Goal: Transaction & Acquisition: Book appointment/travel/reservation

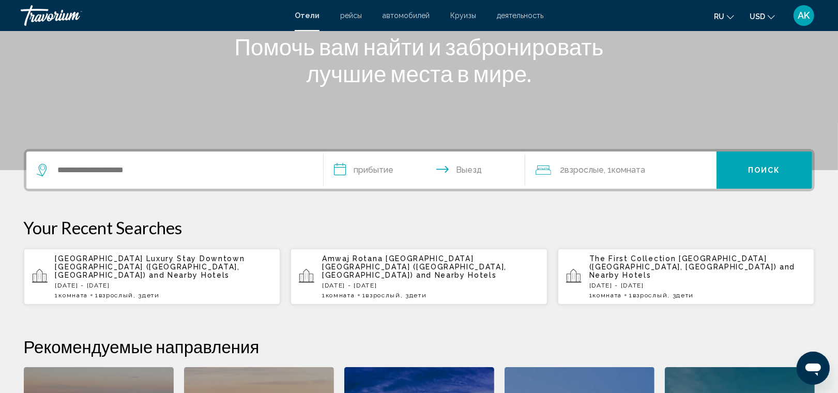
scroll to position [140, 0]
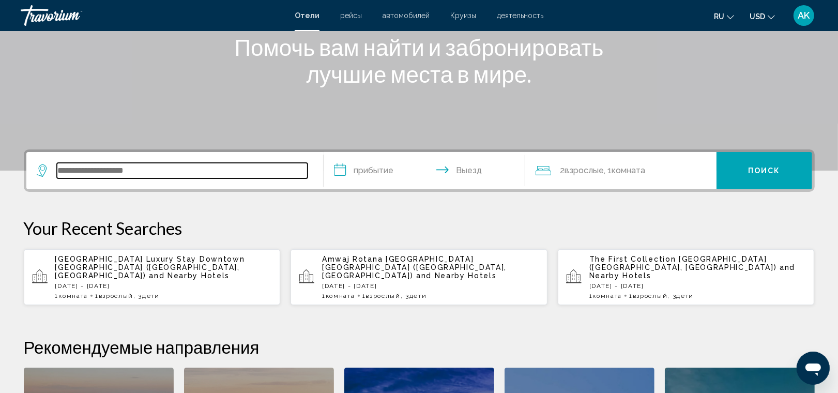
click at [122, 172] on input "Search widget" at bounding box center [182, 171] width 251 height 16
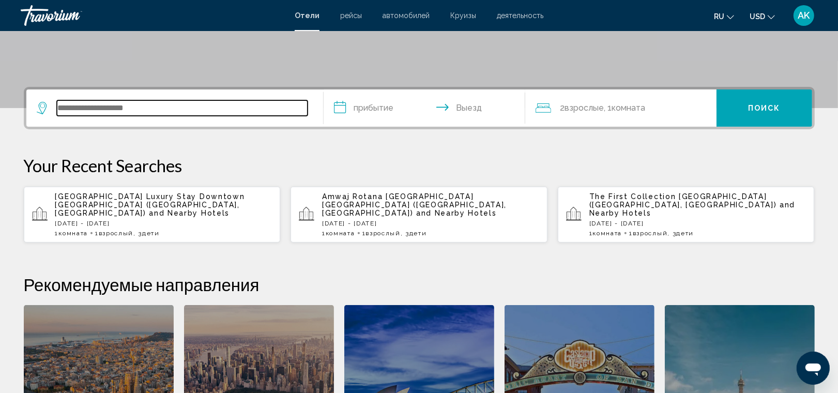
scroll to position [255, 0]
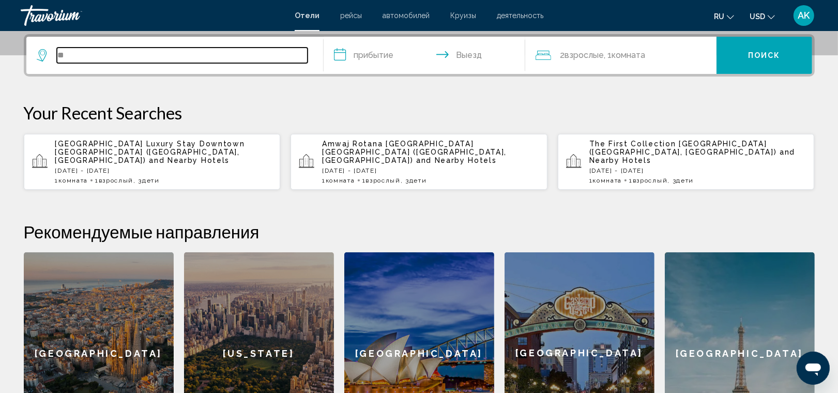
type input "*"
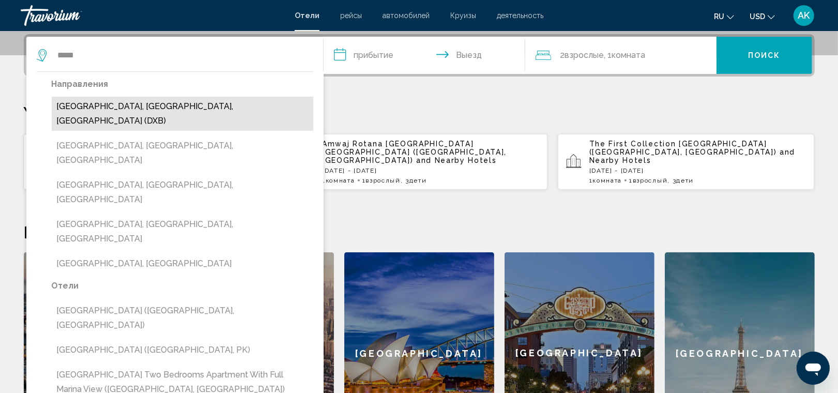
click at [145, 107] on button "[GEOGRAPHIC_DATA], [GEOGRAPHIC_DATA], [GEOGRAPHIC_DATA] (DXB)" at bounding box center [183, 114] width 262 height 34
type input "**********"
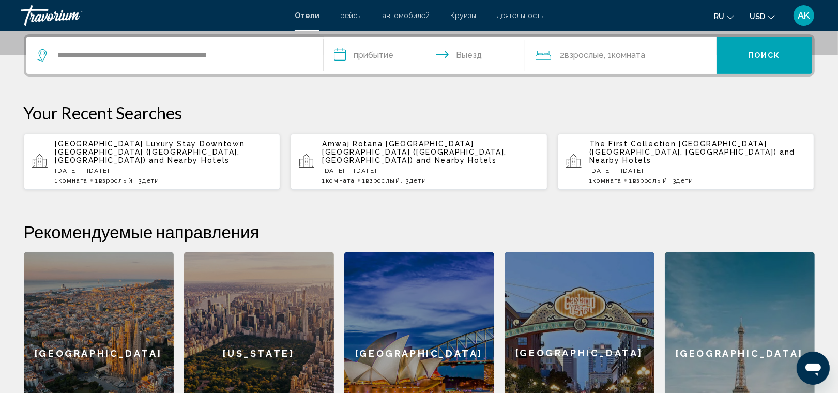
click at [370, 49] on input "**********" at bounding box center [427, 57] width 206 height 40
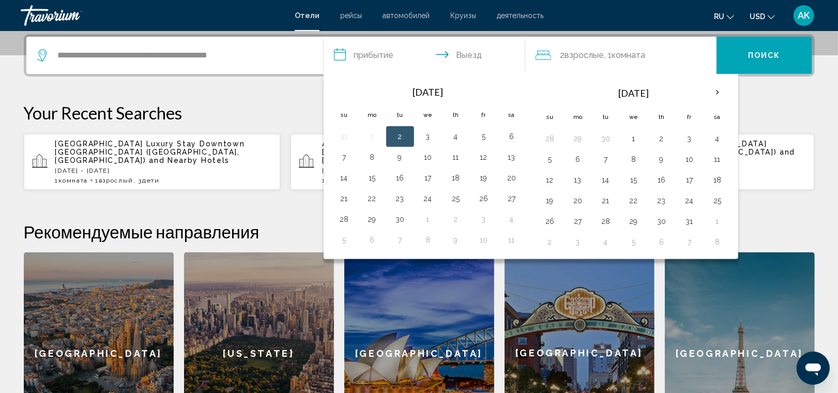
click at [388, 140] on td "2" at bounding box center [400, 136] width 28 height 21
click at [341, 179] on button "14" at bounding box center [344, 178] width 17 height 14
click at [400, 181] on button "16" at bounding box center [400, 178] width 17 height 14
type input "**********"
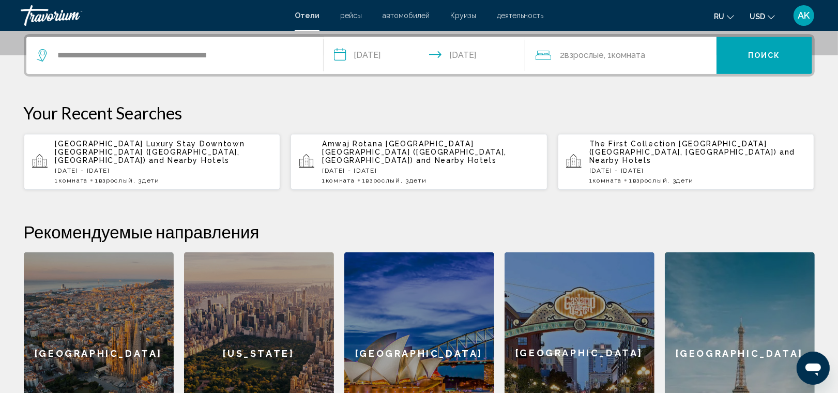
click at [652, 50] on div "2 Взрослый Взрослые , 1 Комната номера" at bounding box center [626, 55] width 181 height 14
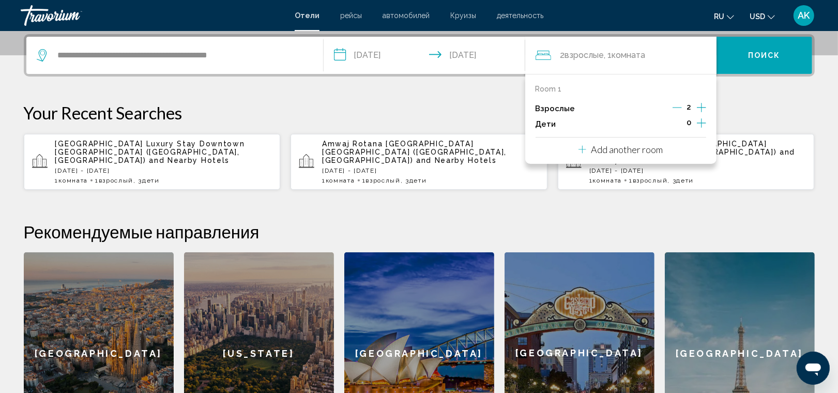
click at [702, 121] on icon "Increment children" at bounding box center [701, 123] width 9 height 12
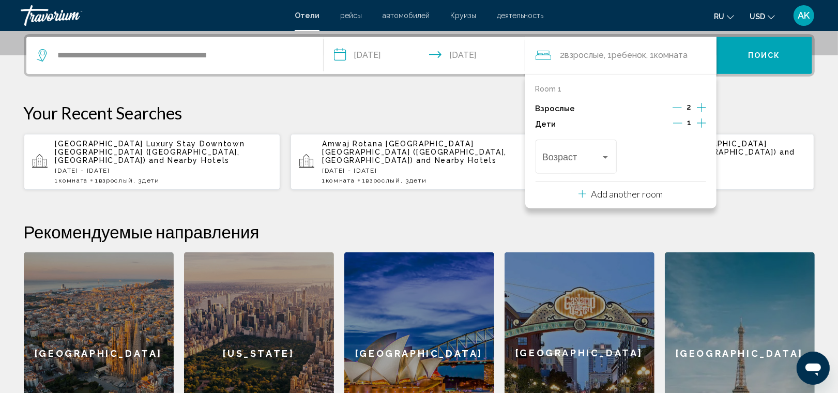
click at [702, 121] on icon "Increment children" at bounding box center [701, 123] width 9 height 12
click at [702, 122] on icon "Increment children" at bounding box center [701, 123] width 9 height 12
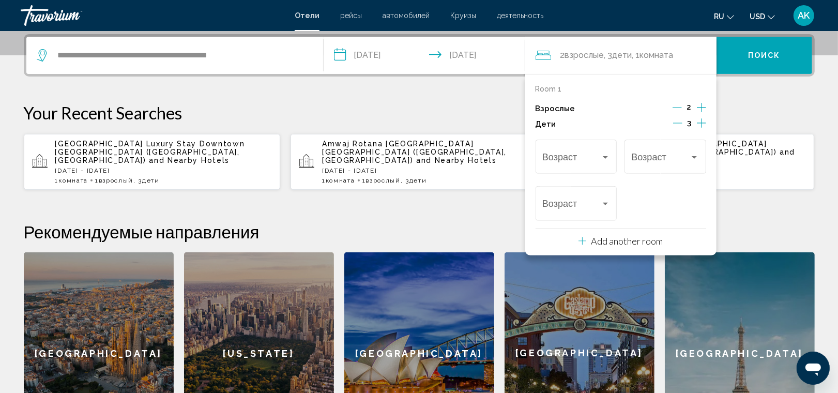
click at [675, 106] on icon "Decrement adults" at bounding box center [677, 107] width 9 height 9
click at [606, 153] on div "Travelers: 1 adult, 3 children" at bounding box center [605, 157] width 9 height 8
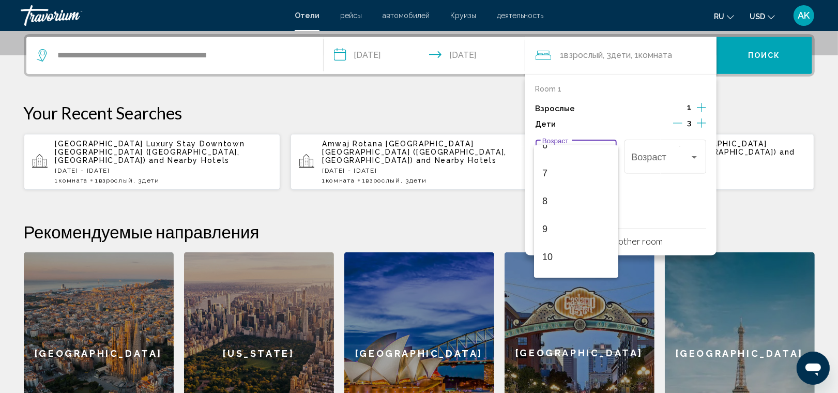
scroll to position [148, 0]
click at [558, 252] on span "9" at bounding box center [577, 263] width 68 height 28
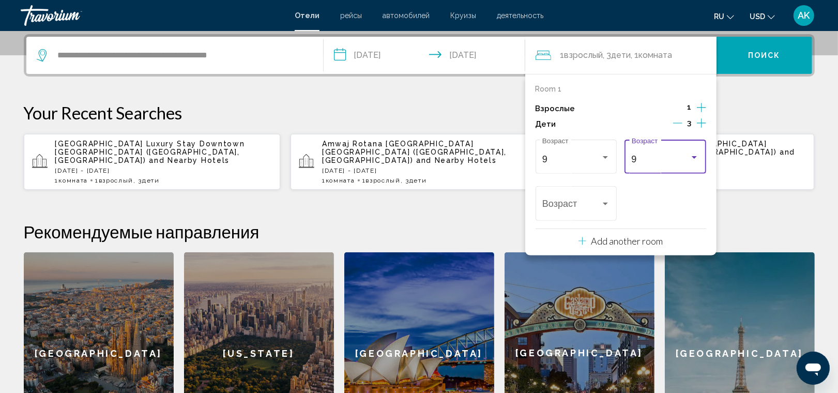
click at [696, 161] on div "Travelers: 1 adult, 3 children" at bounding box center [694, 157] width 9 height 8
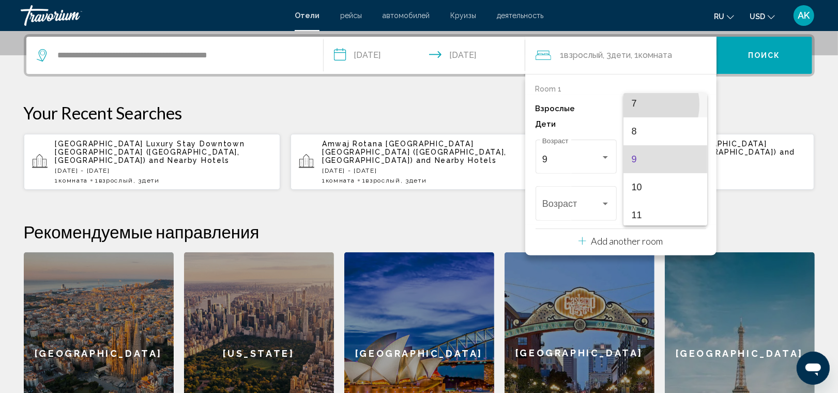
click at [640, 104] on span "7" at bounding box center [666, 103] width 68 height 28
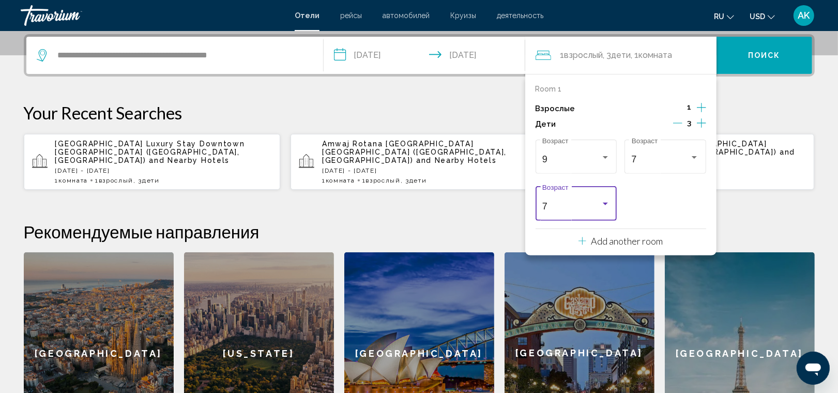
scroll to position [195, 0]
click at [608, 200] on div "Travelers: 1 adult, 3 children" at bounding box center [605, 204] width 9 height 8
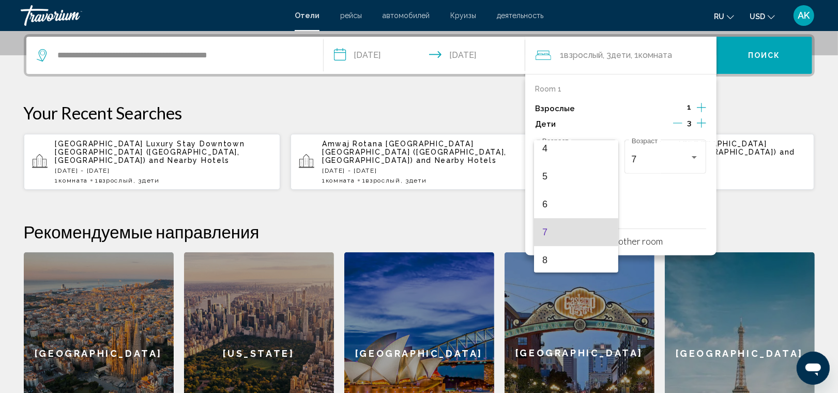
scroll to position [92, 0]
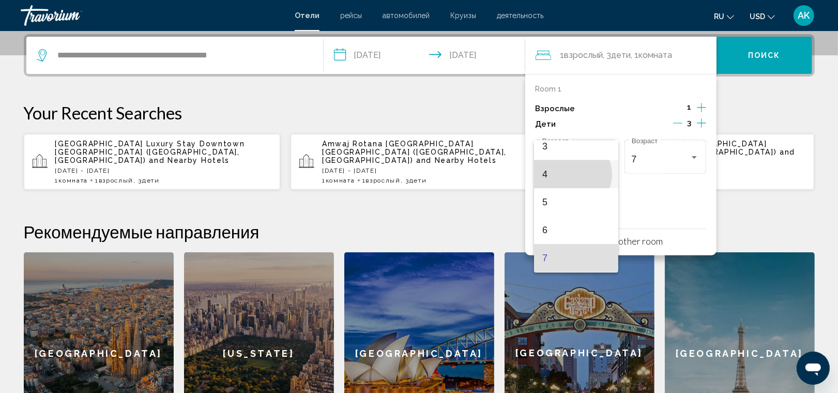
click at [572, 174] on span "4" at bounding box center [577, 174] width 68 height 28
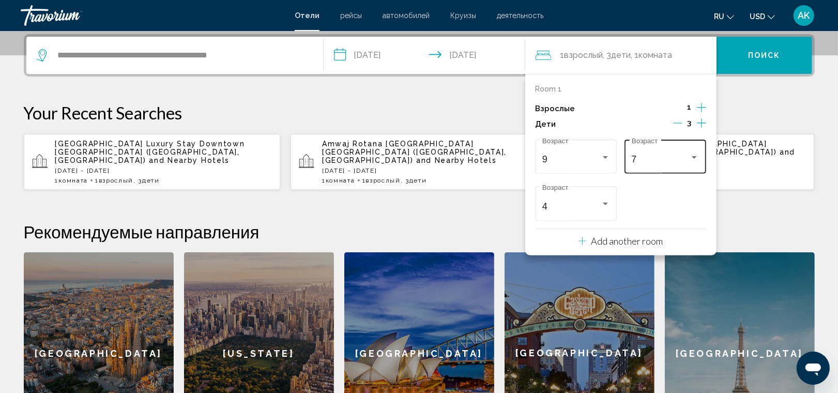
click at [697, 154] on div "Travelers: 1 adult, 3 children" at bounding box center [694, 157] width 9 height 8
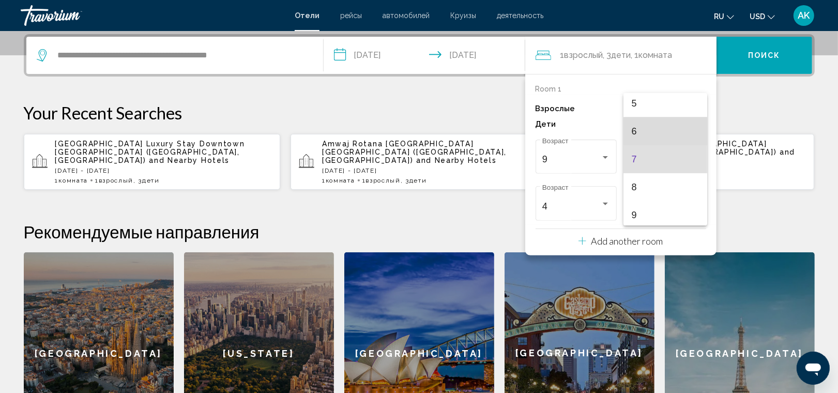
click at [666, 135] on span "6" at bounding box center [666, 131] width 68 height 28
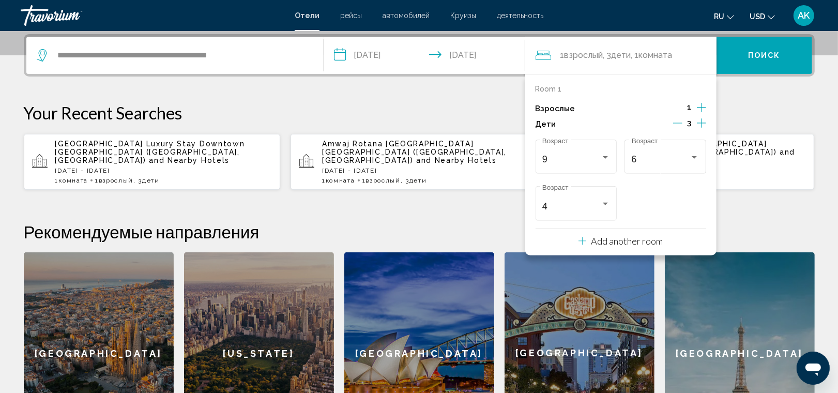
click at [744, 63] on button "Поиск" at bounding box center [765, 55] width 96 height 37
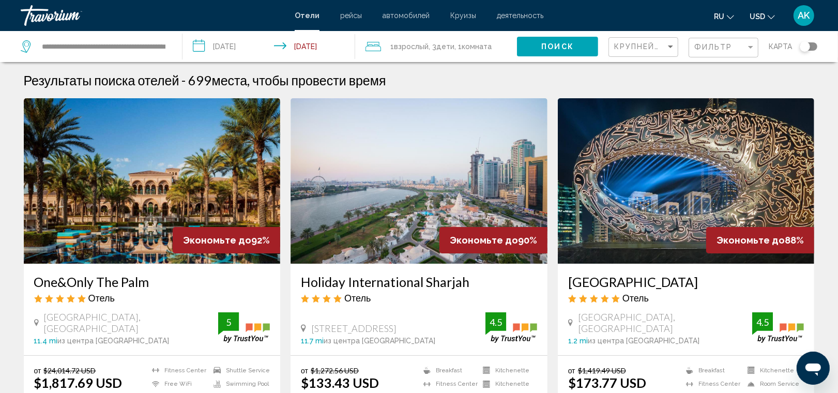
scroll to position [93, 0]
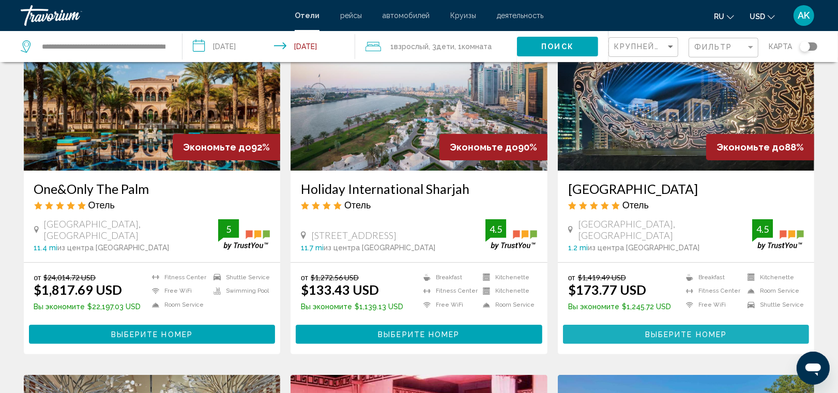
click at [665, 333] on span "Выберите номер" at bounding box center [686, 335] width 82 height 8
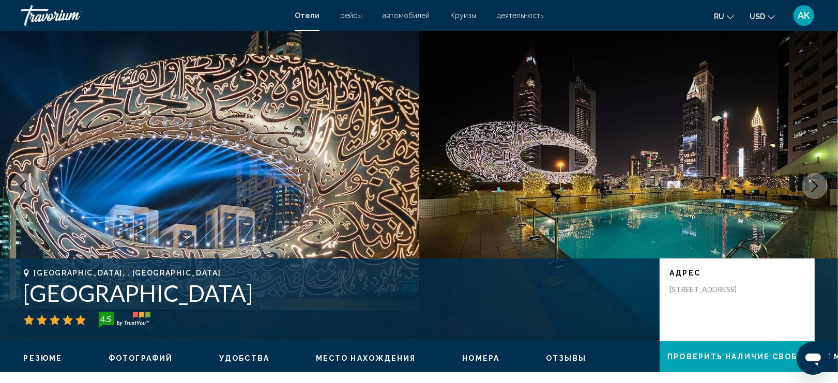
click at [813, 188] on icon "Next image" at bounding box center [815, 186] width 12 height 12
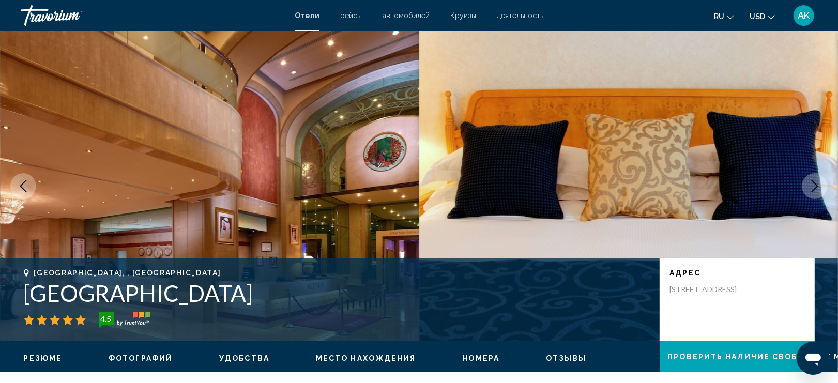
click at [813, 188] on icon "Next image" at bounding box center [815, 186] width 12 height 12
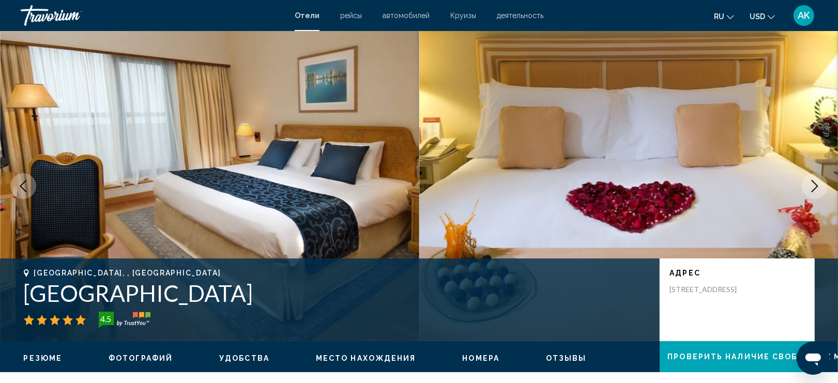
click at [813, 188] on icon "Next image" at bounding box center [815, 186] width 12 height 12
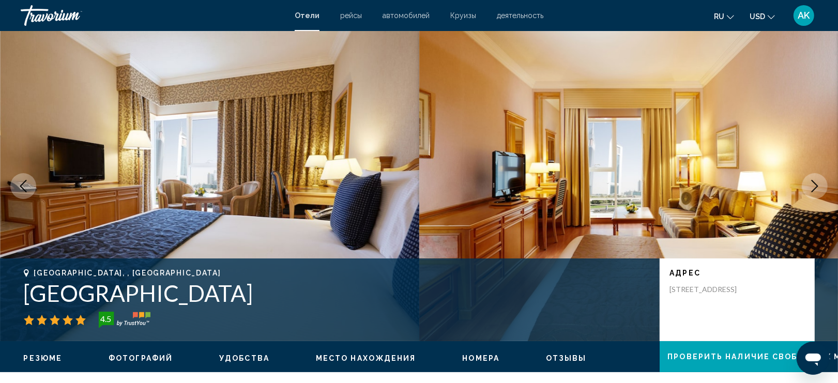
click at [812, 188] on icon "Next image" at bounding box center [815, 186] width 12 height 12
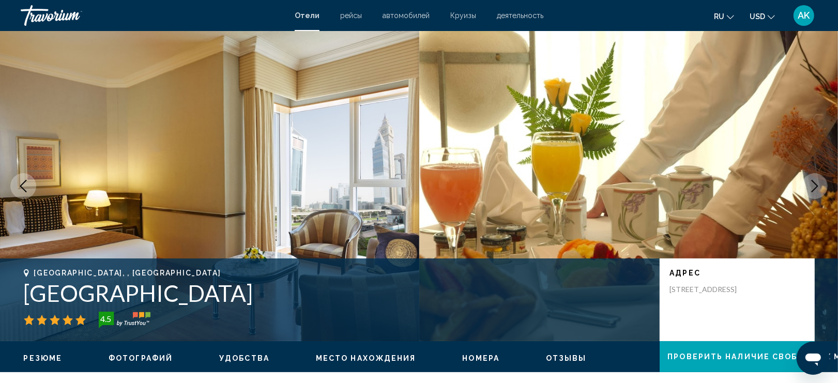
click at [811, 188] on icon "Next image" at bounding box center [815, 186] width 12 height 12
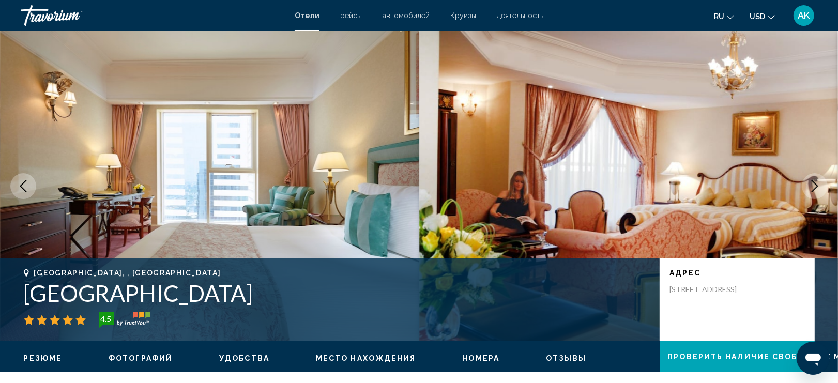
click at [811, 188] on icon "Next image" at bounding box center [815, 186] width 12 height 12
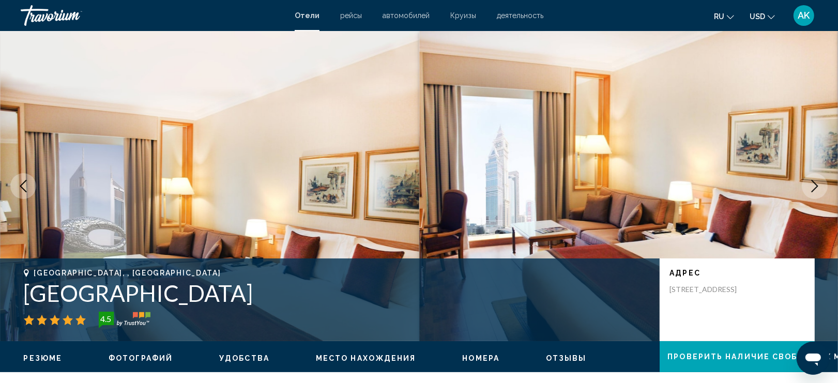
click at [811, 188] on icon "Next image" at bounding box center [815, 186] width 12 height 12
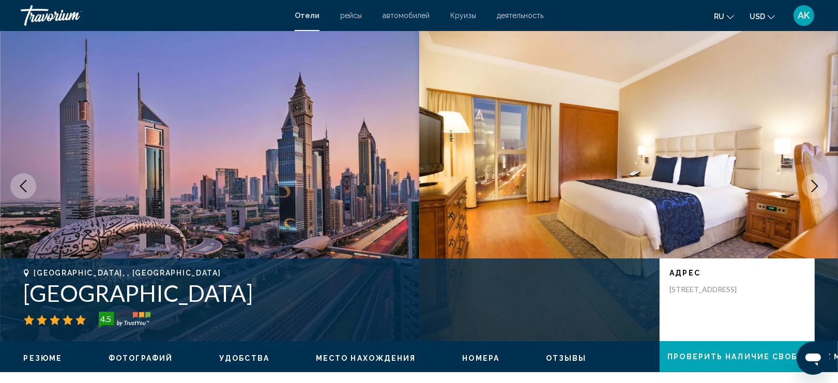
click at [810, 188] on icon "Next image" at bounding box center [815, 186] width 12 height 12
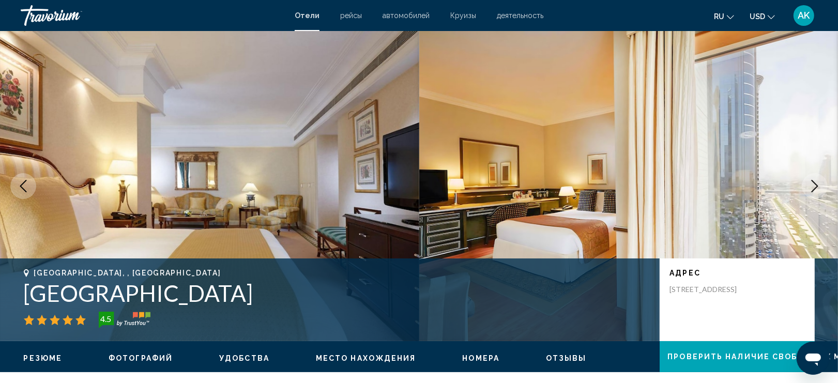
click at [810, 188] on icon "Next image" at bounding box center [815, 186] width 12 height 12
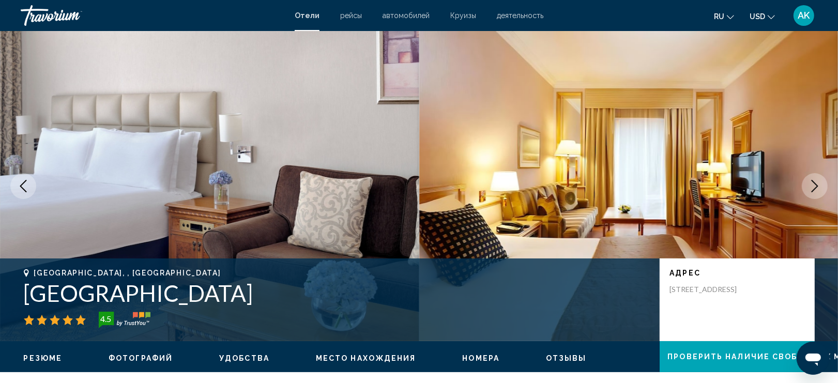
click at [817, 179] on button "Next image" at bounding box center [815, 186] width 26 height 26
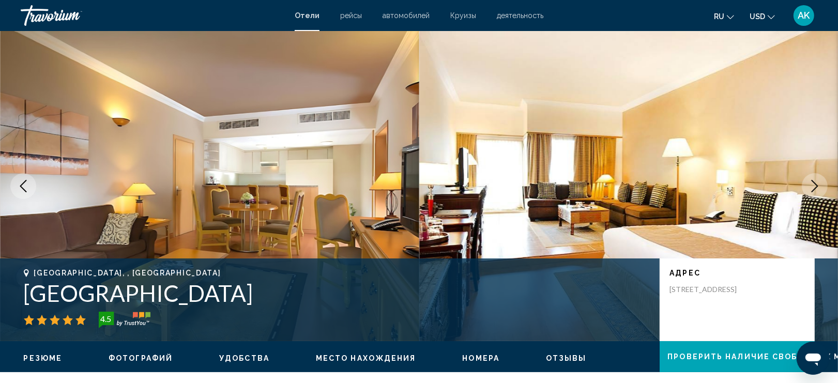
click at [817, 179] on button "Next image" at bounding box center [815, 186] width 26 height 26
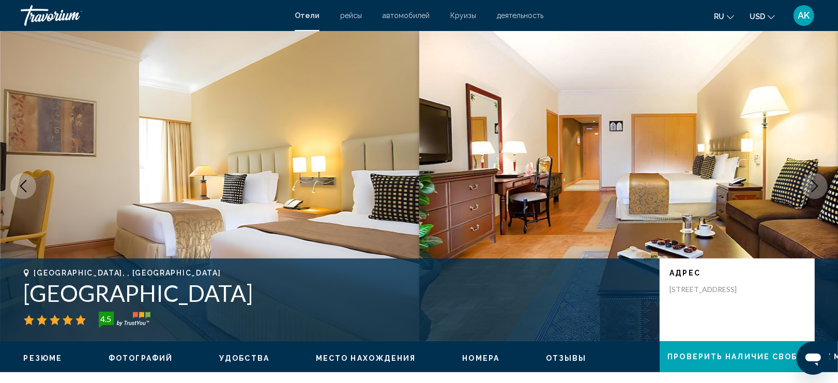
click at [817, 179] on button "Next image" at bounding box center [815, 186] width 26 height 26
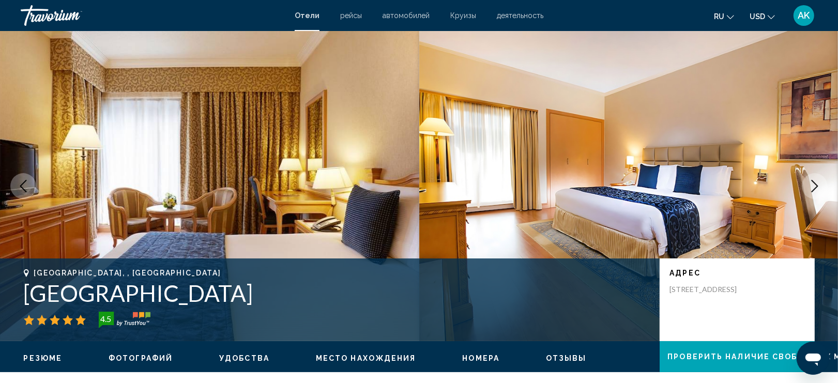
click at [817, 180] on icon "Next image" at bounding box center [815, 186] width 12 height 12
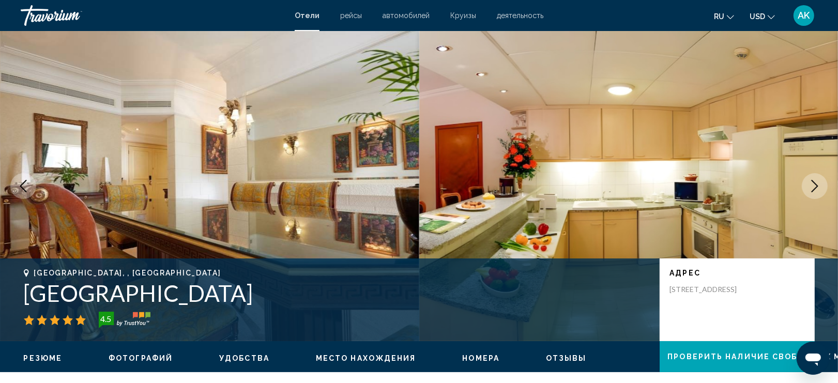
click at [817, 180] on icon "Next image" at bounding box center [815, 186] width 12 height 12
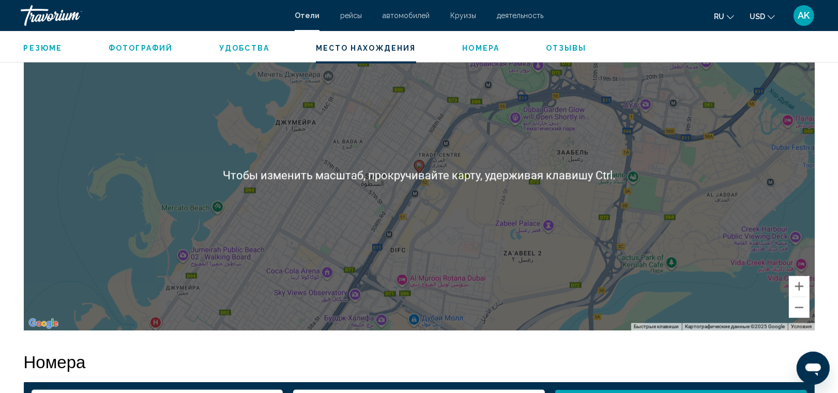
scroll to position [1030, 0]
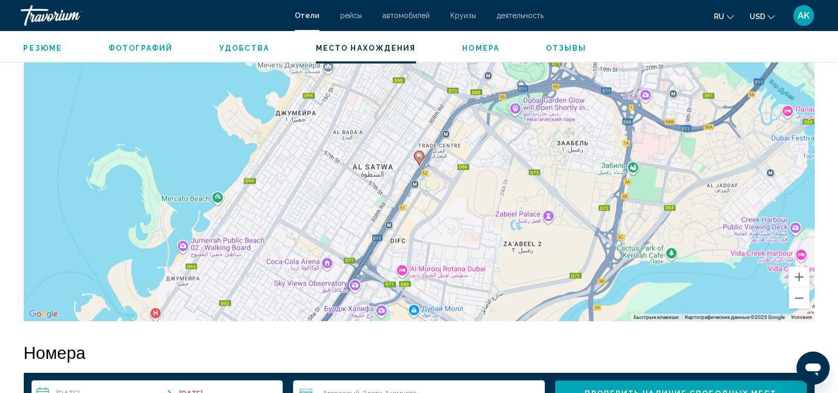
click at [402, 168] on div "Чтобы активировать перетаскивание с помощью клавиатуры, нажмите Alt + Ввод. Пос…" at bounding box center [419, 166] width 791 height 310
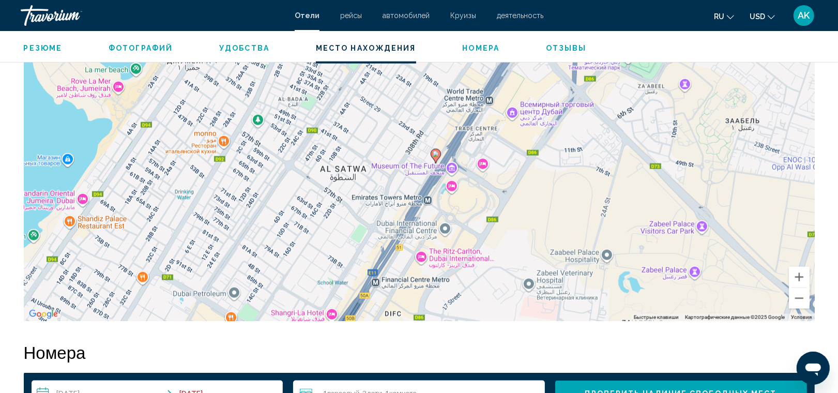
click at [402, 169] on div "Чтобы активировать перетаскивание с помощью клавиатуры, нажмите Alt + Ввод. Пос…" at bounding box center [419, 166] width 791 height 310
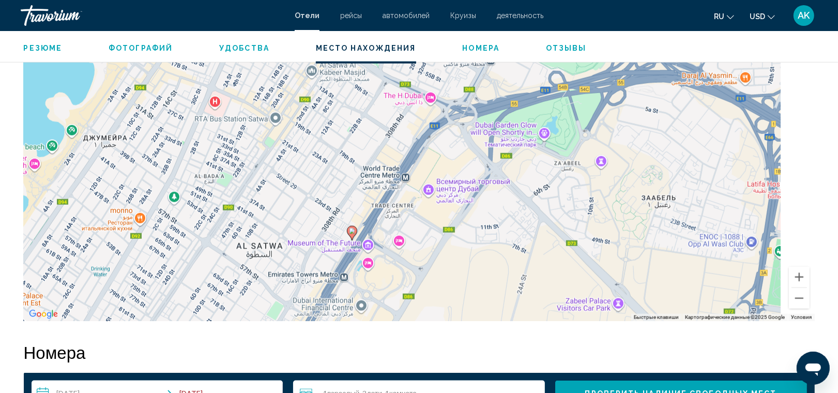
drag, startPoint x: 441, startPoint y: 156, endPoint x: 360, endPoint y: 223, distance: 105.4
click at [360, 223] on div "Чтобы активировать перетаскивание с помощью клавиатуры, нажмите Alt + Ввод. Пос…" at bounding box center [419, 166] width 791 height 310
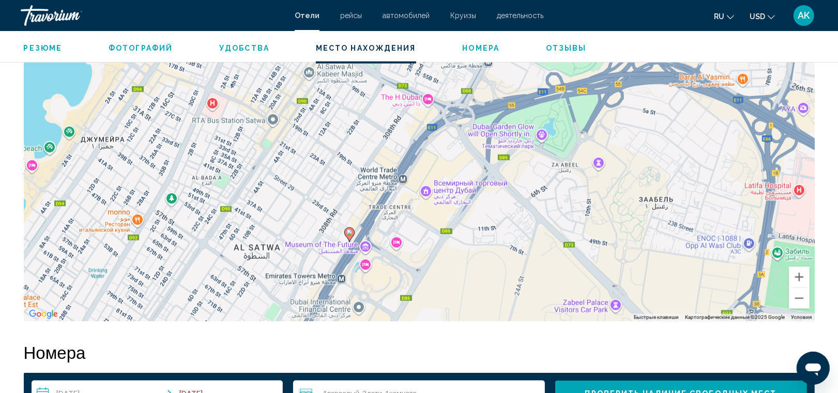
click at [456, 187] on div "Чтобы активировать перетаскивание с помощью клавиатуры, нажмите Alt + Ввод. Пос…" at bounding box center [419, 166] width 791 height 310
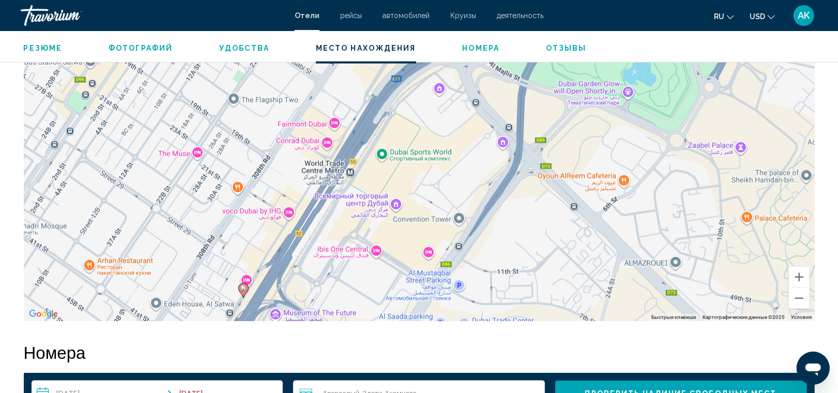
click at [369, 220] on div "Чтобы активировать перетаскивание с помощью клавиатуры, нажмите Alt + Ввод. Пос…" at bounding box center [419, 166] width 791 height 310
click at [368, 220] on div "Чтобы активировать перетаскивание с помощью клавиатуры, нажмите Alt + Ввод. Пос…" at bounding box center [419, 166] width 791 height 310
click at [381, 208] on div "Чтобы активировать перетаскивание с помощью клавиатуры, нажмите Alt + Ввод. Пос…" at bounding box center [419, 166] width 791 height 310
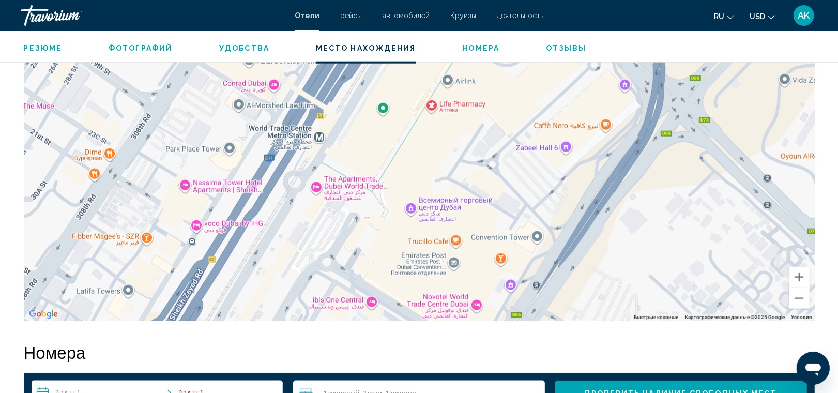
click at [439, 228] on div "Чтобы активировать перетаскивание с помощью клавиатуры, нажмите Alt + Ввод. Пос…" at bounding box center [419, 166] width 791 height 310
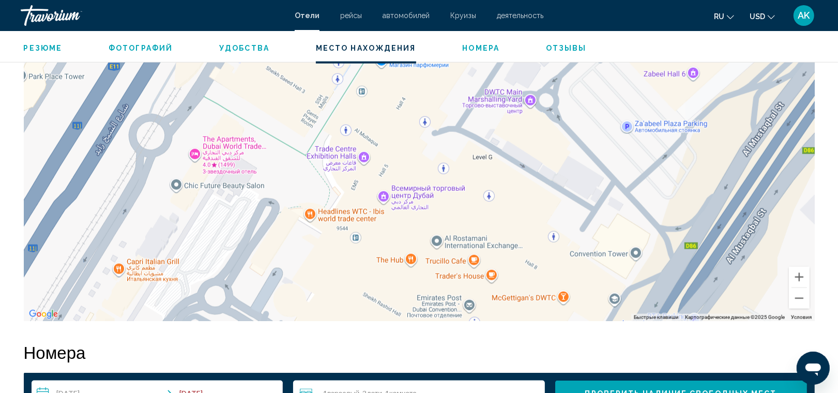
click at [402, 218] on div "Main content" at bounding box center [419, 166] width 791 height 310
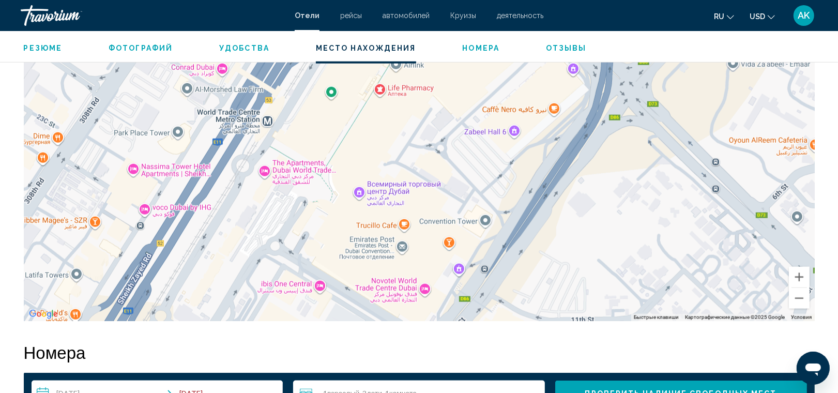
drag, startPoint x: 447, startPoint y: 238, endPoint x: 440, endPoint y: 238, distance: 7.2
click at [440, 238] on div "Чтобы активировать перетаскивание с помощью клавиатуры, нажмите Alt + Ввод. Пос…" at bounding box center [419, 166] width 791 height 310
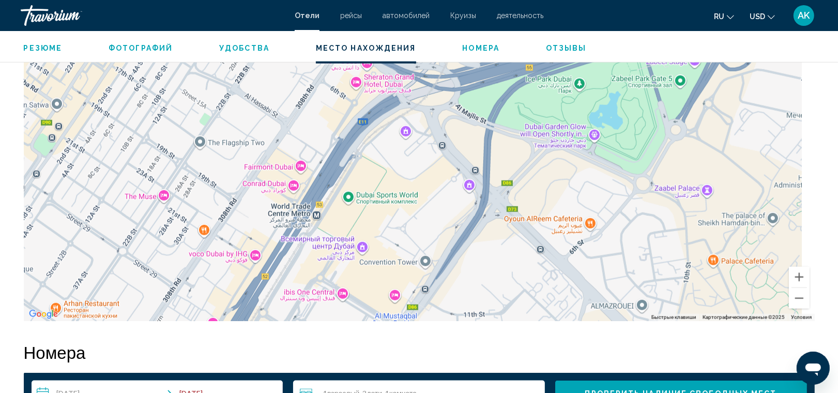
drag, startPoint x: 470, startPoint y: 203, endPoint x: 419, endPoint y: 264, distance: 79.0
click at [419, 264] on div "Чтобы активировать перетаскивание с помощью клавиатуры, нажмите Alt + Ввод. Пос…" at bounding box center [419, 166] width 791 height 310
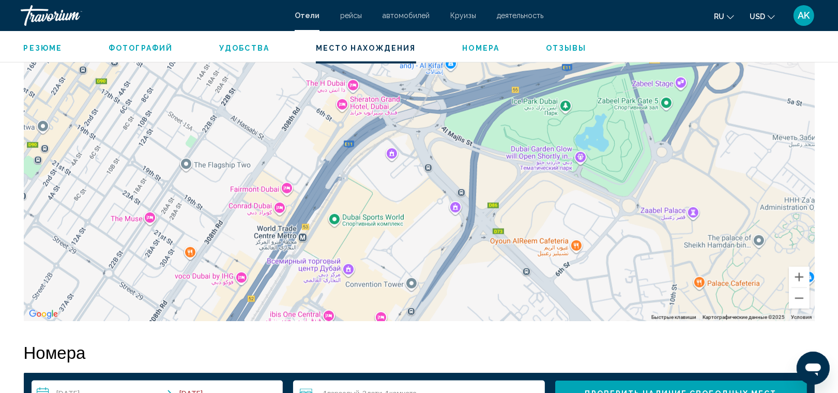
click at [438, 173] on div "Чтобы активировать перетаскивание с помощью клавиатуры, нажмите Alt + Ввод. Пос…" at bounding box center [419, 166] width 791 height 310
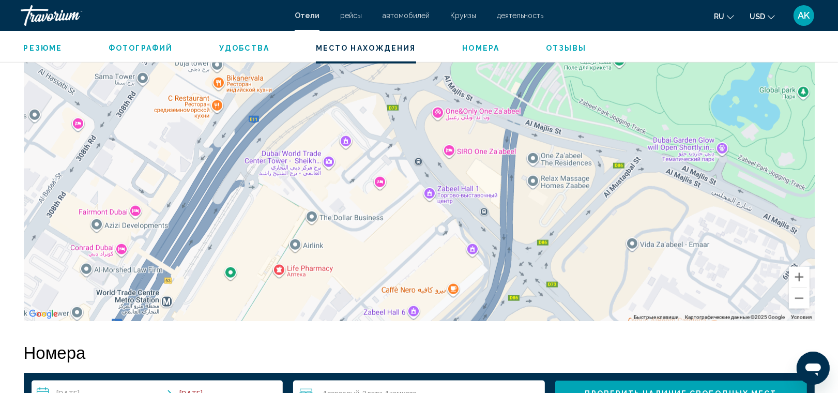
click at [554, 127] on div "Main content" at bounding box center [419, 166] width 791 height 310
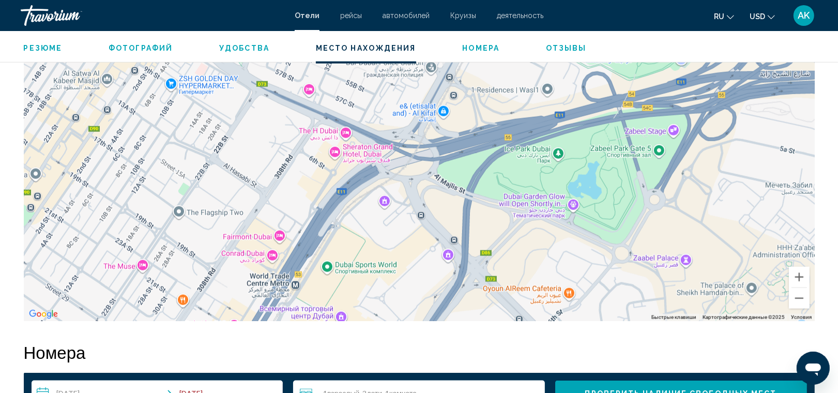
drag, startPoint x: 640, startPoint y: 80, endPoint x: 568, endPoint y: 156, distance: 105.0
click at [568, 156] on div "Чтобы активировать перетаскивание с помощью клавиатуры, нажмите Alt + Ввод. Пос…" at bounding box center [419, 166] width 791 height 310
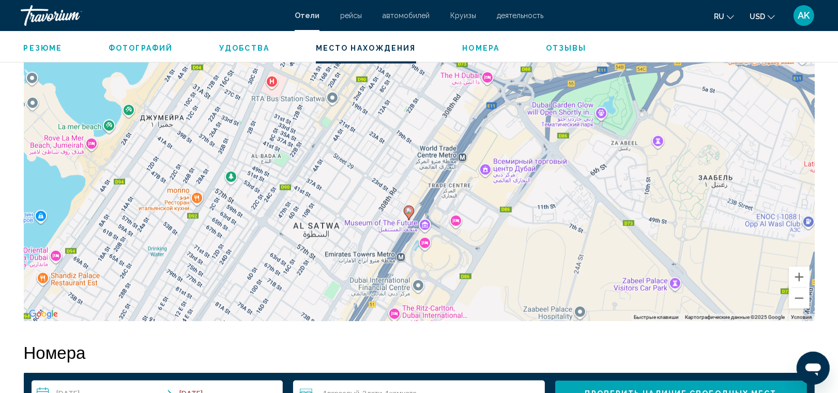
drag, startPoint x: 471, startPoint y: 238, endPoint x: 502, endPoint y: 159, distance: 85.7
click at [502, 159] on div "Чтобы активировать перетаскивание с помощью клавиатуры, нажмите Alt + Ввод. Пос…" at bounding box center [419, 166] width 791 height 310
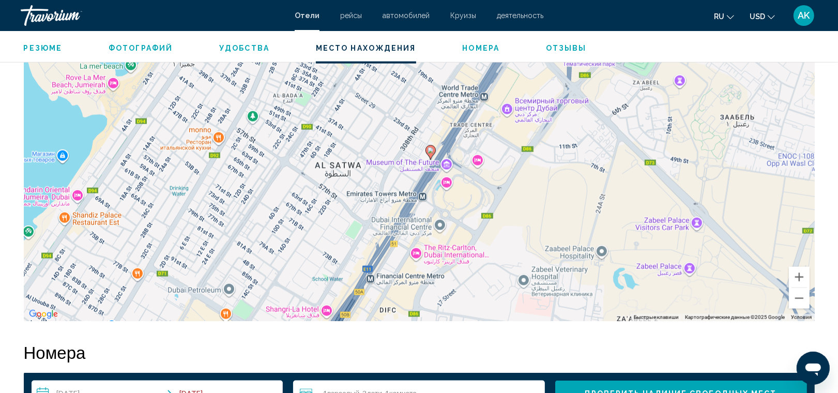
drag, startPoint x: 427, startPoint y: 222, endPoint x: 447, endPoint y: 161, distance: 64.4
click at [447, 161] on div "Чтобы активировать перетаскивание с помощью клавиатуры, нажмите Alt + Ввод. Пос…" at bounding box center [419, 166] width 791 height 310
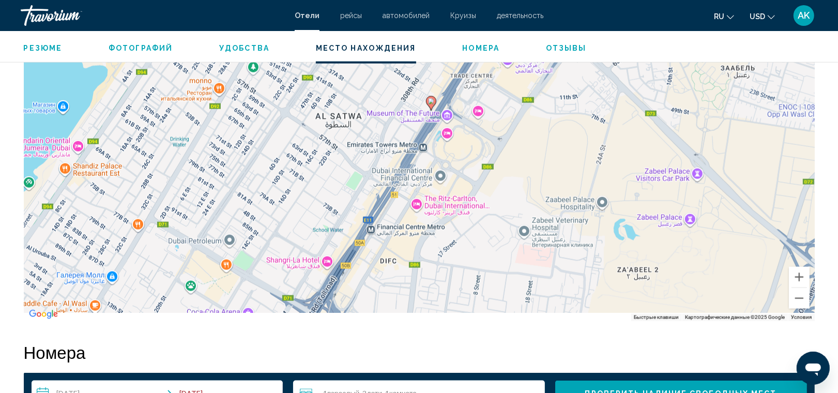
drag, startPoint x: 381, startPoint y: 238, endPoint x: 378, endPoint y: 178, distance: 60.1
click at [378, 178] on div "Чтобы активировать перетаскивание с помощью клавиатуры, нажмите Alt + Ввод. Пос…" at bounding box center [419, 166] width 791 height 310
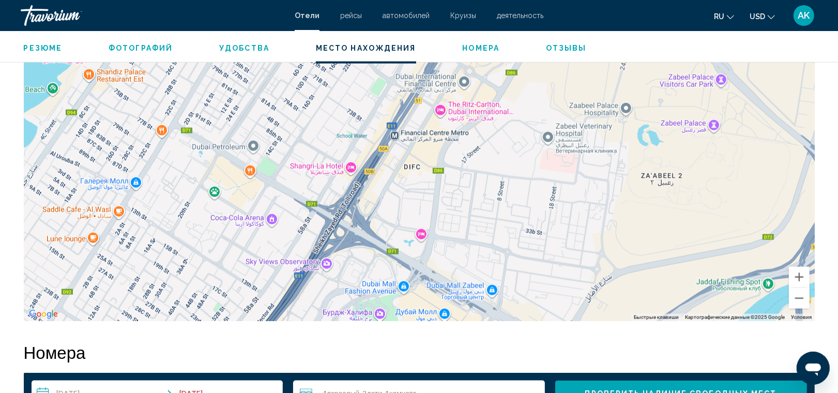
drag, startPoint x: 395, startPoint y: 226, endPoint x: 420, endPoint y: 138, distance: 91.7
click at [420, 138] on div "Чтобы активировать перетаскивание с помощью клавиатуры, нажмите Alt + Ввод. Пос…" at bounding box center [419, 166] width 791 height 310
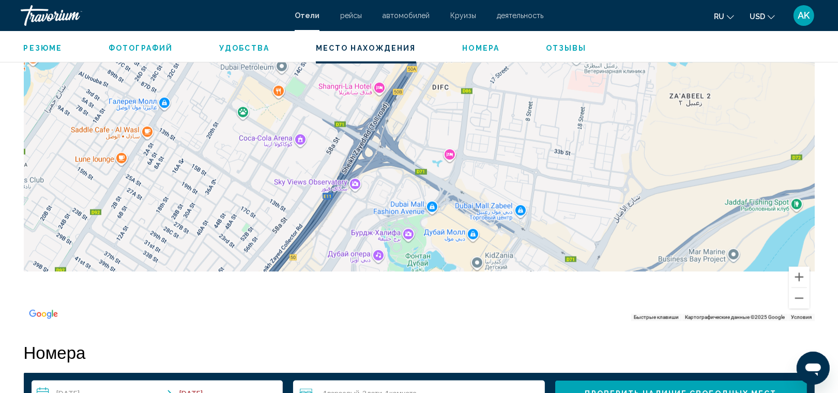
drag, startPoint x: 397, startPoint y: 203, endPoint x: 428, endPoint y: 115, distance: 93.6
click at [428, 115] on div "Чтобы активировать перетаскивание с помощью клавиатуры, нажмите Alt + Ввод. Пос…" at bounding box center [419, 166] width 791 height 310
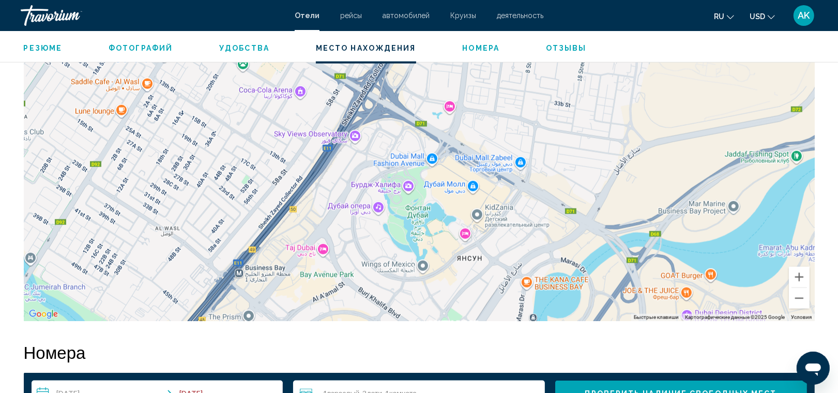
drag, startPoint x: 408, startPoint y: 211, endPoint x: 404, endPoint y: 167, distance: 44.1
click at [404, 167] on div "Чтобы активировать перетаскивание с помощью клавиатуры, нажмите Alt + Ввод. Пос…" at bounding box center [419, 166] width 791 height 310
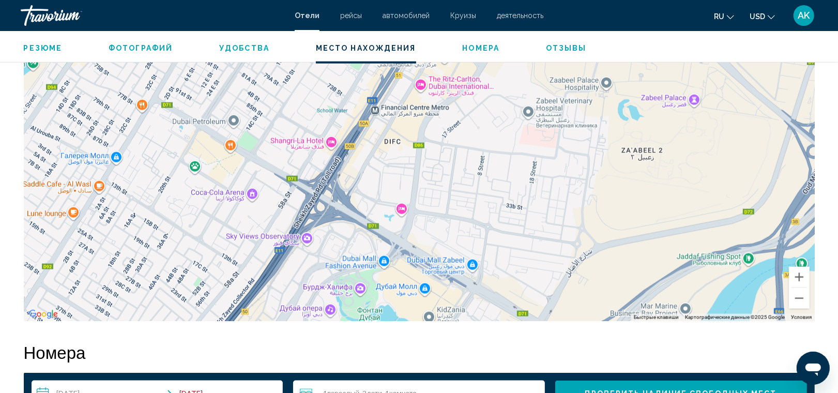
drag, startPoint x: 389, startPoint y: 202, endPoint x: 339, endPoint y: 310, distance: 119.2
click at [339, 310] on div "Main content" at bounding box center [419, 166] width 791 height 310
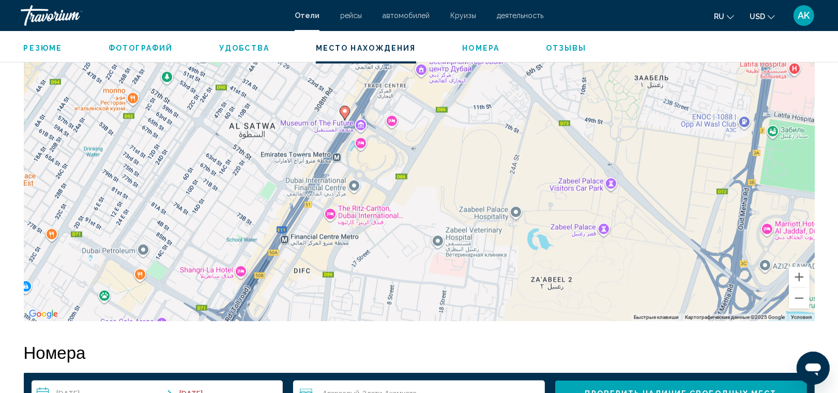
drag, startPoint x: 399, startPoint y: 200, endPoint x: 317, endPoint y: 324, distance: 148.5
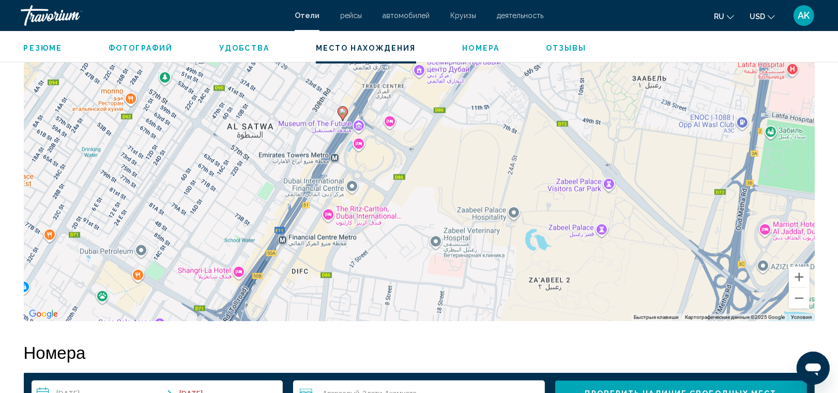
click at [374, 153] on div "Чтобы активировать перетаскивание с помощью клавиатуры, нажмите Alt + Ввод. Пос…" at bounding box center [419, 166] width 791 height 310
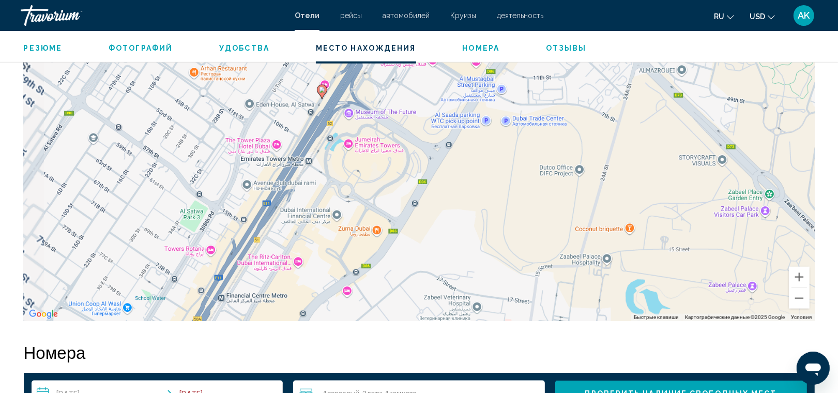
click at [374, 153] on div "Чтобы активировать перетаскивание с помощью клавиатуры, нажмите Alt + Ввод. Пос…" at bounding box center [419, 166] width 791 height 310
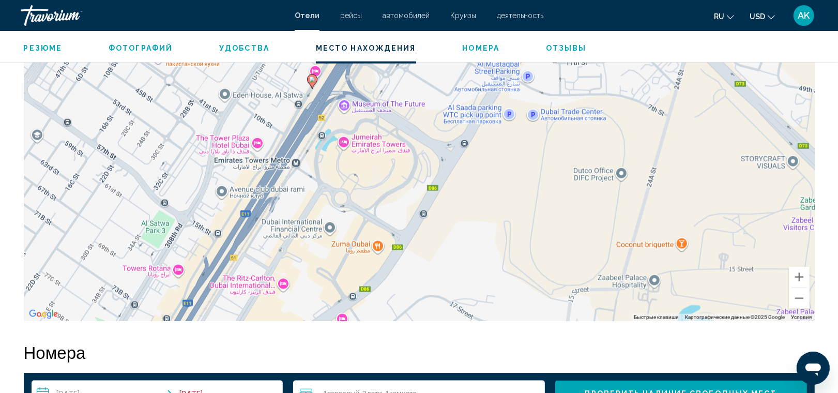
click at [308, 153] on div "Чтобы активировать перетаскивание с помощью клавиатуры, нажмите Alt + Ввод. Пос…" at bounding box center [419, 166] width 791 height 310
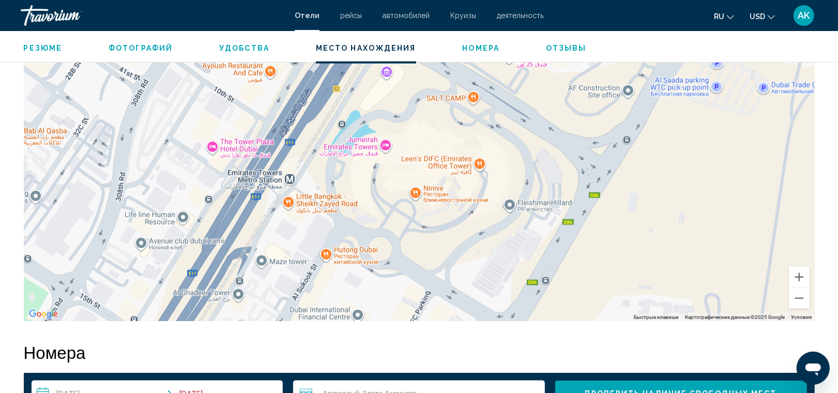
drag, startPoint x: 327, startPoint y: 119, endPoint x: 334, endPoint y: 123, distance: 7.4
click at [334, 123] on div "Чтобы активировать перетаскивание с помощью клавиатуры, нажмите Alt + Ввод. Пос…" at bounding box center [419, 166] width 791 height 310
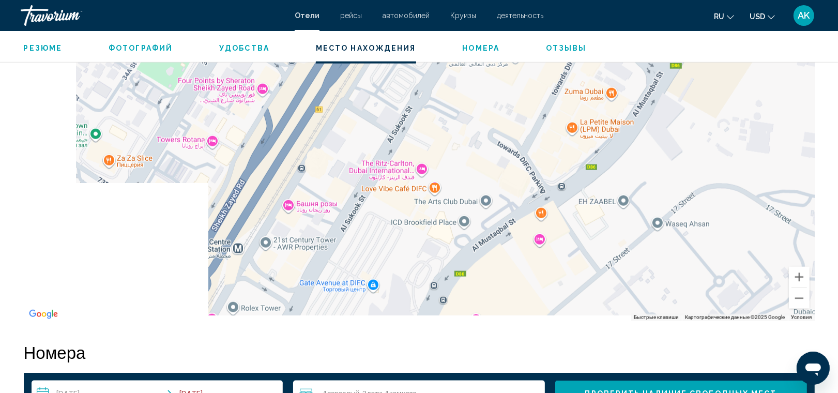
drag, startPoint x: 236, startPoint y: 261, endPoint x: 390, endPoint y: 14, distance: 290.9
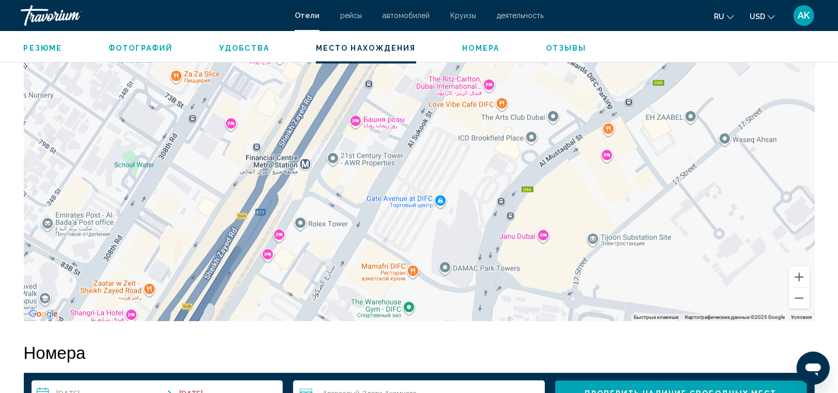
drag, startPoint x: 263, startPoint y: 218, endPoint x: 342, endPoint y: 113, distance: 131.9
click at [342, 113] on div "Main content" at bounding box center [419, 166] width 791 height 310
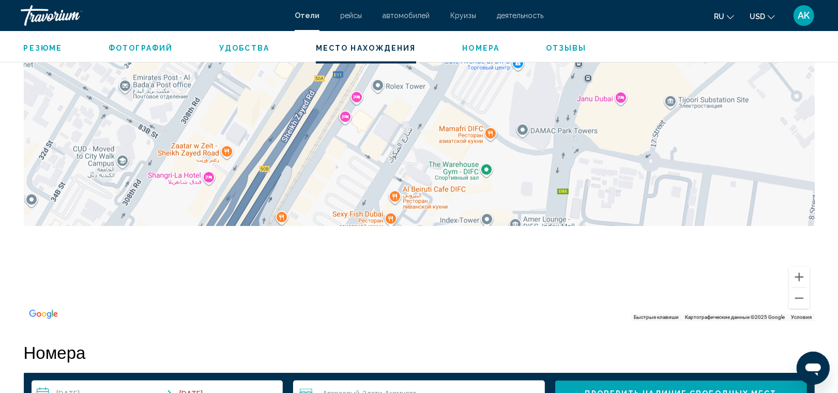
drag, startPoint x: 279, startPoint y: 241, endPoint x: 355, endPoint y: 100, distance: 159.9
click at [355, 100] on div "Main content" at bounding box center [419, 166] width 791 height 310
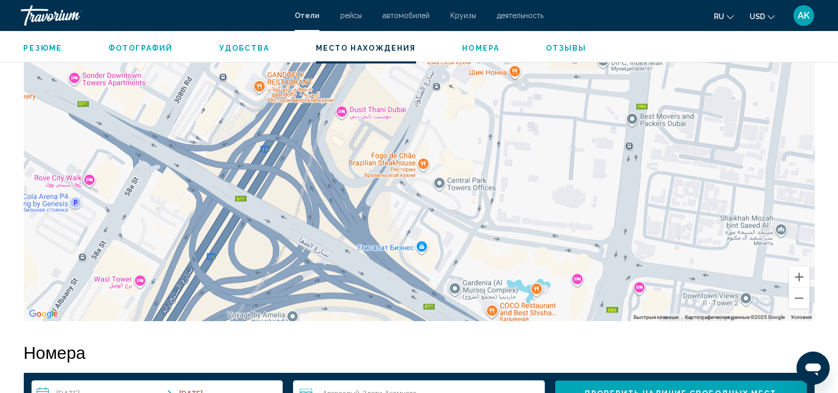
drag, startPoint x: 279, startPoint y: 254, endPoint x: 350, endPoint y: 112, distance: 158.9
click at [350, 112] on div "Main content" at bounding box center [419, 166] width 791 height 310
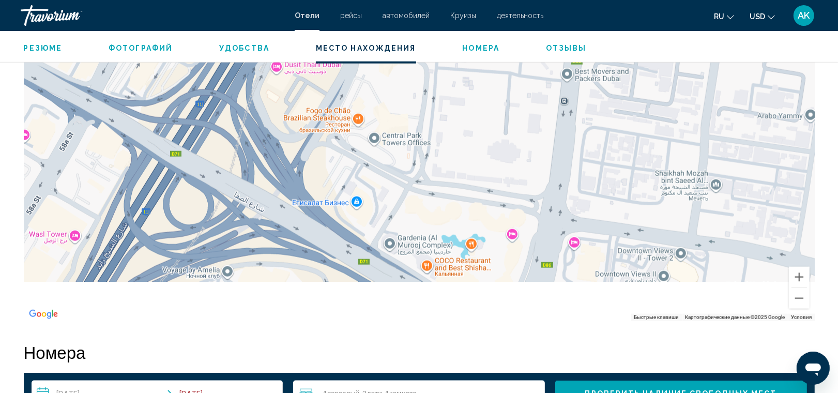
drag, startPoint x: 321, startPoint y: 222, endPoint x: 242, endPoint y: 170, distance: 94.7
click at [242, 170] on div "Main content" at bounding box center [419, 166] width 791 height 310
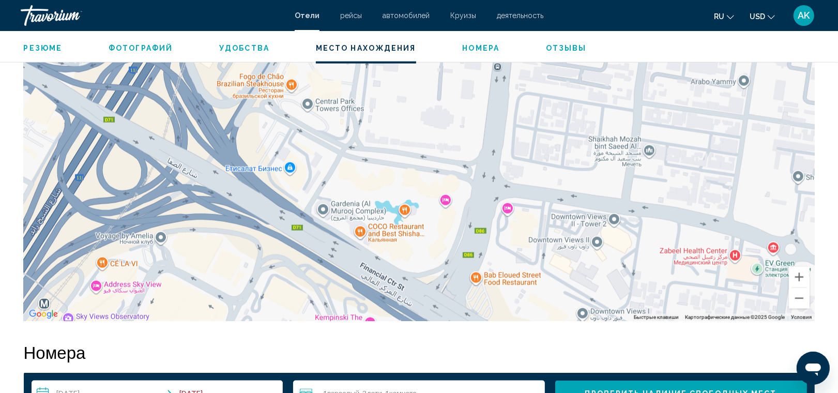
drag, startPoint x: 327, startPoint y: 203, endPoint x: 267, endPoint y: 173, distance: 67.1
click at [267, 173] on div "Main content" at bounding box center [419, 166] width 791 height 310
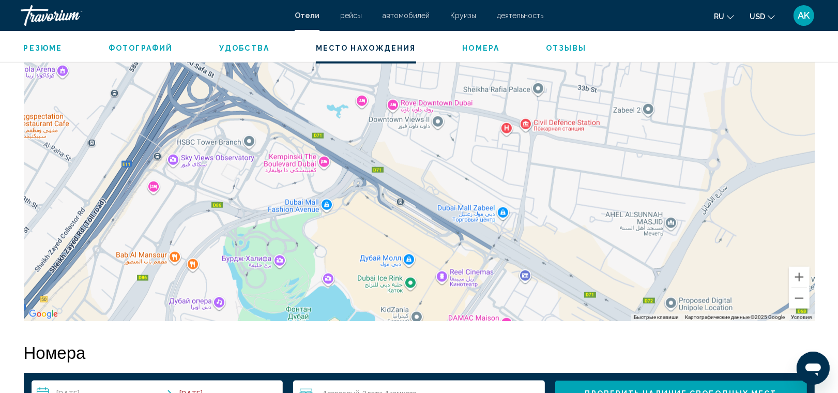
drag, startPoint x: 267, startPoint y: 246, endPoint x: 278, endPoint y: 161, distance: 85.6
click at [278, 161] on div "Main content" at bounding box center [419, 166] width 791 height 310
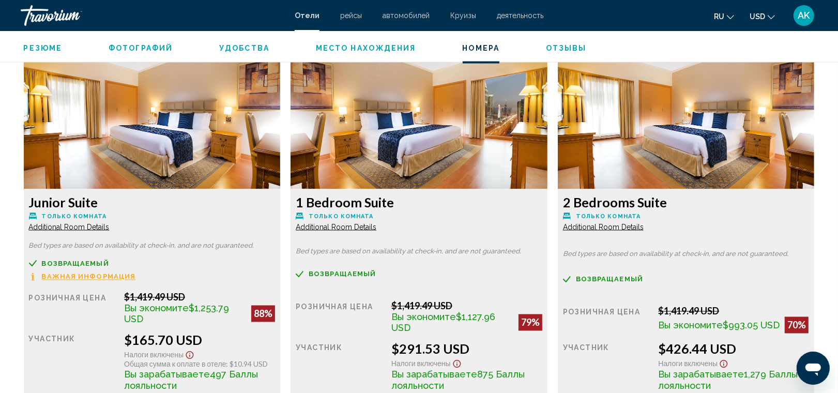
scroll to position [1411, 0]
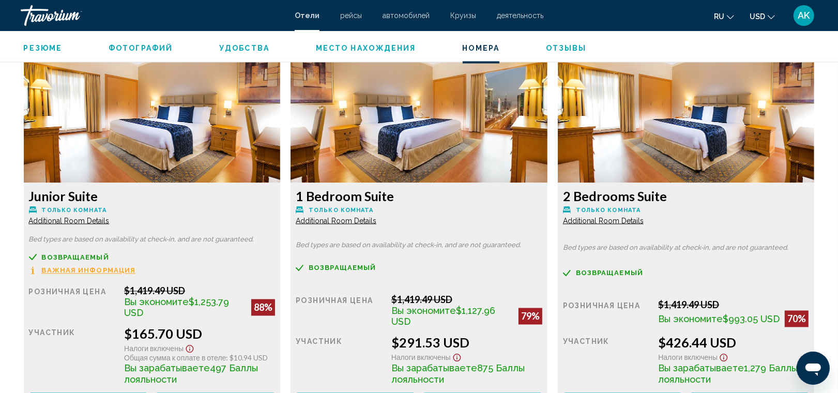
click at [93, 222] on span "Additional Room Details" at bounding box center [69, 221] width 81 height 8
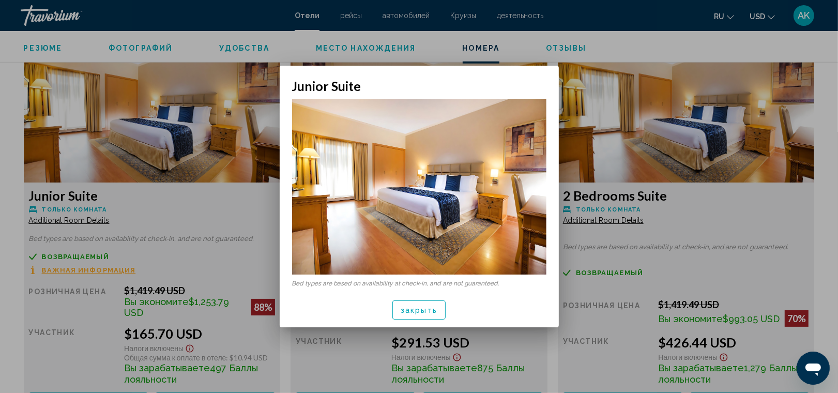
scroll to position [0, 0]
click at [439, 311] on button "закрыть" at bounding box center [419, 310] width 53 height 19
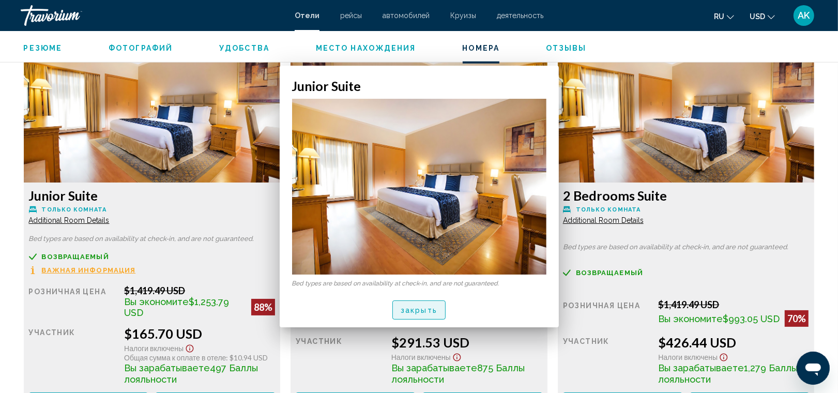
scroll to position [1411, 0]
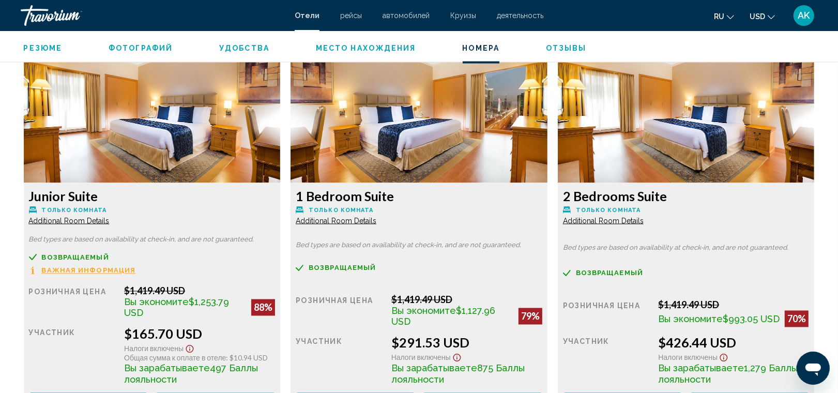
click at [110, 218] on span "Additional Room Details" at bounding box center [69, 221] width 81 height 8
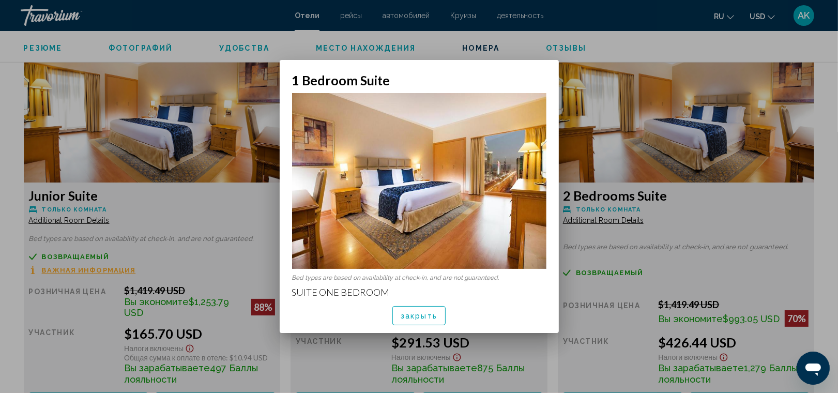
scroll to position [0, 0]
click at [414, 319] on span "закрыть" at bounding box center [419, 316] width 37 height 8
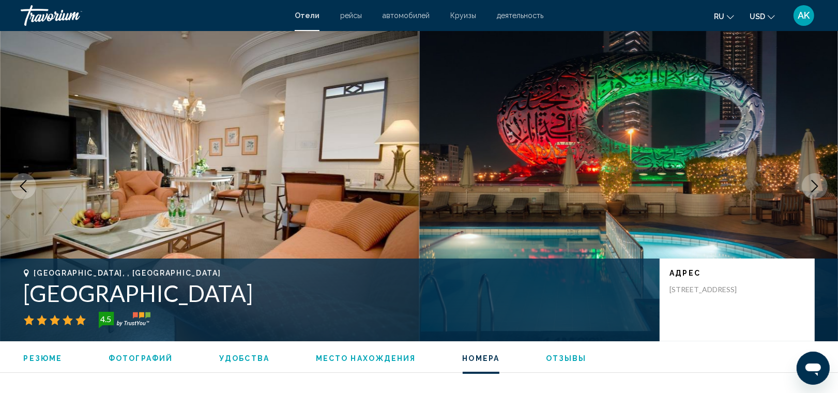
scroll to position [1411, 0]
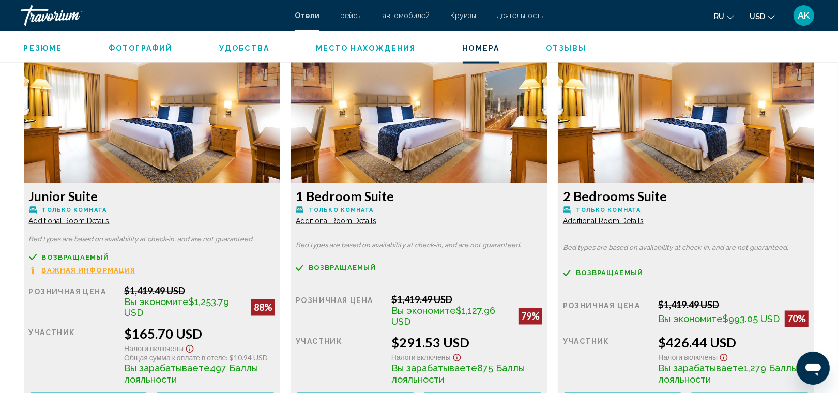
click at [246, 319] on span "Вы экономите $1,127.96 USD" at bounding box center [185, 308] width 122 height 22
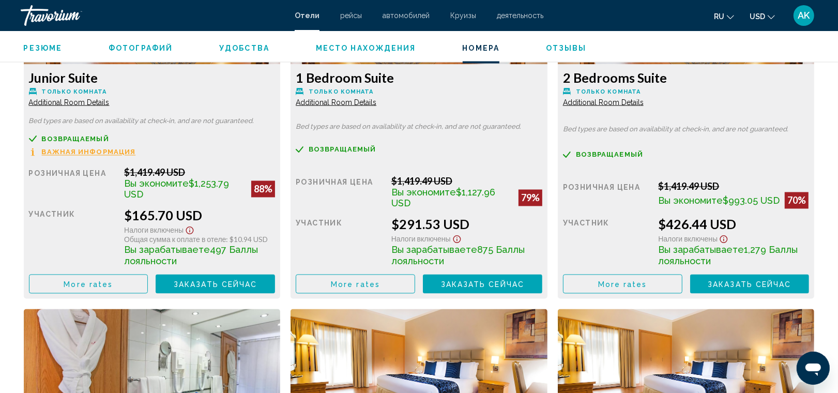
scroll to position [1571, 0]
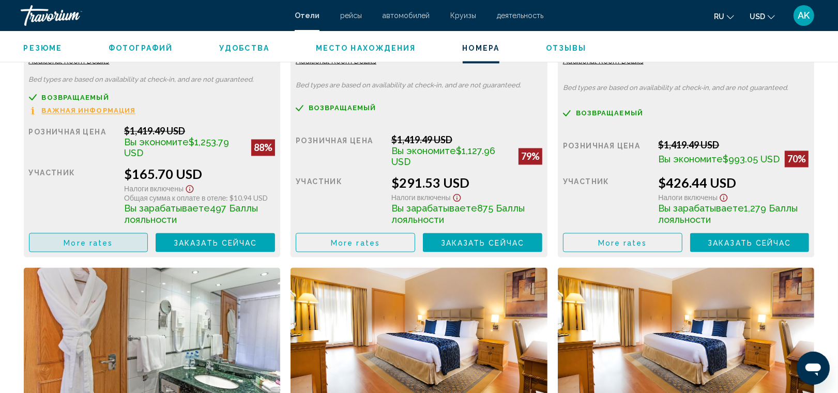
click at [117, 241] on button "More rates" at bounding box center [88, 242] width 119 height 19
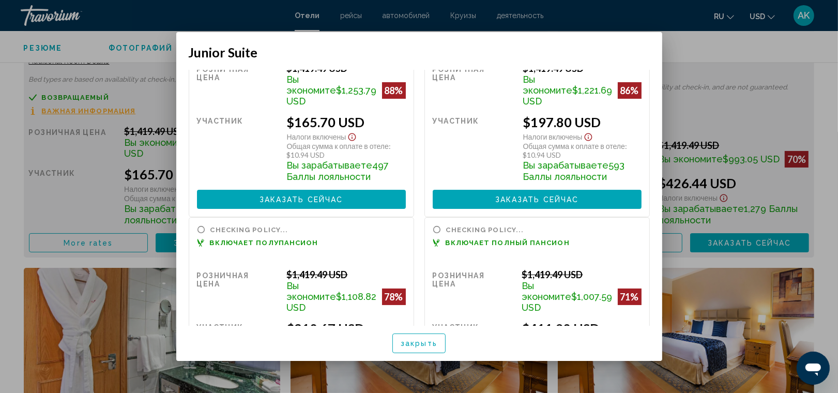
scroll to position [130, 0]
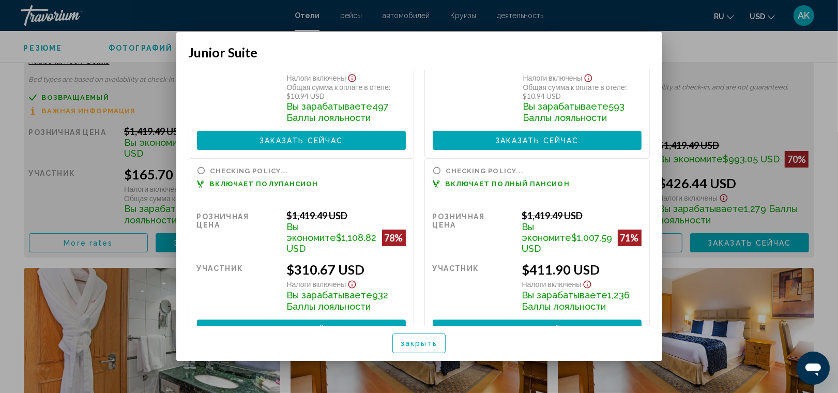
click at [110, 130] on div at bounding box center [419, 196] width 838 height 393
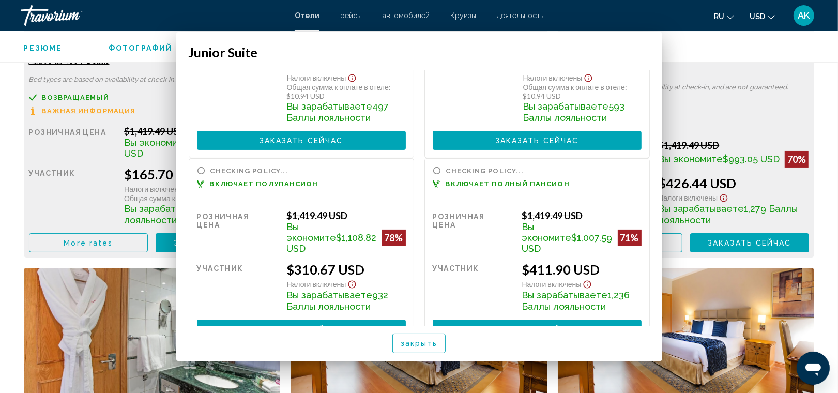
scroll to position [1571, 0]
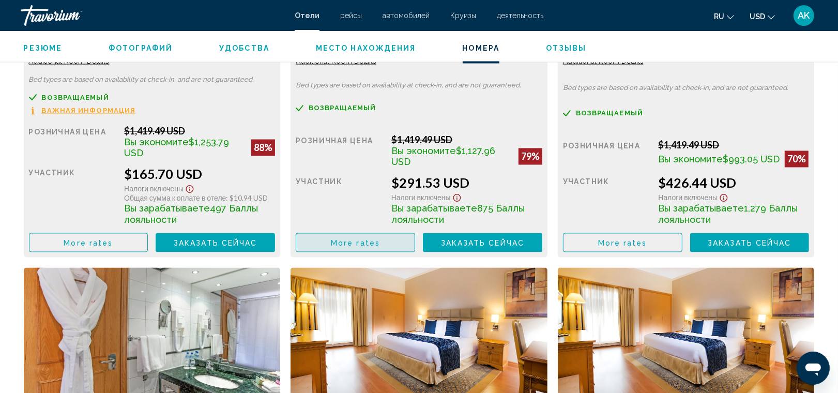
click at [343, 242] on span "More rates" at bounding box center [355, 243] width 49 height 8
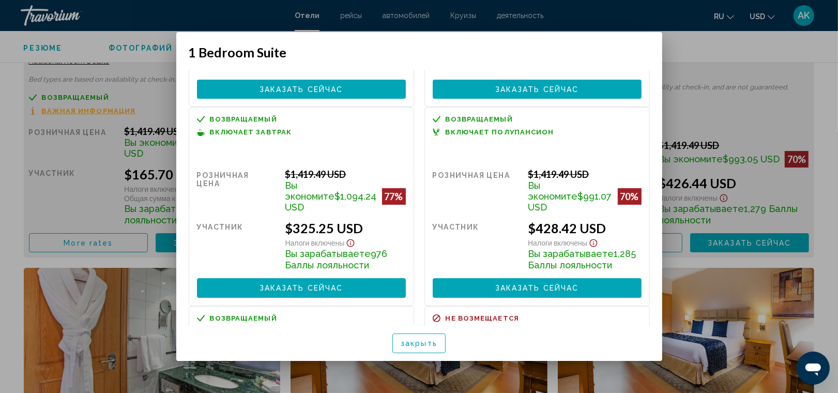
scroll to position [176, 0]
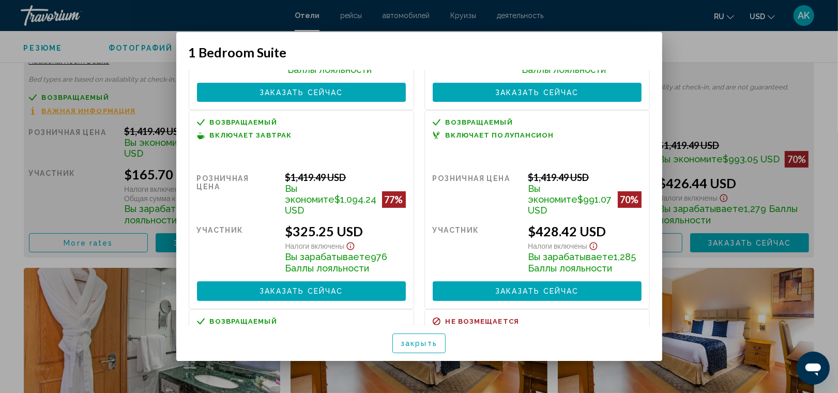
click at [91, 185] on div at bounding box center [419, 196] width 838 height 393
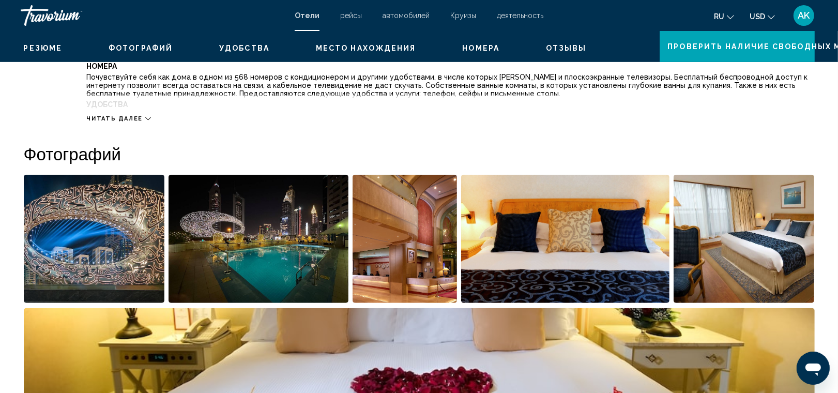
scroll to position [0, 0]
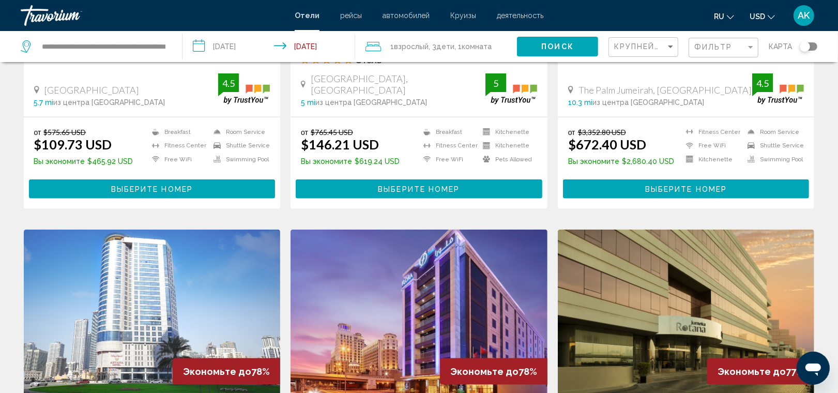
scroll to position [1064, 0]
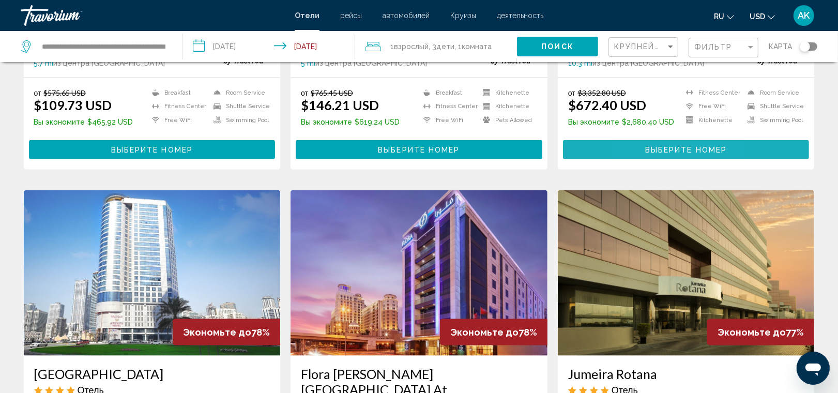
click at [645, 146] on span "Выберите номер" at bounding box center [686, 150] width 82 height 8
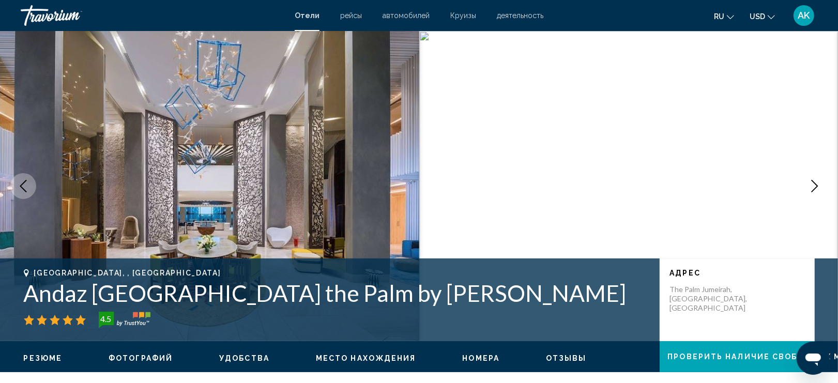
click at [817, 187] on icon "Next image" at bounding box center [815, 186] width 7 height 12
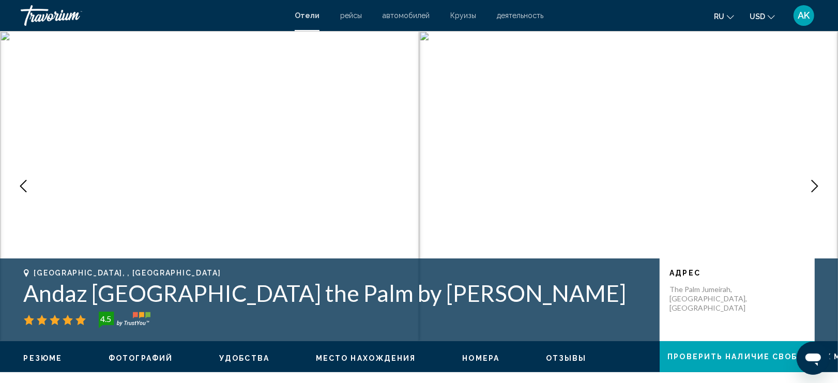
click at [817, 187] on icon "Next image" at bounding box center [815, 186] width 7 height 12
click at [24, 186] on icon "Previous image" at bounding box center [23, 186] width 12 height 12
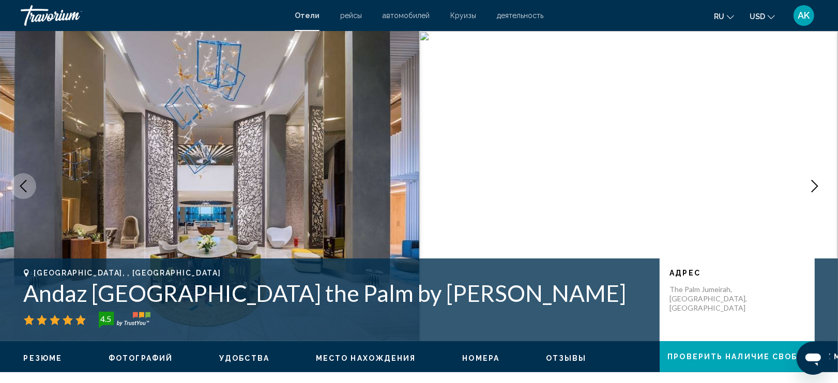
click at [24, 186] on icon "Previous image" at bounding box center [23, 186] width 12 height 12
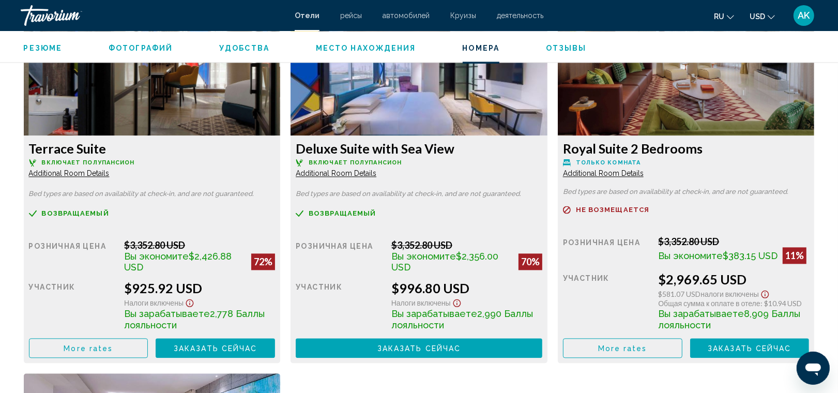
scroll to position [1831, 0]
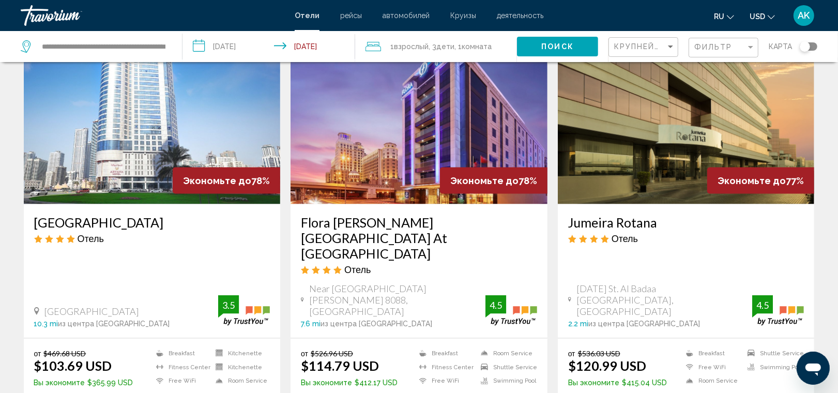
scroll to position [1220, 0]
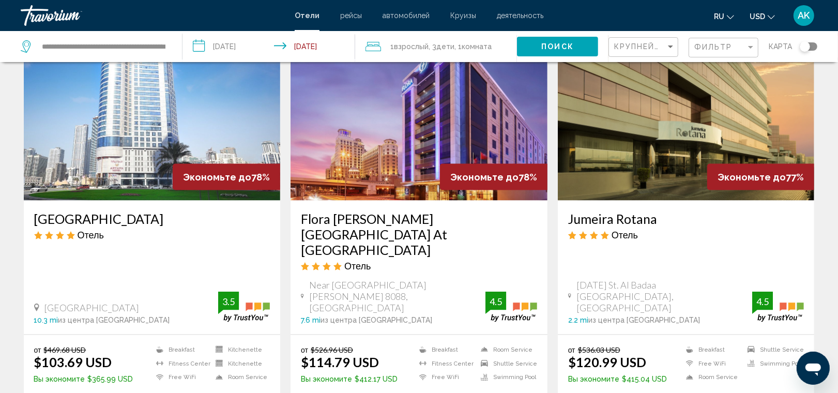
click at [177, 373] on li "Free WiFi" at bounding box center [180, 377] width 59 height 9
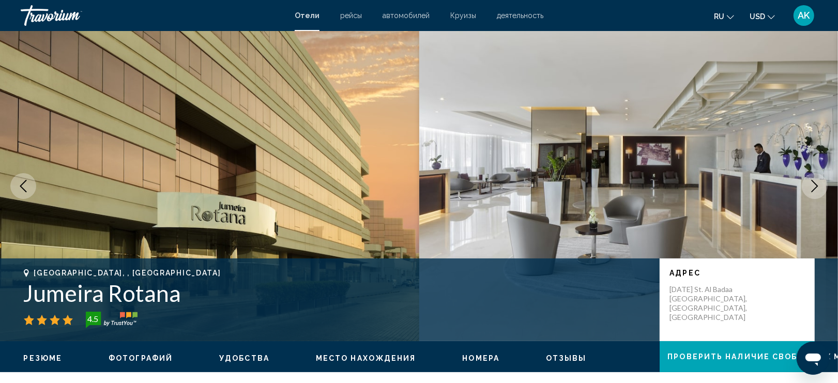
click at [812, 182] on icon "Next image" at bounding box center [815, 186] width 12 height 12
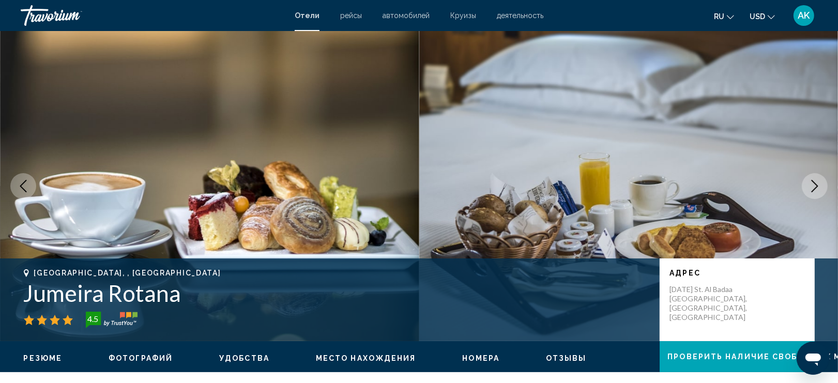
click at [812, 182] on icon "Next image" at bounding box center [815, 186] width 12 height 12
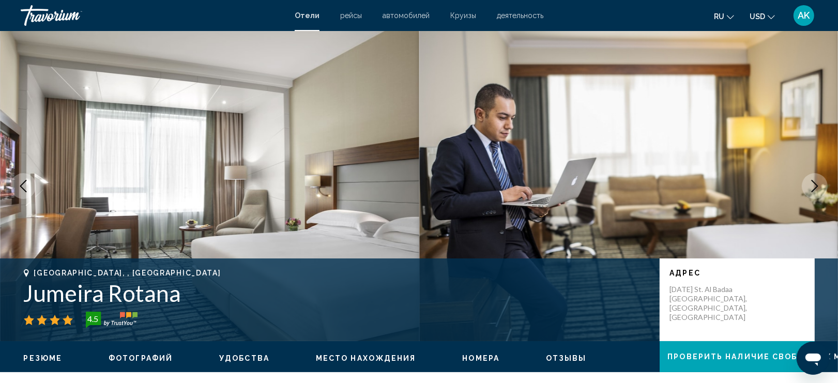
click at [812, 182] on icon "Next image" at bounding box center [815, 186] width 12 height 12
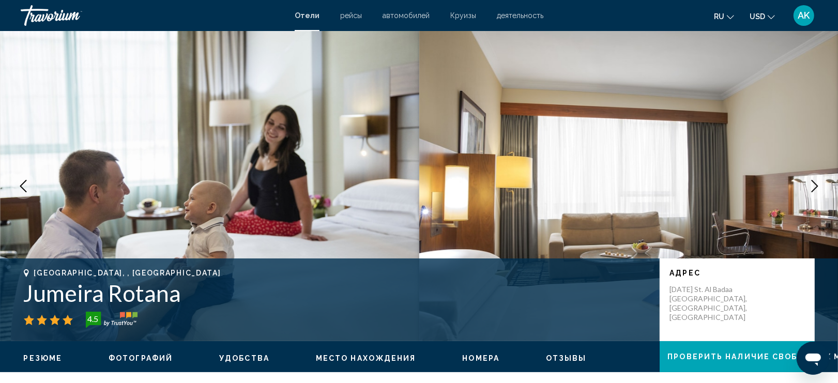
click at [812, 182] on icon "Next image" at bounding box center [815, 186] width 12 height 12
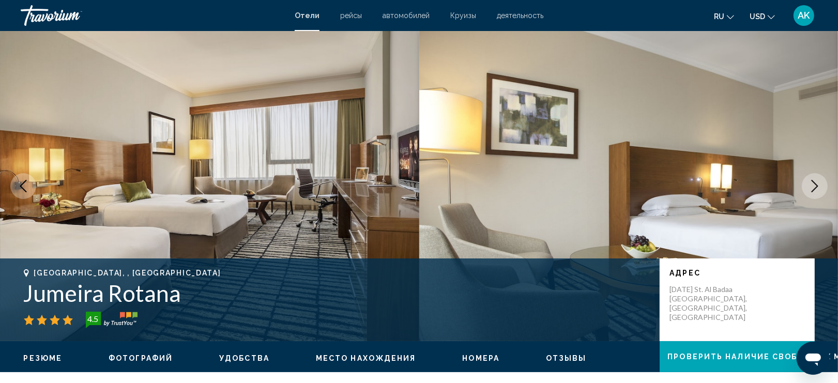
click at [811, 182] on icon "Next image" at bounding box center [815, 186] width 12 height 12
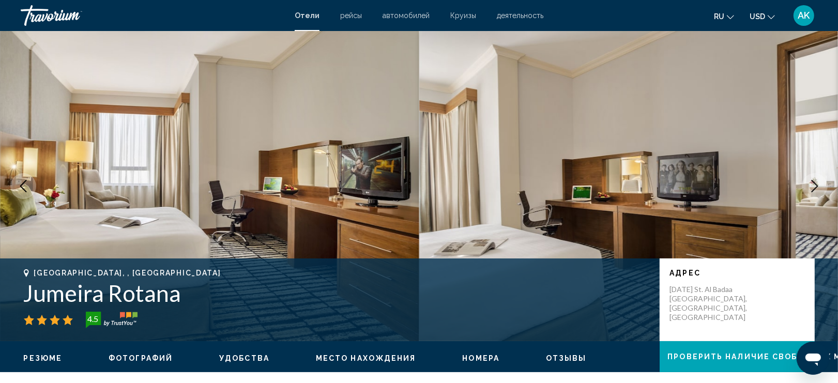
click at [811, 182] on icon "Next image" at bounding box center [815, 186] width 12 height 12
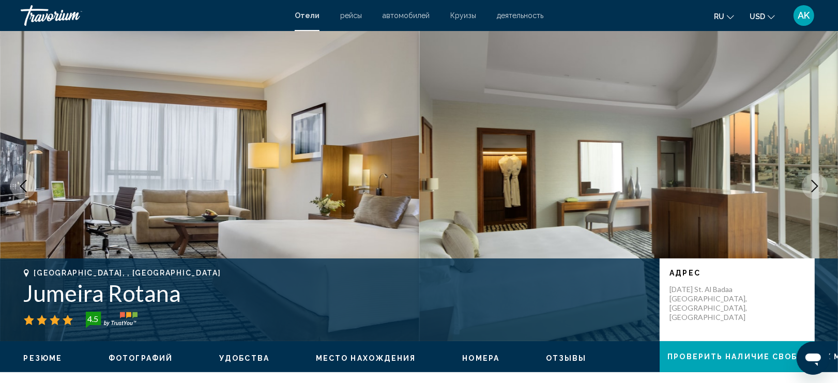
click at [811, 182] on icon "Next image" at bounding box center [815, 186] width 12 height 12
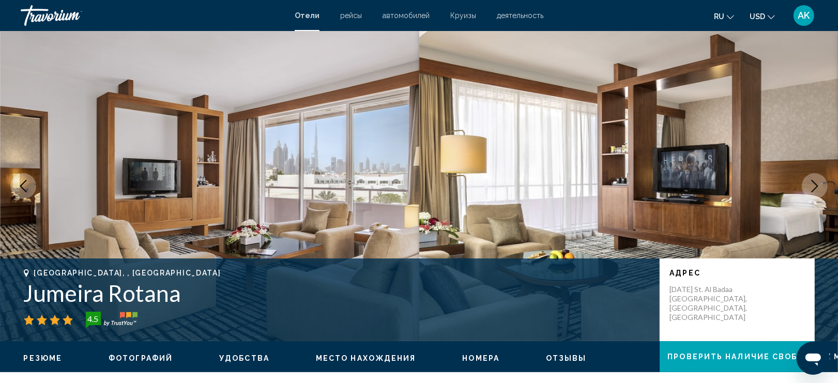
click at [811, 182] on icon "Next image" at bounding box center [815, 186] width 12 height 12
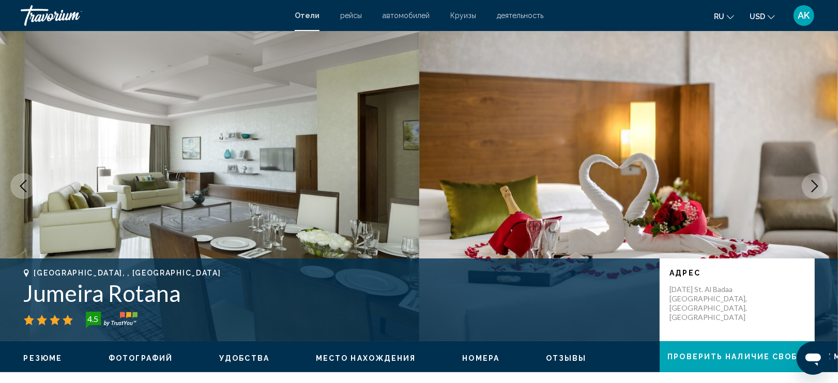
click at [810, 182] on icon "Next image" at bounding box center [815, 186] width 12 height 12
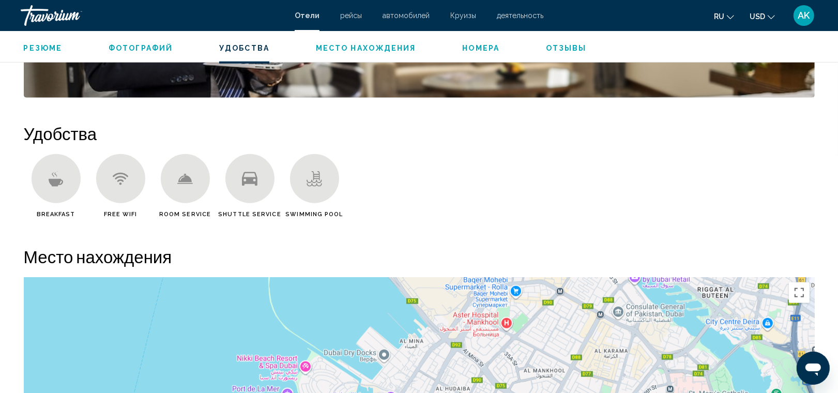
scroll to position [953, 0]
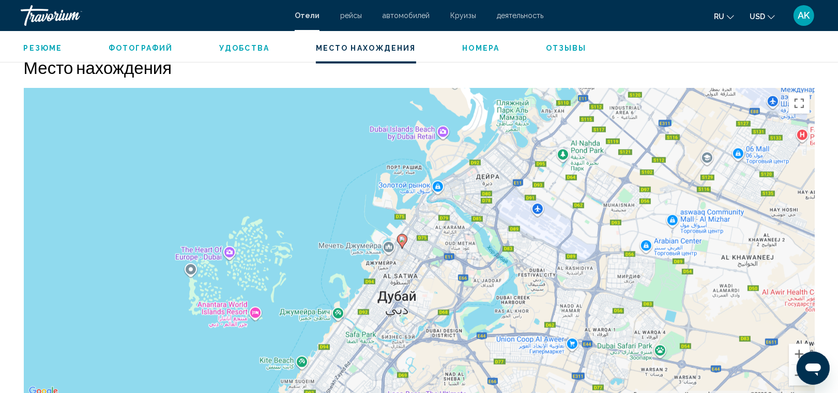
click at [396, 252] on div "Чтобы активировать перетаскивание с помощью клавиатуры, нажмите Alt + Ввод. Пос…" at bounding box center [419, 243] width 791 height 310
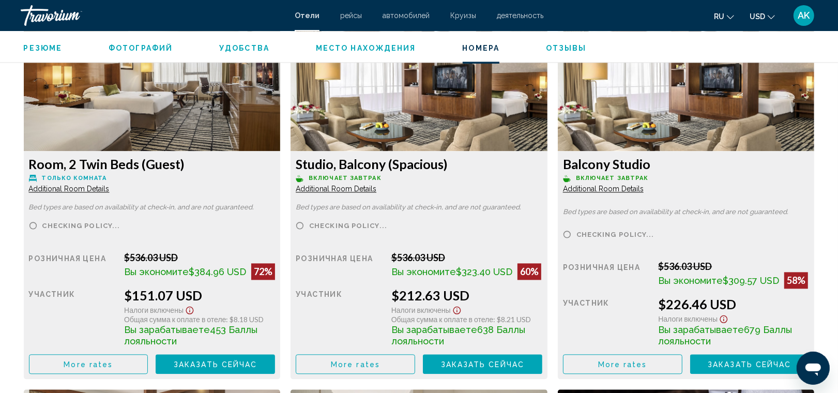
scroll to position [1899, 0]
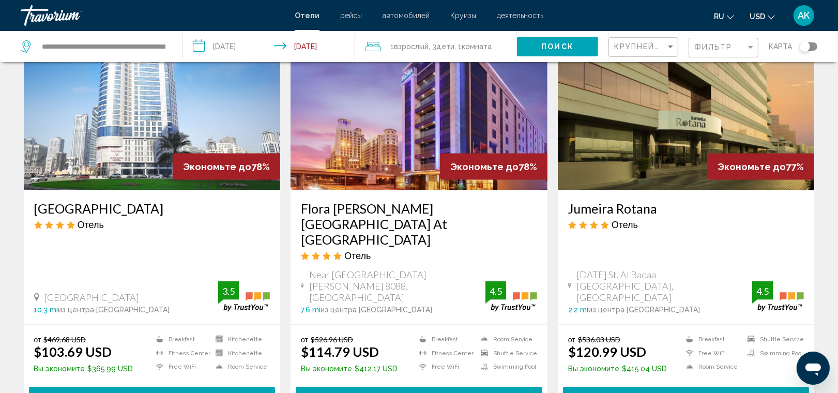
scroll to position [1258, 0]
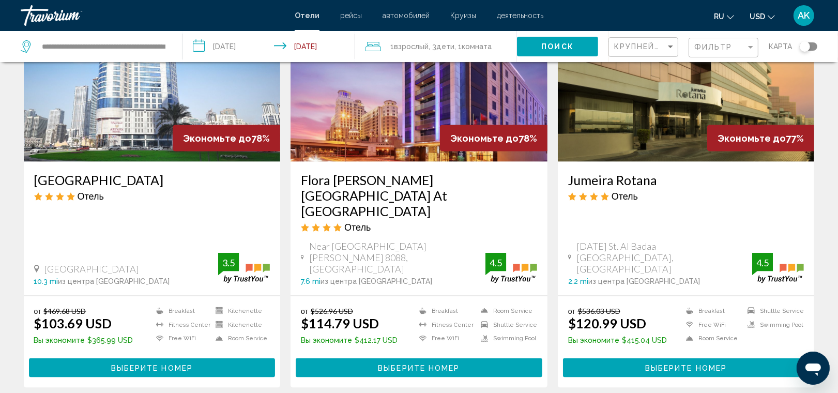
click at [136, 358] on button "Выберите номер" at bounding box center [152, 367] width 247 height 19
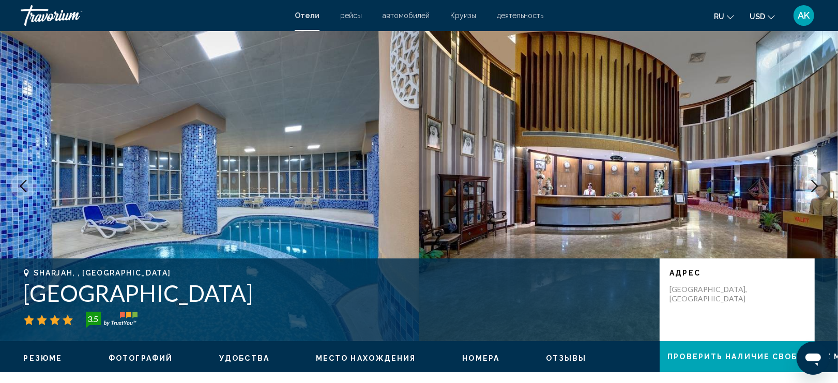
click at [815, 184] on icon "Next image" at bounding box center [815, 186] width 12 height 12
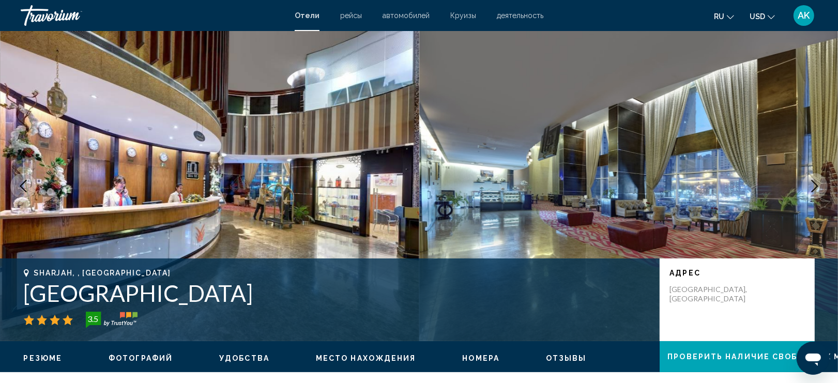
click at [815, 184] on icon "Next image" at bounding box center [815, 186] width 12 height 12
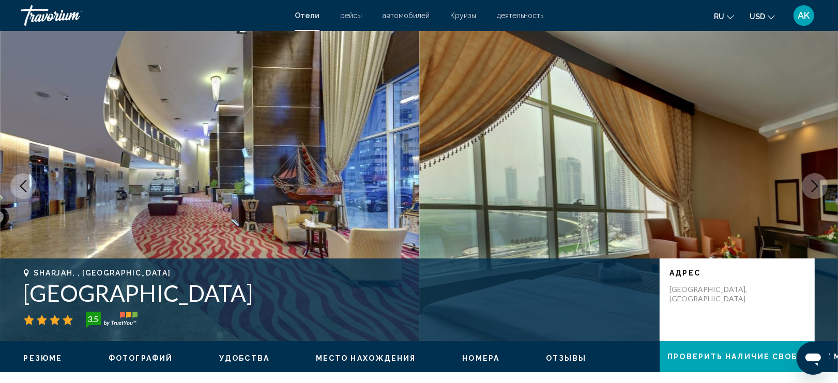
click at [814, 184] on icon "Next image" at bounding box center [815, 186] width 12 height 12
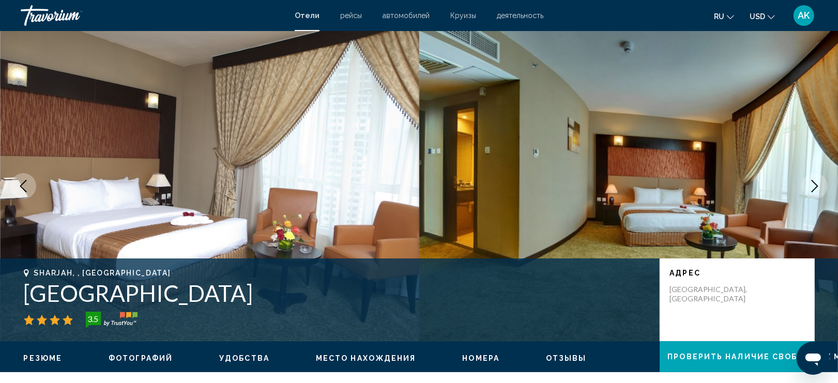
click at [814, 184] on icon "Next image" at bounding box center [815, 186] width 12 height 12
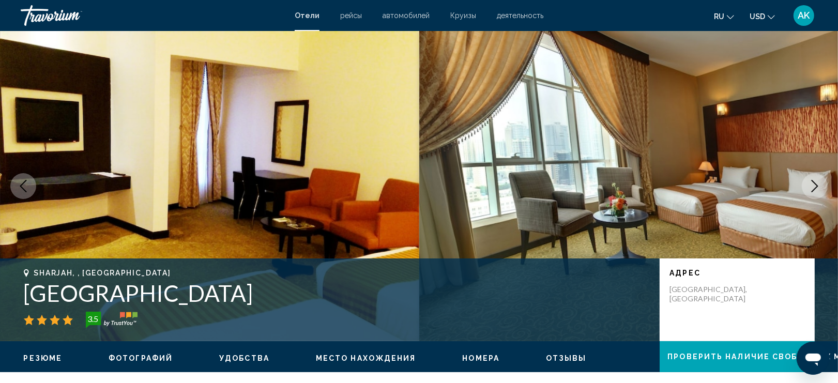
click at [806, 186] on button "Next image" at bounding box center [815, 186] width 26 height 26
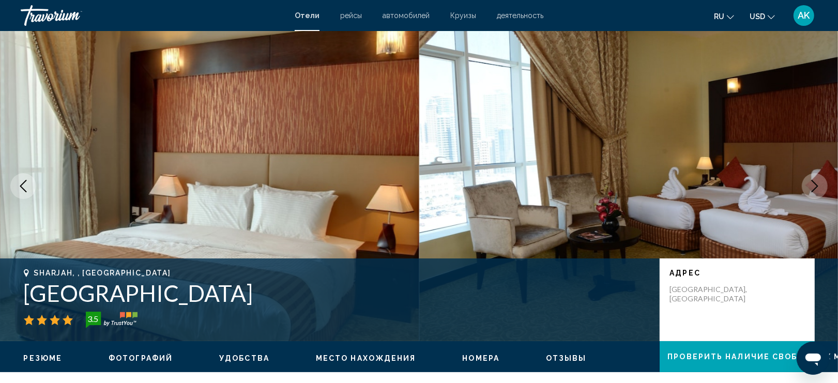
click at [806, 187] on button "Next image" at bounding box center [815, 186] width 26 height 26
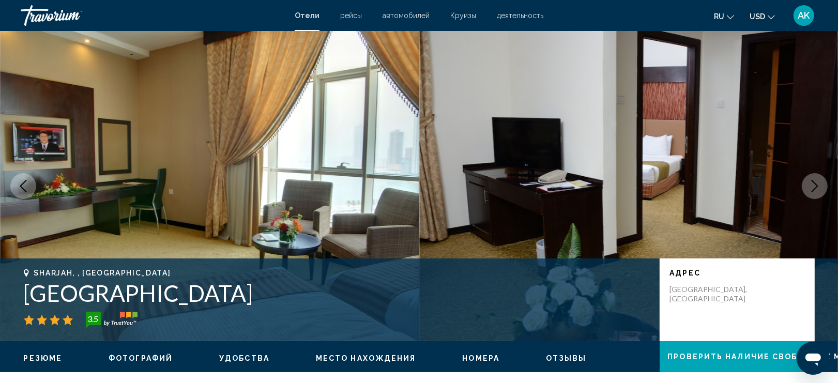
click at [805, 187] on button "Next image" at bounding box center [815, 186] width 26 height 26
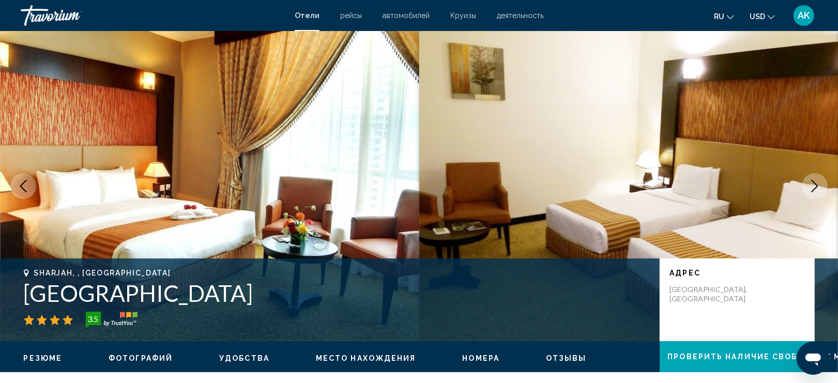
click at [805, 188] on button "Next image" at bounding box center [815, 186] width 26 height 26
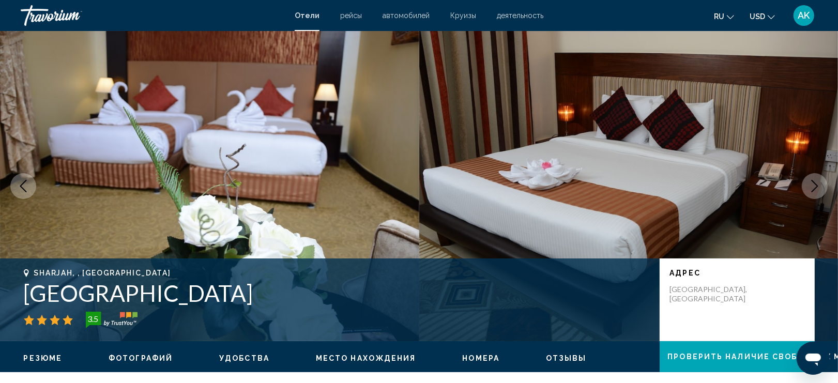
click at [805, 189] on button "Next image" at bounding box center [815, 186] width 26 height 26
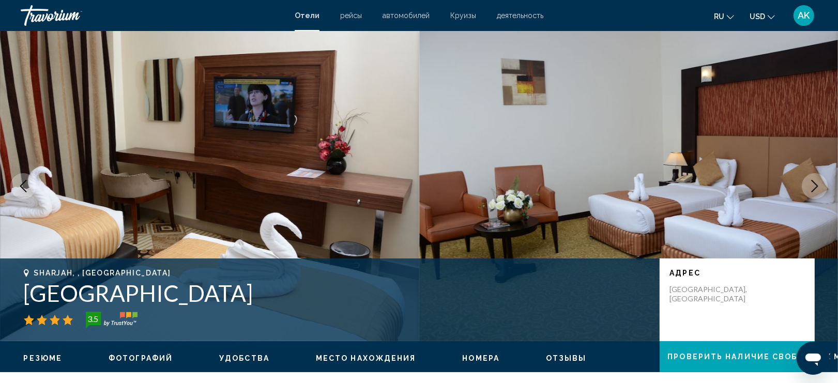
click at [804, 189] on button "Next image" at bounding box center [815, 186] width 26 height 26
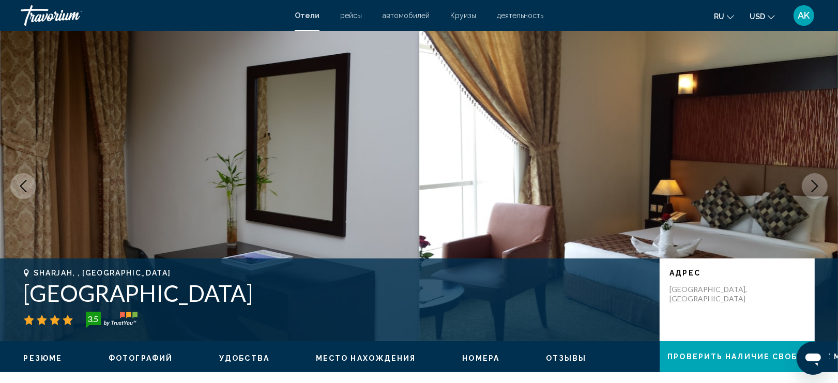
click at [803, 189] on button "Next image" at bounding box center [815, 186] width 26 height 26
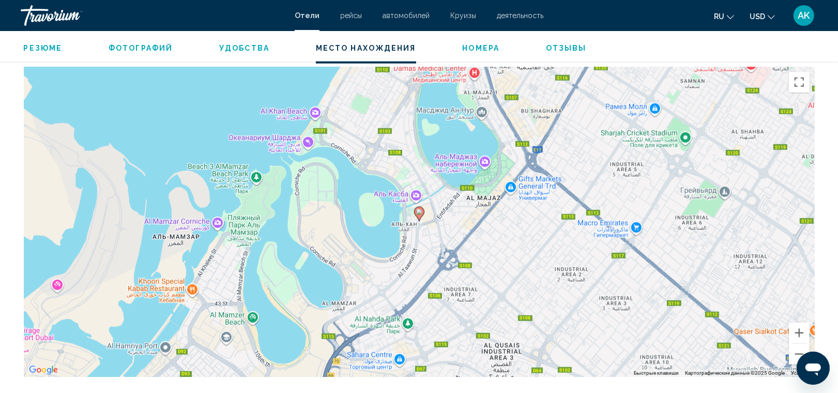
scroll to position [970, 0]
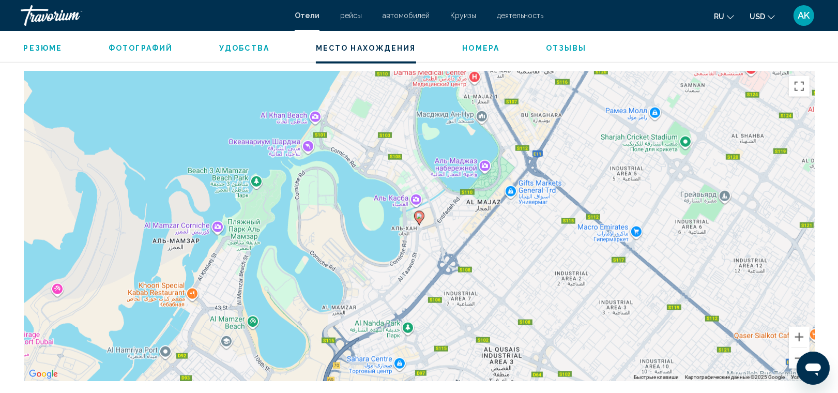
click at [488, 176] on div "Чтобы активировать перетаскивание с помощью клавиатуры, нажмите Alt + Ввод. Пос…" at bounding box center [419, 226] width 791 height 310
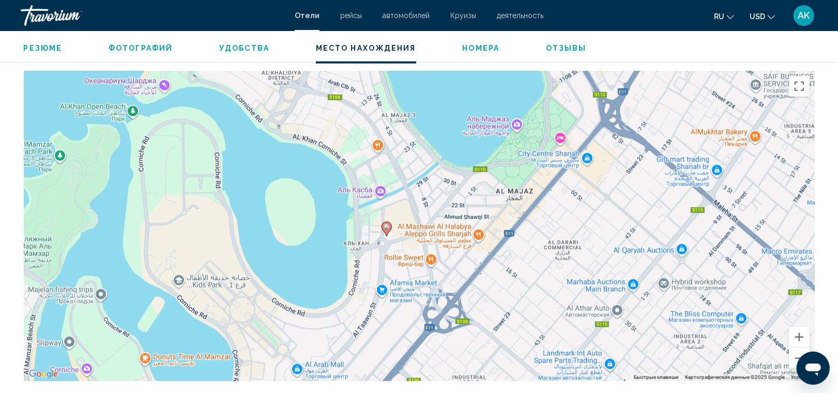
drag, startPoint x: 368, startPoint y: 259, endPoint x: 406, endPoint y: 216, distance: 57.2
click at [406, 216] on div "Чтобы активировать перетаскивание с помощью клавиатуры, нажмите Alt + Ввод. Пос…" at bounding box center [419, 226] width 791 height 310
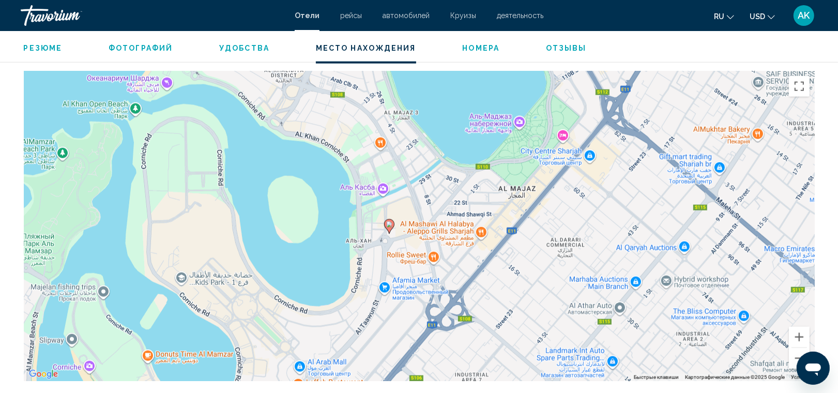
click at [354, 265] on div "Чтобы активировать перетаскивание с помощью клавиатуры, нажмите Alt + Ввод. Пос…" at bounding box center [419, 226] width 791 height 310
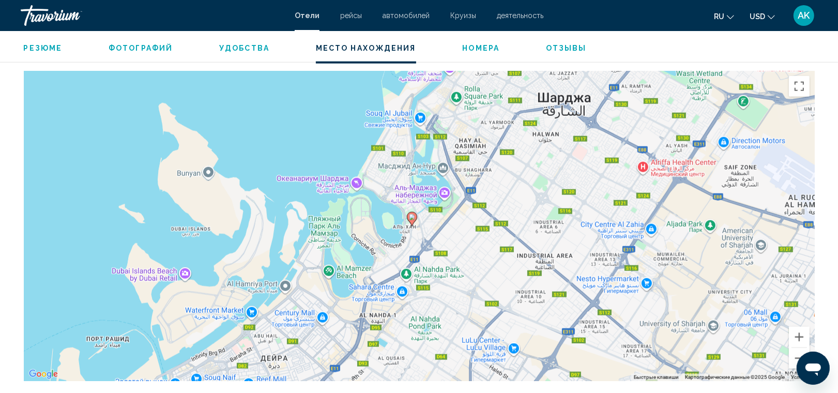
drag, startPoint x: 388, startPoint y: 259, endPoint x: 430, endPoint y: 202, distance: 70.3
click at [430, 202] on div "Чтобы активировать перетаскивание с помощью клавиатуры, нажмите Alt + Ввод. Пос…" at bounding box center [419, 226] width 791 height 310
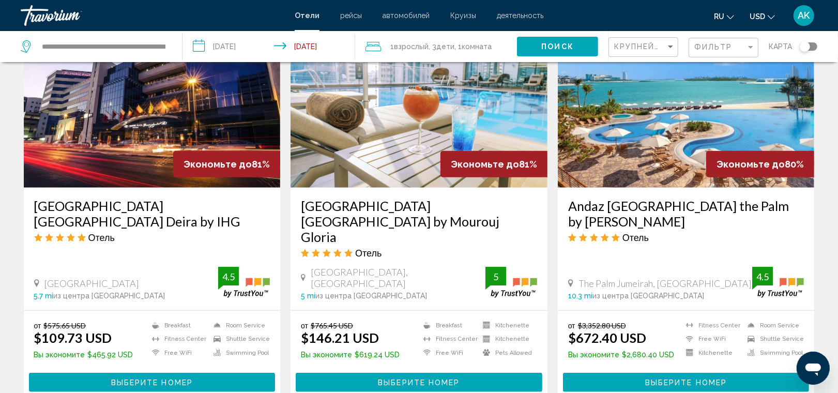
scroll to position [813, 0]
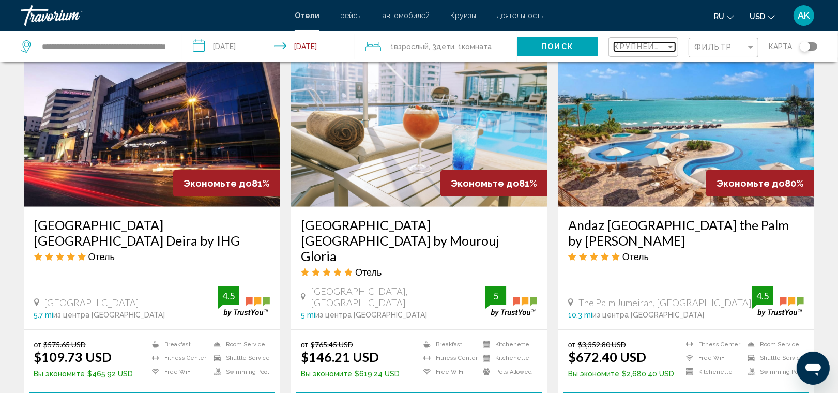
click at [665, 47] on span "Крупнейшие сбережения" at bounding box center [676, 46] width 124 height 8
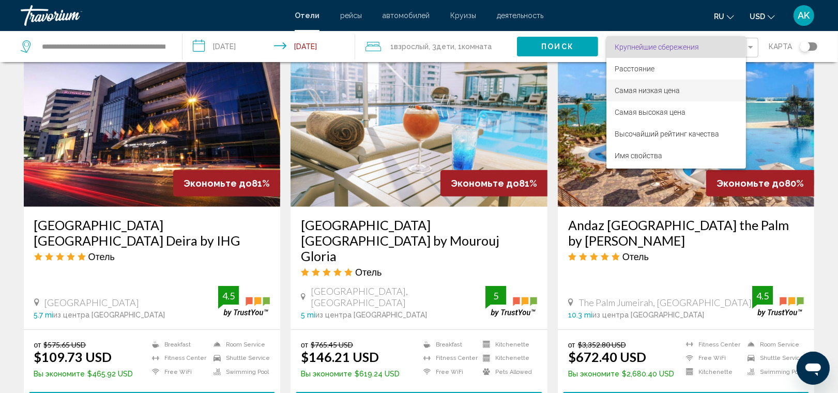
click at [652, 83] on span "Самая низкая цена" at bounding box center [676, 91] width 123 height 22
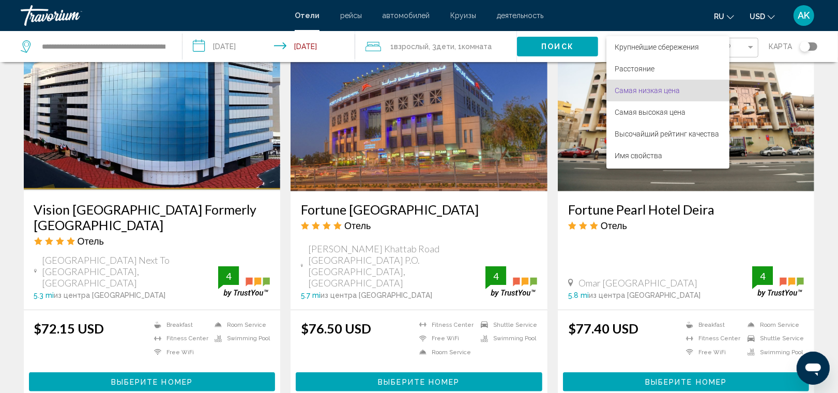
scroll to position [802, 0]
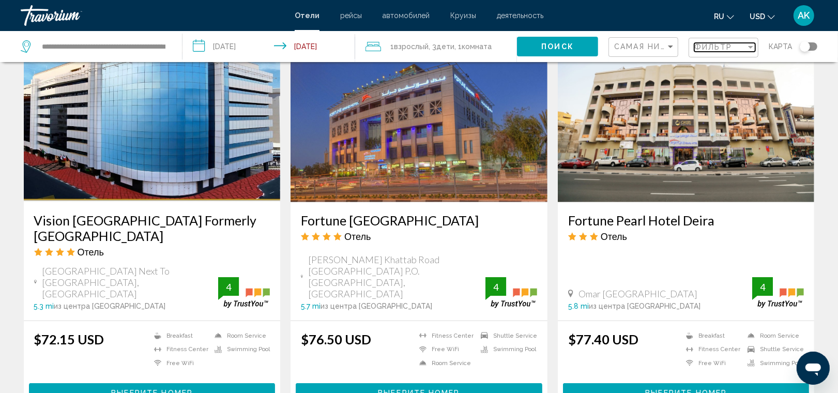
click at [724, 46] on span "Фильтр" at bounding box center [714, 47] width 38 height 8
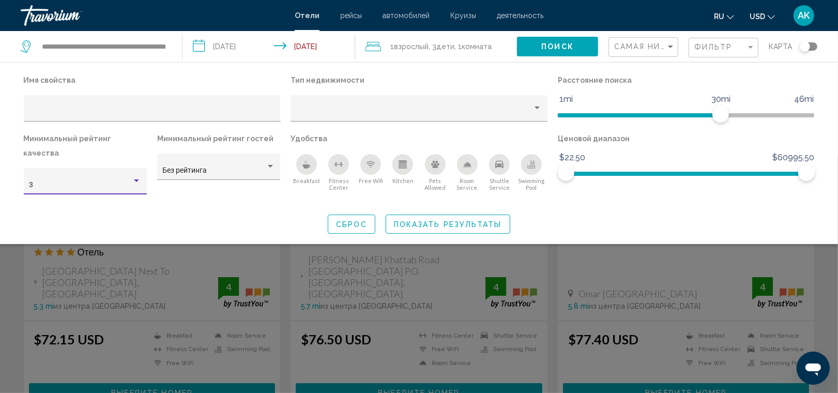
click at [136, 177] on div "Hotel Filters" at bounding box center [136, 181] width 9 height 8
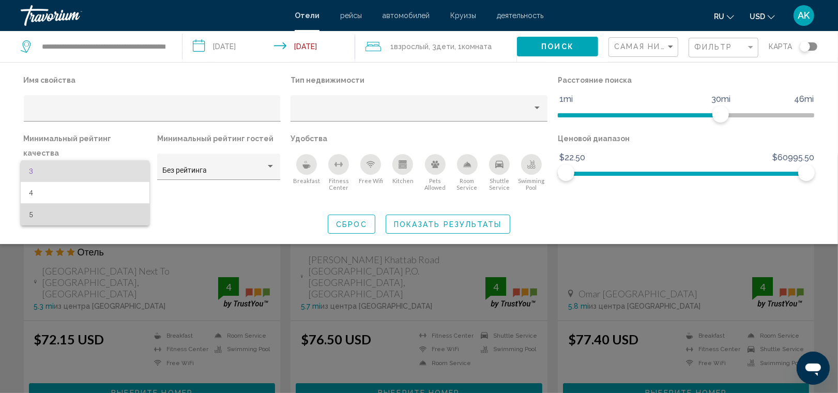
click at [106, 208] on span "5" at bounding box center [85, 215] width 112 height 22
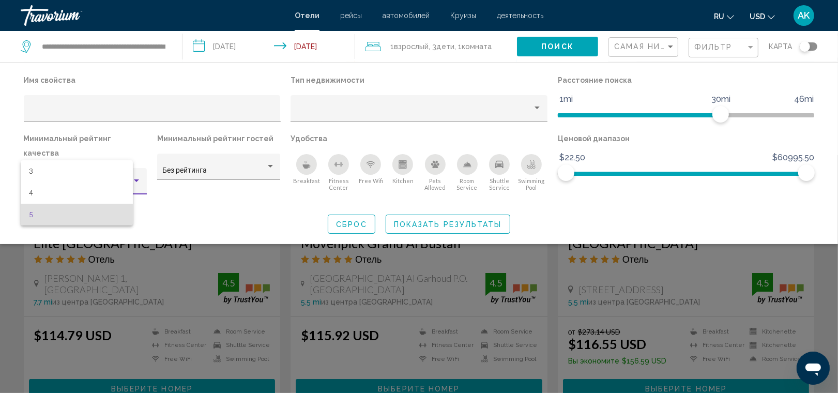
scroll to position [432, 0]
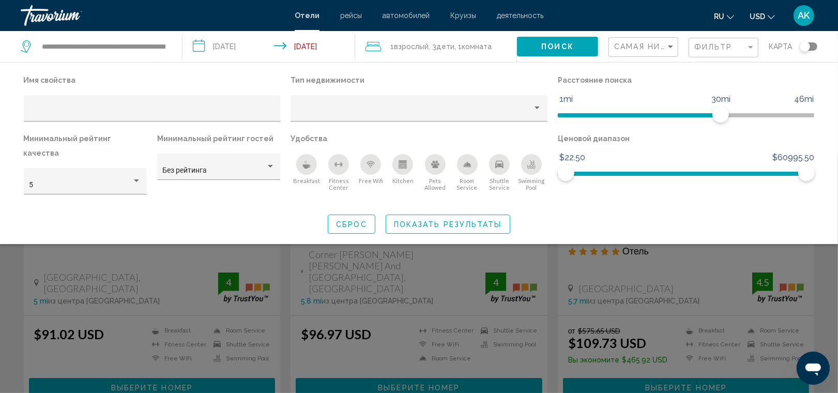
click at [308, 171] on div "Breakfast" at bounding box center [306, 164] width 21 height 21
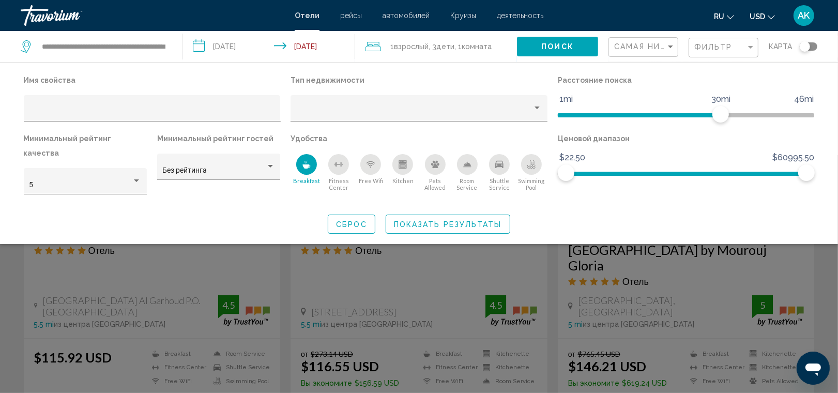
scroll to position [74, 0]
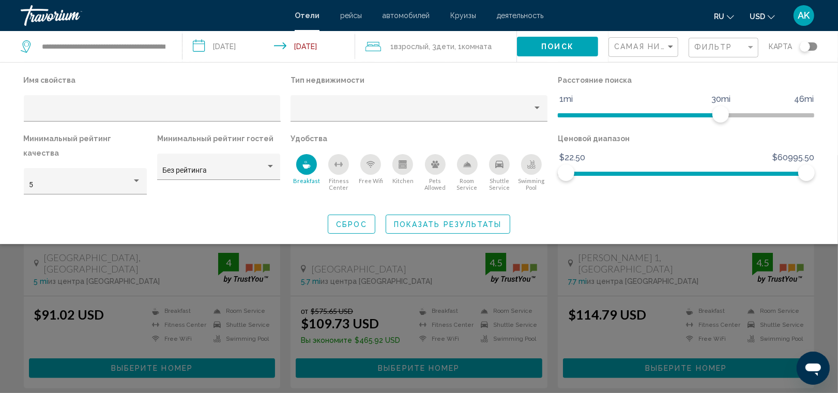
click at [460, 220] on span "Показать результаты" at bounding box center [448, 224] width 108 height 8
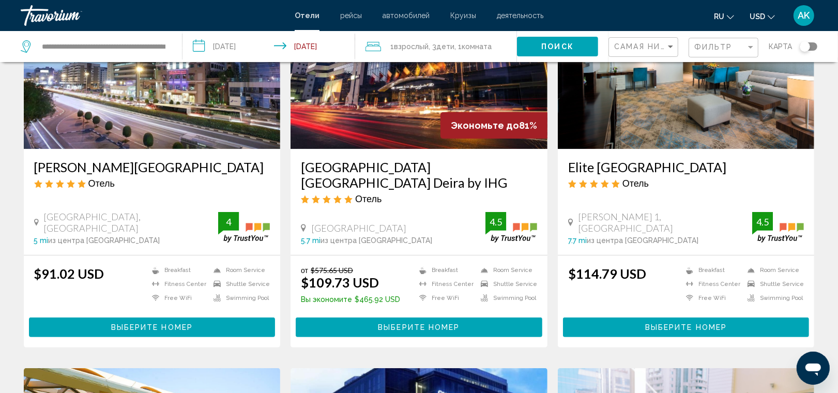
scroll to position [185, 0]
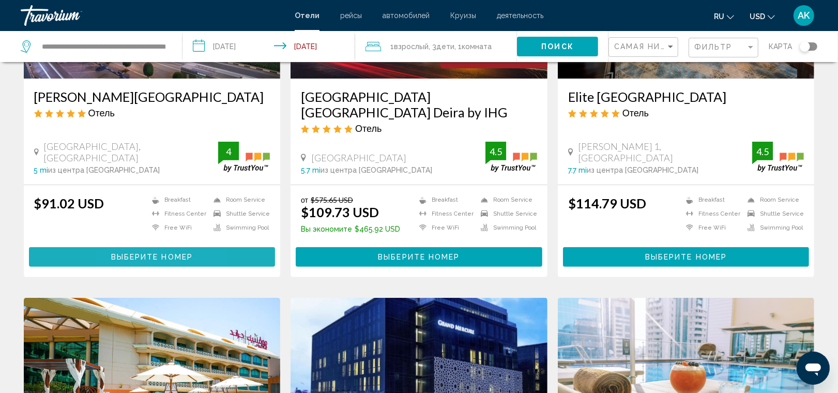
click at [120, 253] on span "Выберите номер" at bounding box center [152, 257] width 82 height 8
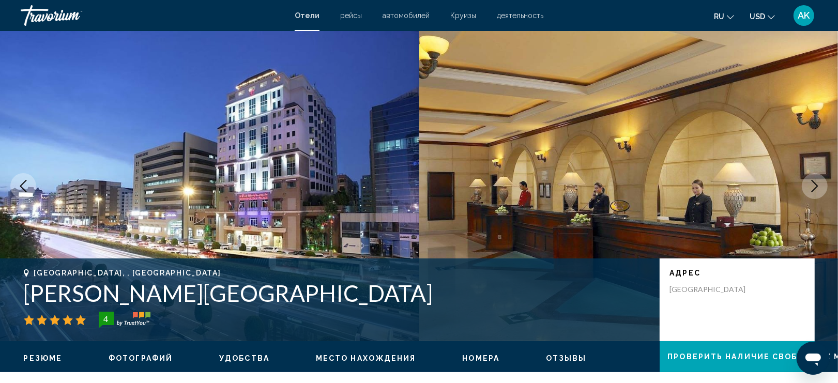
click at [818, 186] on icon "Next image" at bounding box center [815, 186] width 7 height 12
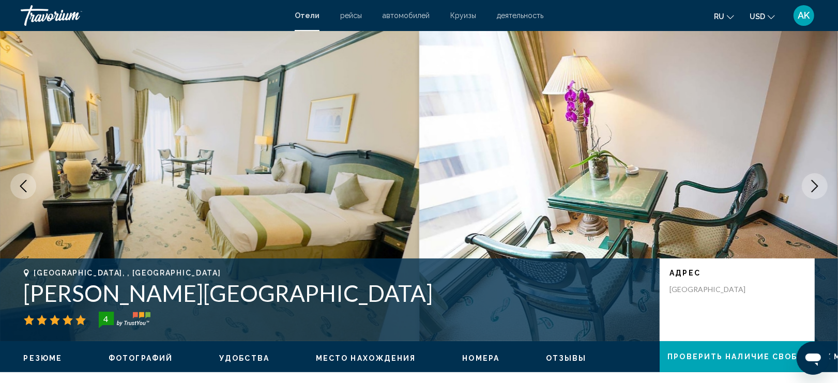
click at [818, 186] on icon "Next image" at bounding box center [815, 186] width 7 height 12
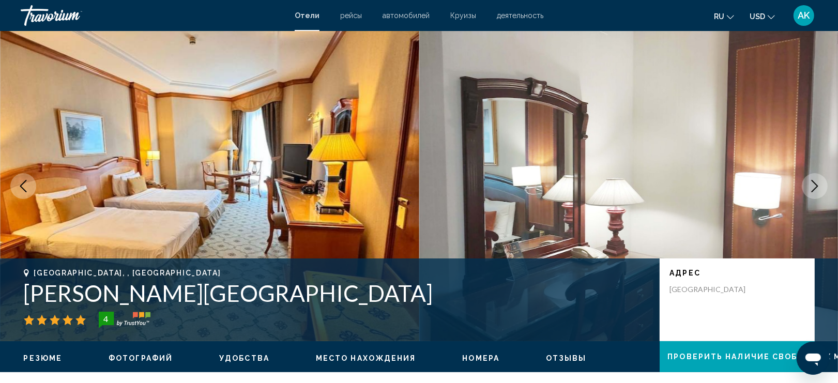
click at [818, 186] on icon "Next image" at bounding box center [815, 186] width 7 height 12
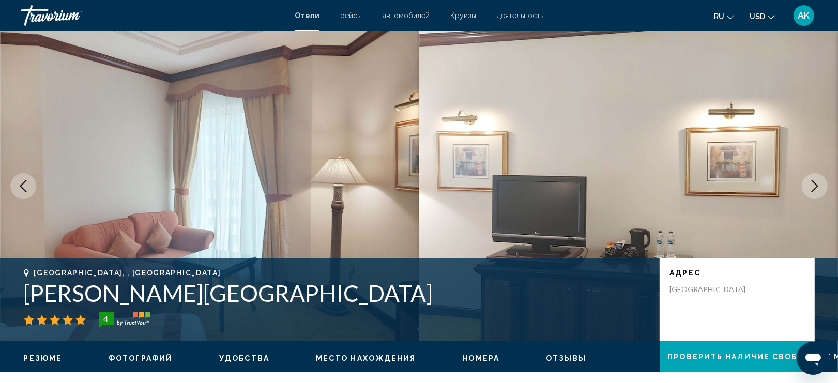
click at [818, 186] on icon "Next image" at bounding box center [815, 186] width 7 height 12
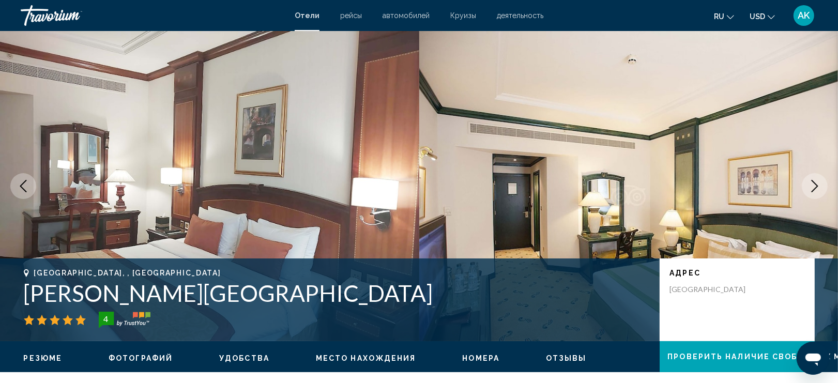
click at [818, 186] on icon "Next image" at bounding box center [815, 186] width 7 height 12
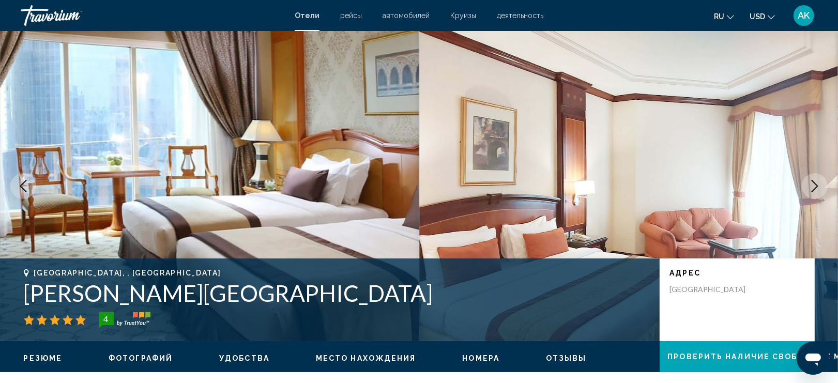
click at [818, 186] on icon "Next image" at bounding box center [815, 186] width 7 height 12
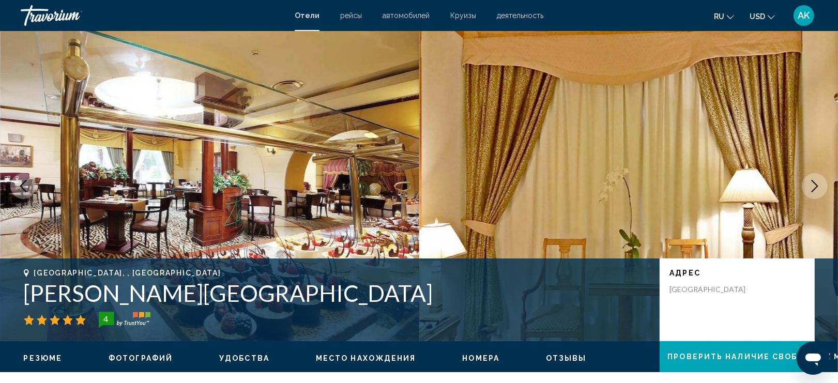
click at [817, 186] on icon "Next image" at bounding box center [815, 186] width 12 height 12
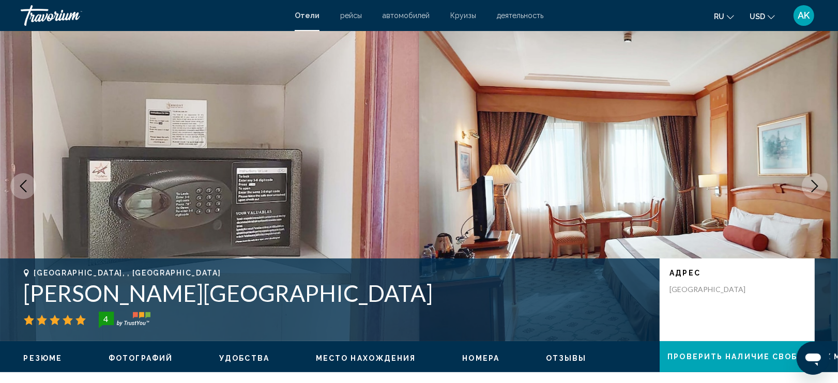
click at [816, 186] on icon "Next image" at bounding box center [815, 186] width 12 height 12
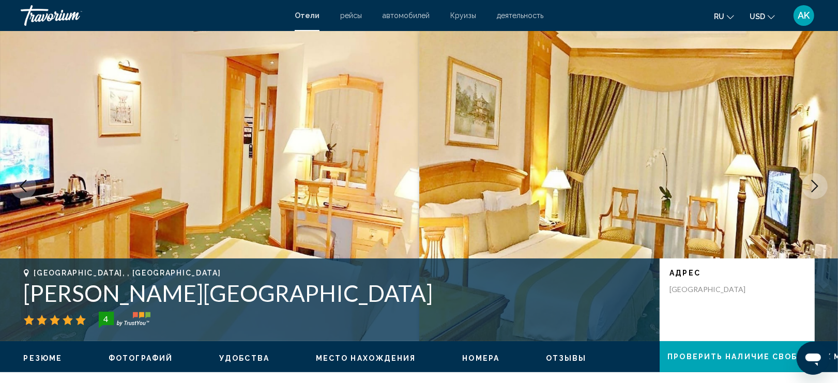
click at [816, 186] on icon "Next image" at bounding box center [815, 186] width 12 height 12
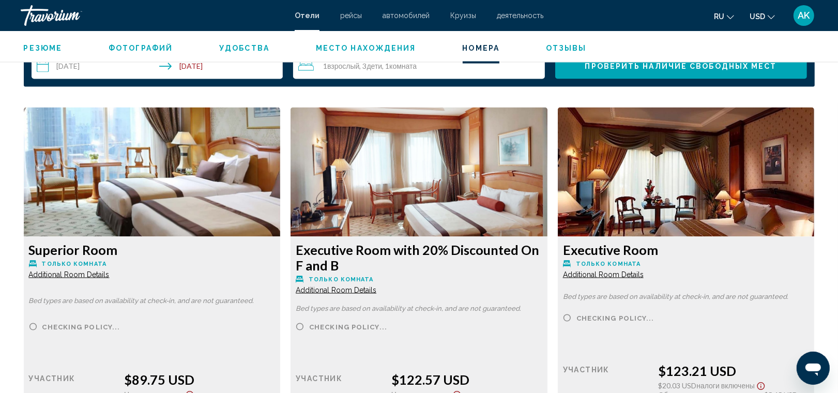
scroll to position [1345, 0]
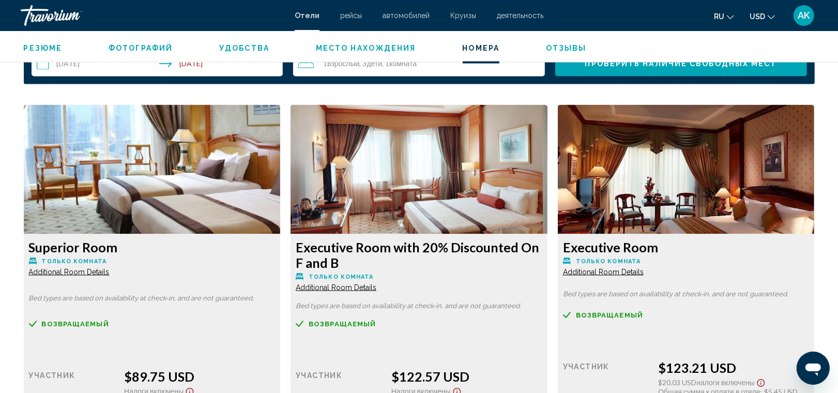
click at [92, 273] on span "Additional Room Details" at bounding box center [69, 272] width 81 height 8
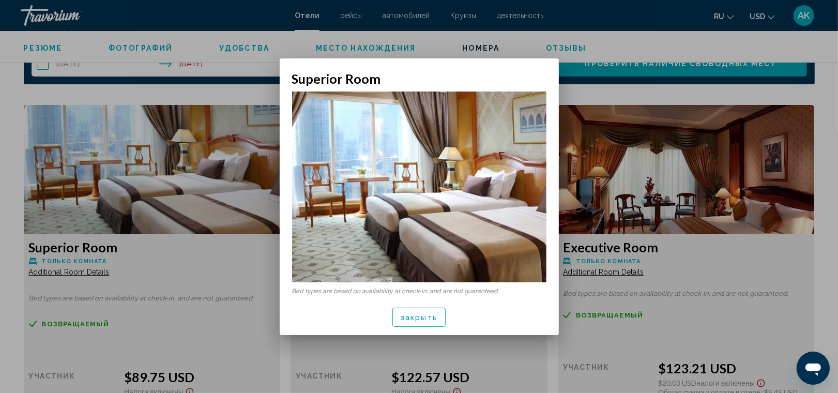
scroll to position [0, 0]
click at [405, 309] on button "закрыть" at bounding box center [419, 317] width 53 height 19
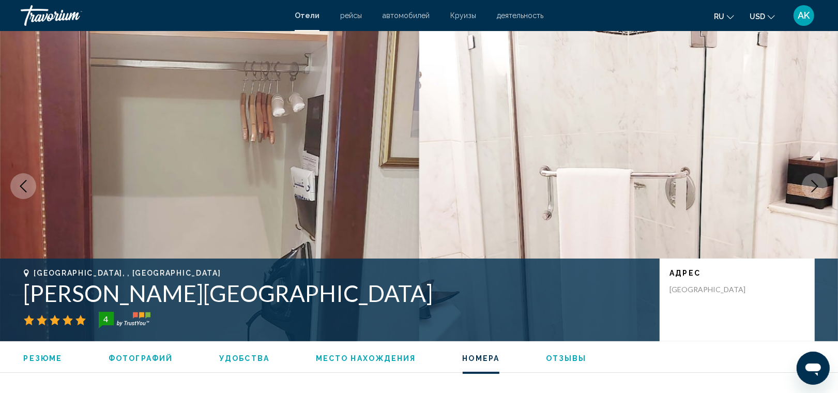
scroll to position [1345, 0]
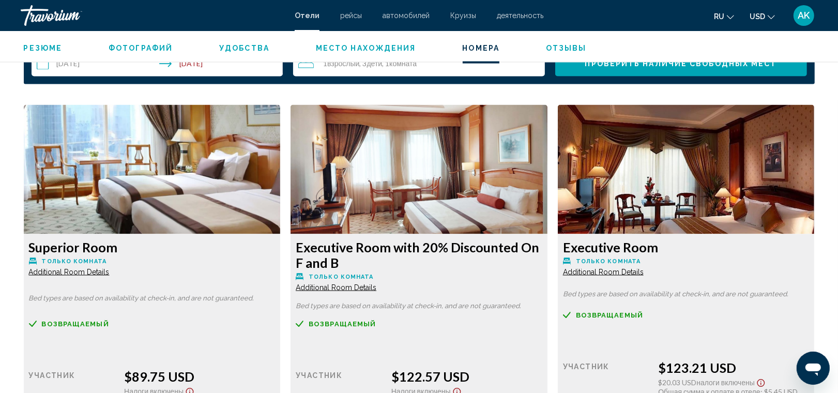
click at [110, 276] on span "Additional Room Details" at bounding box center [69, 272] width 81 height 8
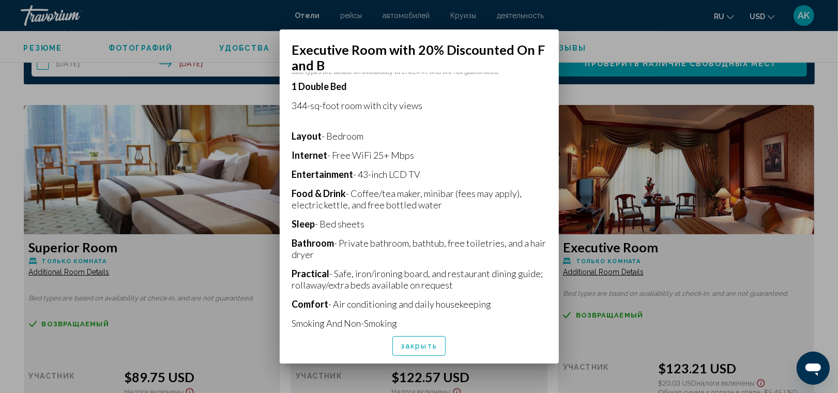
scroll to position [207, 0]
click at [418, 347] on span "закрыть" at bounding box center [419, 346] width 37 height 8
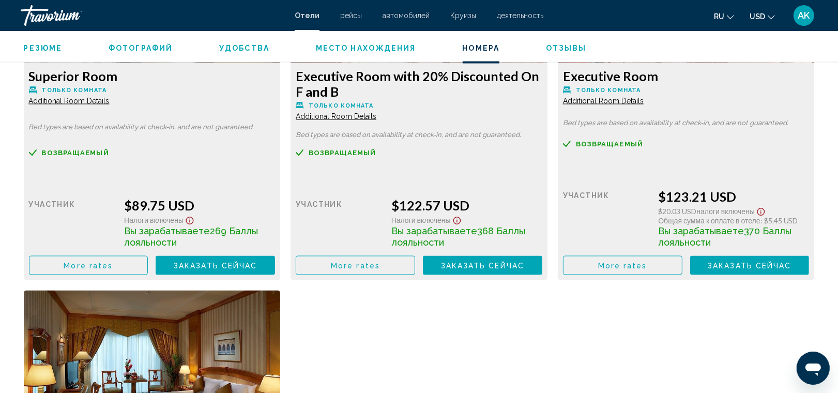
scroll to position [1517, 0]
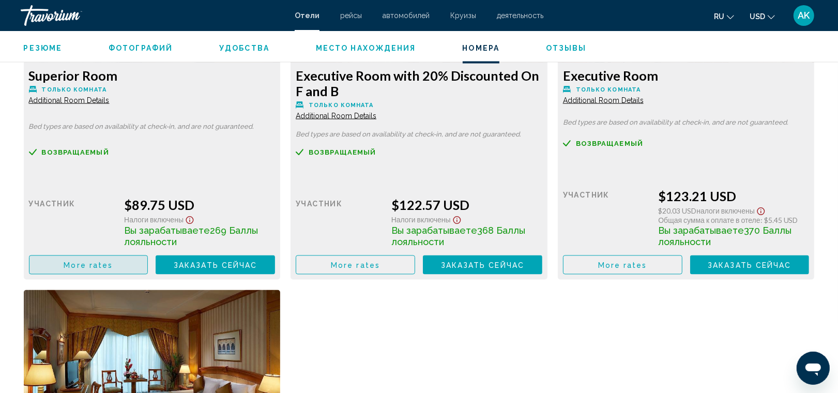
click at [113, 261] on button "More rates" at bounding box center [88, 265] width 119 height 19
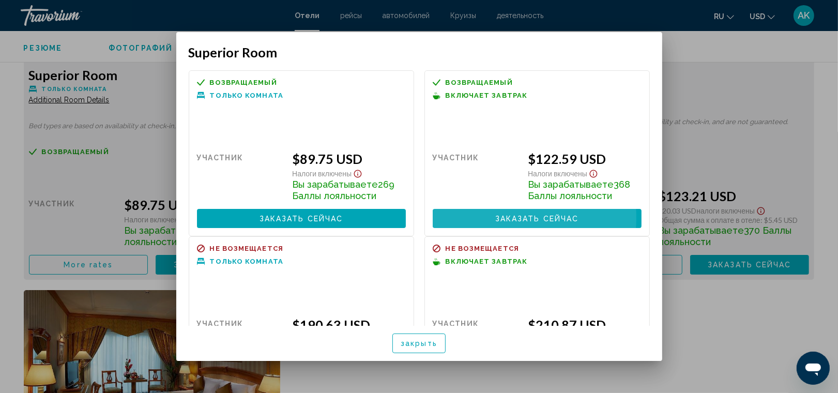
click at [495, 218] on span "Заказать сейчас" at bounding box center [537, 219] width 84 height 8
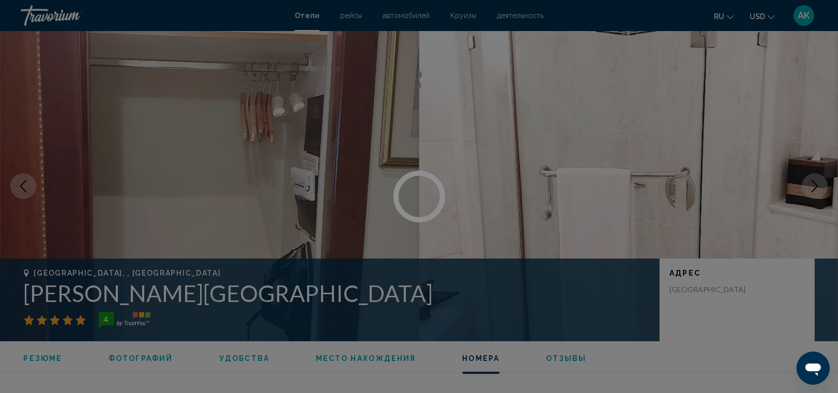
scroll to position [1517, 0]
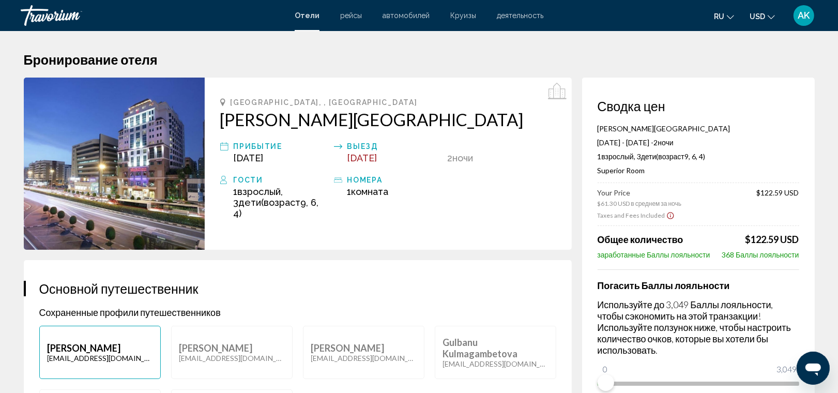
click at [490, 218] on div "[GEOGRAPHIC_DATA], , [GEOGRAPHIC_DATA] [PERSON_NAME][GEOGRAPHIC_DATA] прибытие …" at bounding box center [388, 164] width 367 height 172
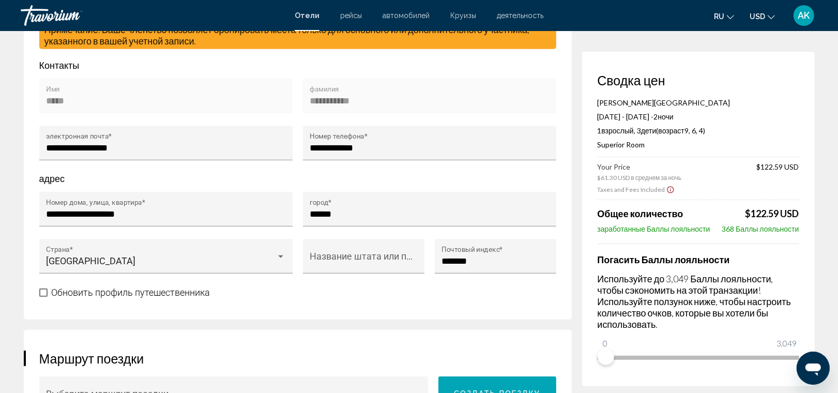
scroll to position [446, 0]
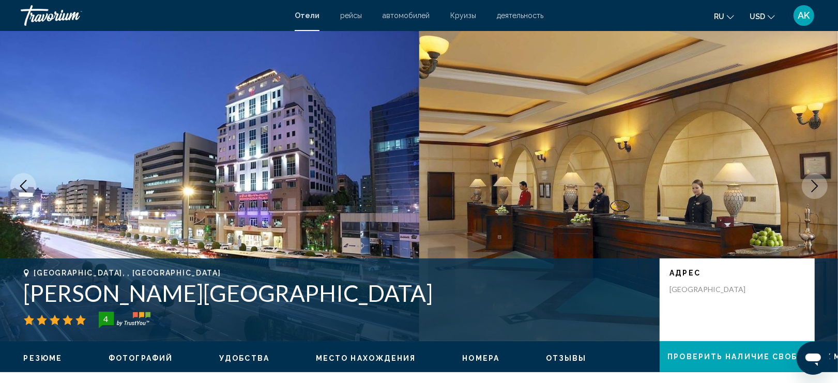
click at [818, 184] on icon "Next image" at bounding box center [815, 186] width 12 height 12
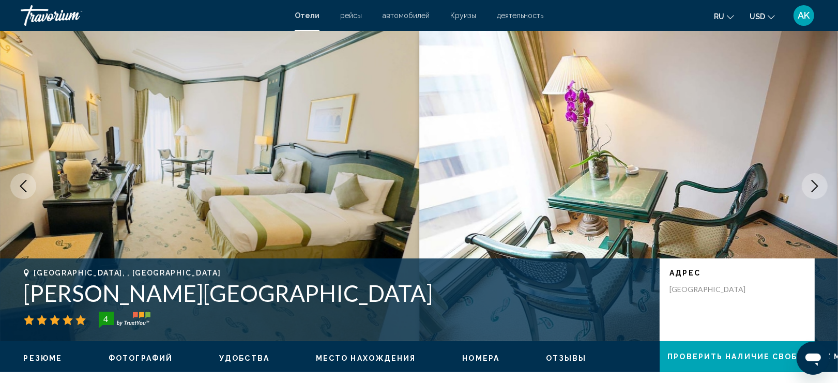
click at [818, 184] on icon "Next image" at bounding box center [815, 186] width 12 height 12
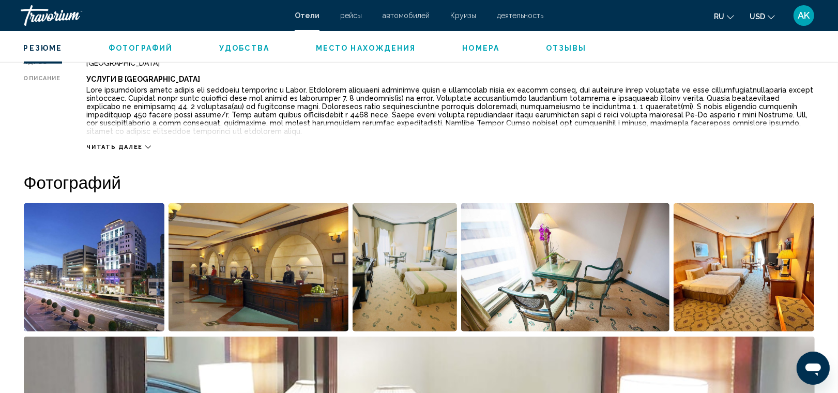
scroll to position [383, 0]
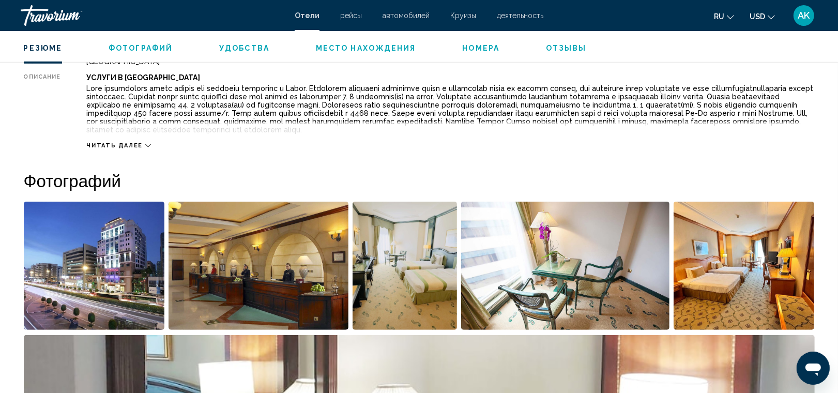
click at [135, 140] on div "Читать далее" at bounding box center [450, 135] width 728 height 28
click at [145, 143] on icon "Main content" at bounding box center [148, 146] width 6 height 6
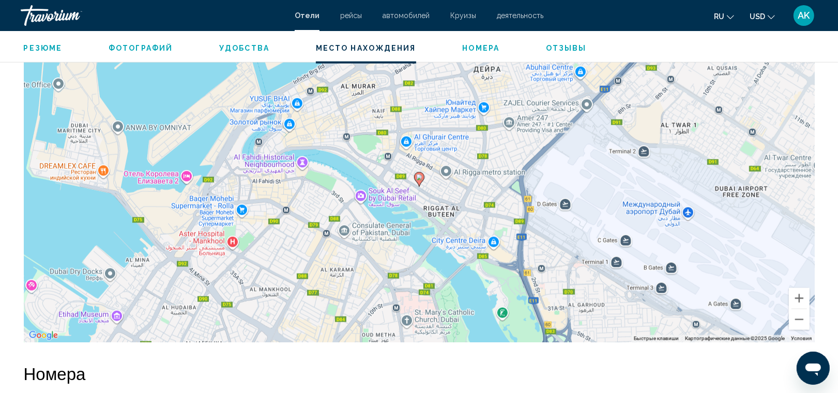
scroll to position [996, 0]
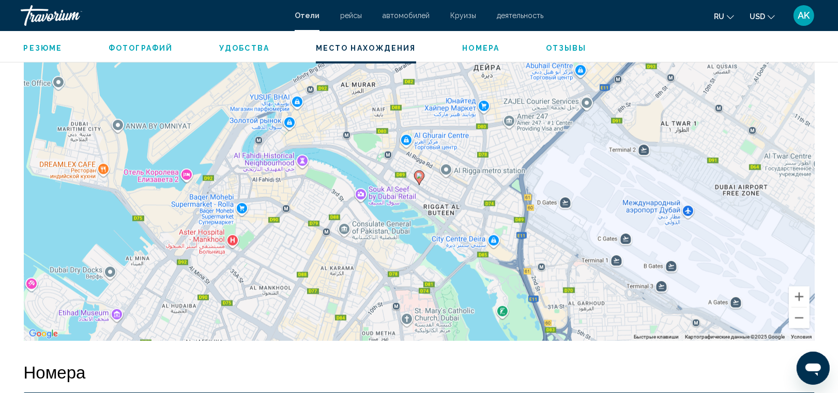
click at [274, 127] on div "Чтобы активировать перетаскивание с помощью клавиатуры, нажмите Alt + Ввод. Пос…" at bounding box center [419, 186] width 791 height 310
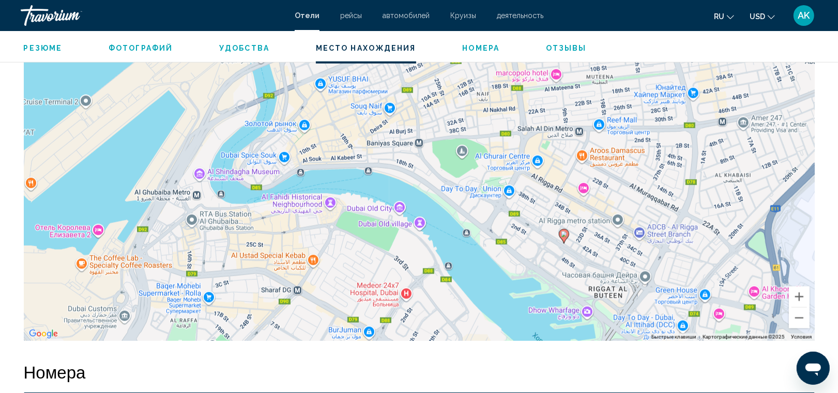
click at [273, 127] on div "Чтобы активировать перетаскивание с помощью клавиатуры, нажмите Alt + Ввод. Пос…" at bounding box center [419, 186] width 791 height 310
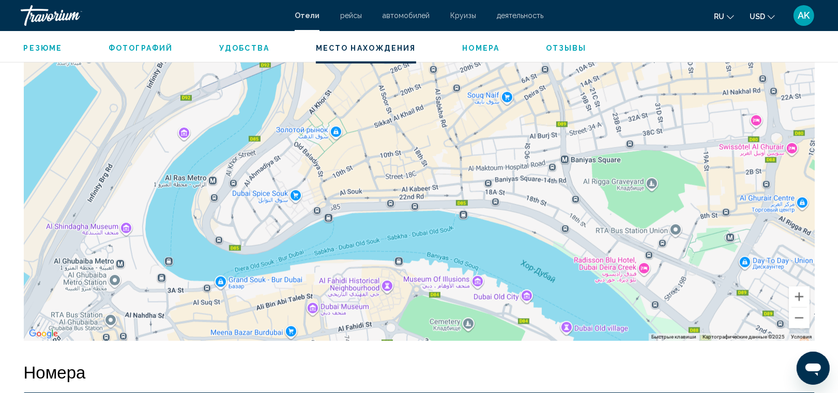
click at [273, 127] on div "Чтобы активировать перетаскивание с помощью клавиатуры, нажмите Alt + Ввод. Пос…" at bounding box center [419, 186] width 791 height 310
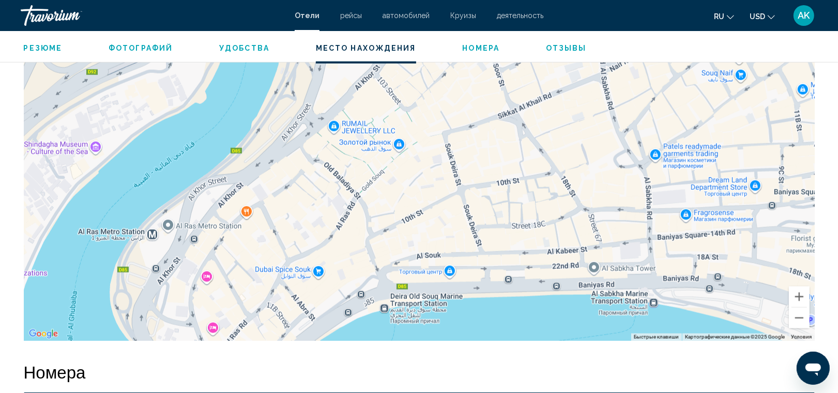
click at [197, 254] on div "Main content" at bounding box center [419, 186] width 791 height 310
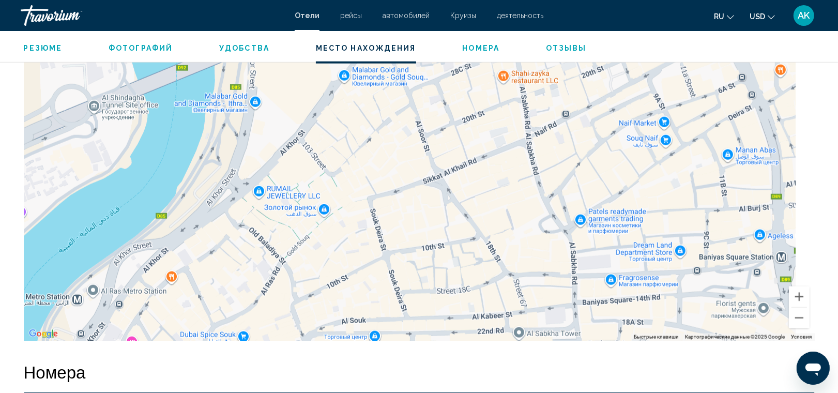
drag, startPoint x: 317, startPoint y: 187, endPoint x: 236, endPoint y: 257, distance: 106.3
click at [236, 257] on div "Main content" at bounding box center [419, 186] width 791 height 310
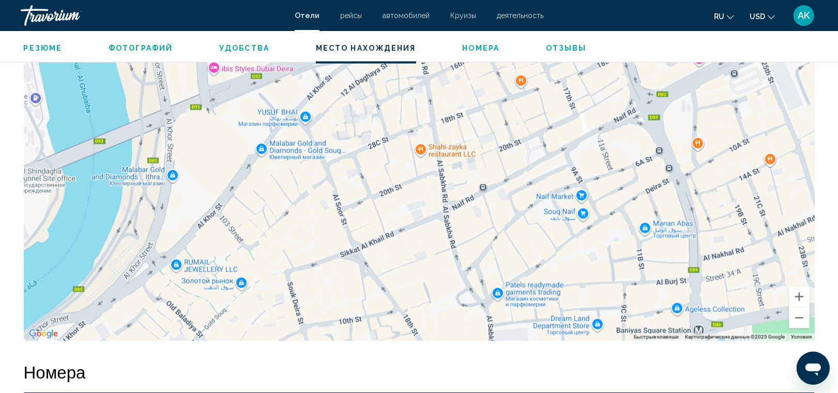
drag, startPoint x: 362, startPoint y: 155, endPoint x: 280, endPoint y: 231, distance: 111.6
click at [280, 231] on div "Main content" at bounding box center [419, 186] width 791 height 310
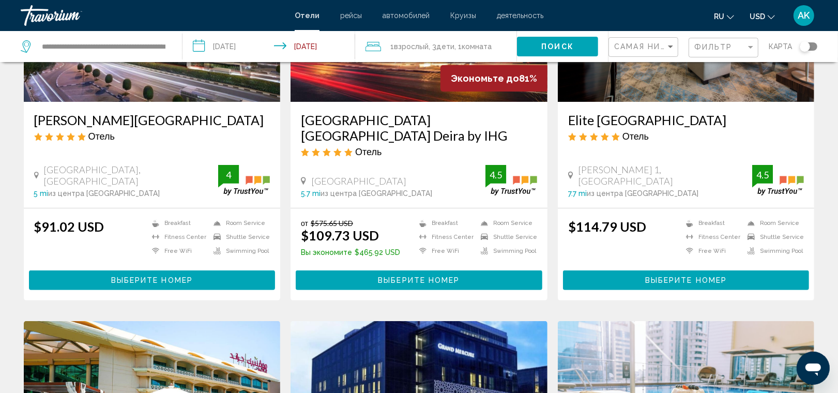
scroll to position [161, 0]
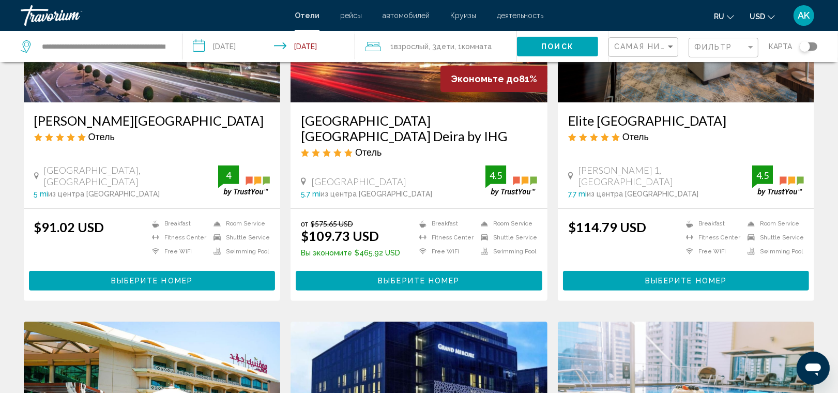
click at [397, 277] on span "Выберите номер" at bounding box center [419, 281] width 82 height 8
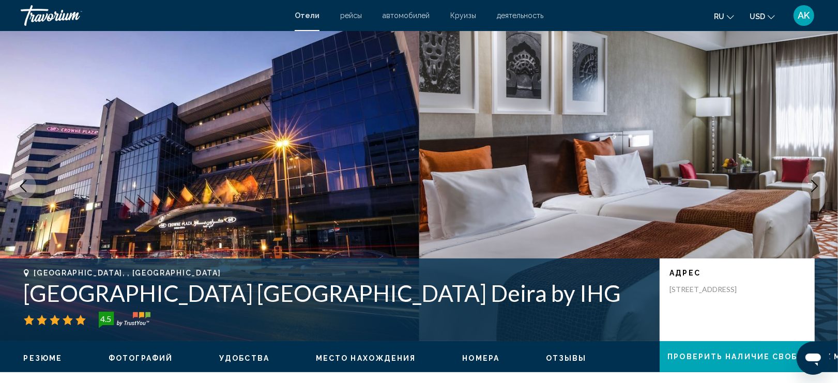
click at [816, 180] on icon "Next image" at bounding box center [815, 186] width 12 height 12
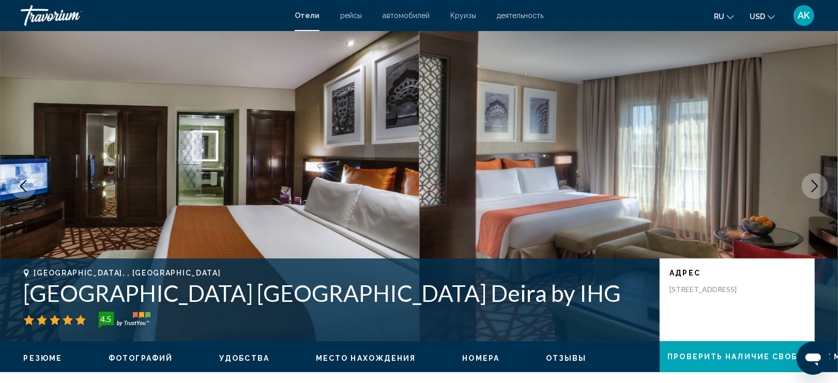
click at [816, 180] on icon "Next image" at bounding box center [815, 186] width 12 height 12
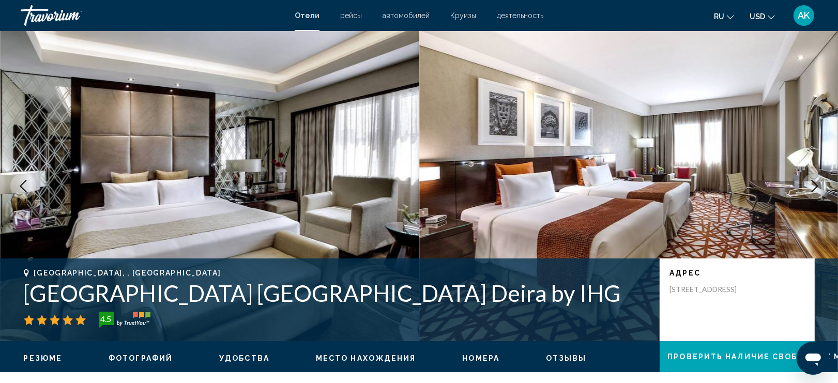
click at [816, 180] on icon "Next image" at bounding box center [815, 186] width 12 height 12
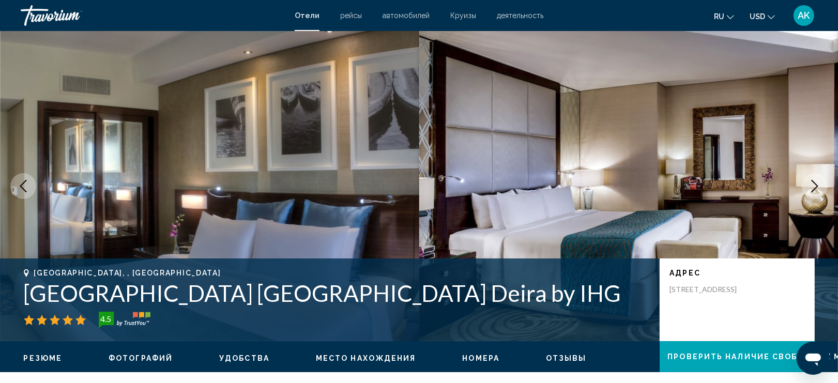
click at [816, 181] on icon "Next image" at bounding box center [815, 186] width 12 height 12
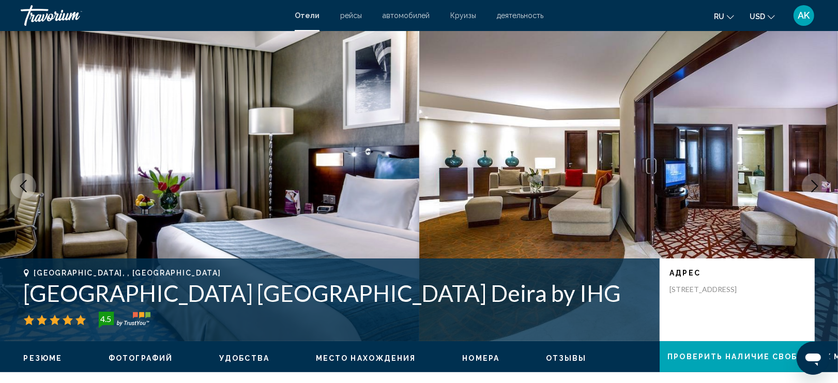
click at [816, 182] on icon "Next image" at bounding box center [815, 186] width 12 height 12
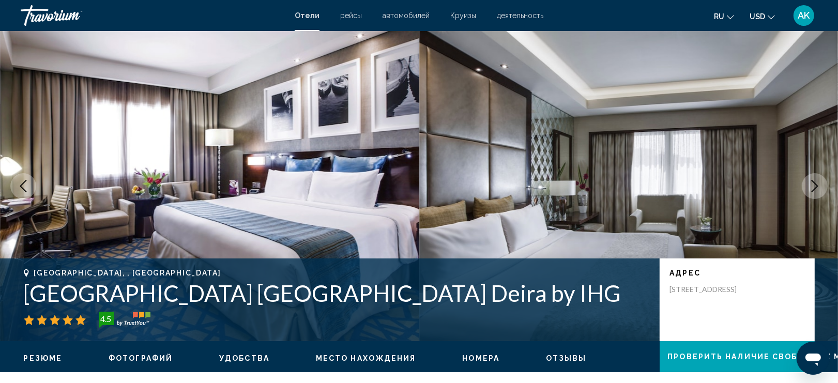
click at [816, 182] on icon "Next image" at bounding box center [815, 186] width 12 height 12
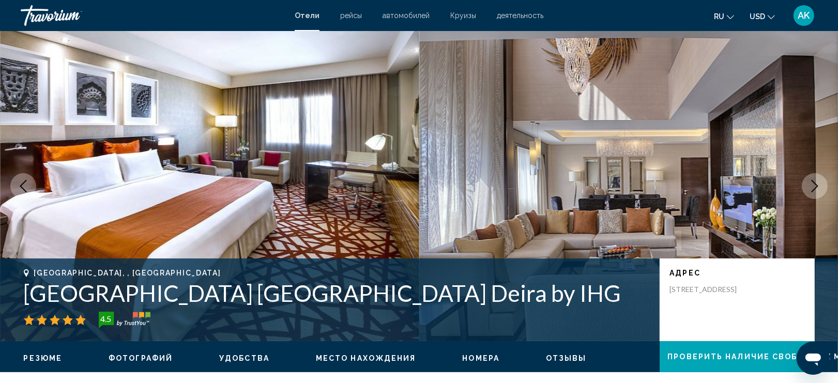
click at [816, 182] on icon "Next image" at bounding box center [815, 186] width 12 height 12
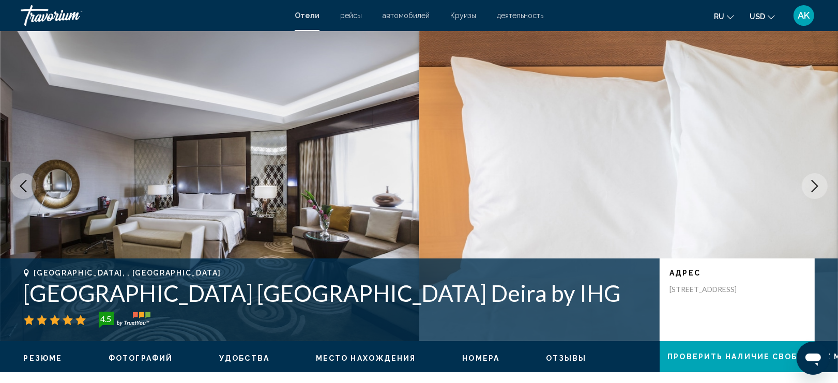
click at [816, 183] on icon "Next image" at bounding box center [815, 186] width 12 height 12
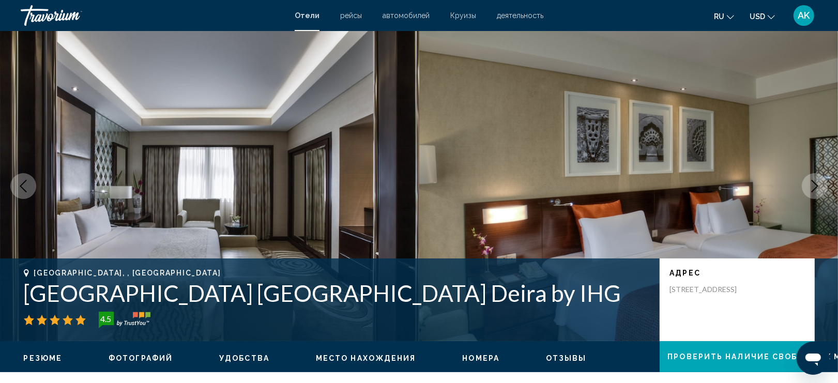
click at [816, 183] on icon "Next image" at bounding box center [815, 186] width 12 height 12
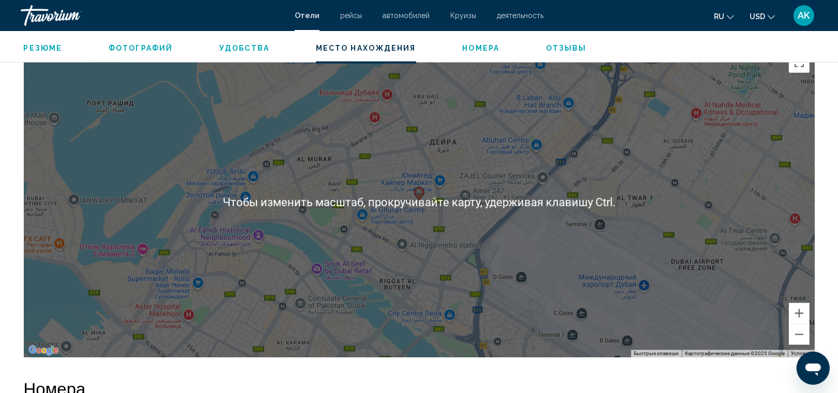
scroll to position [994, 0]
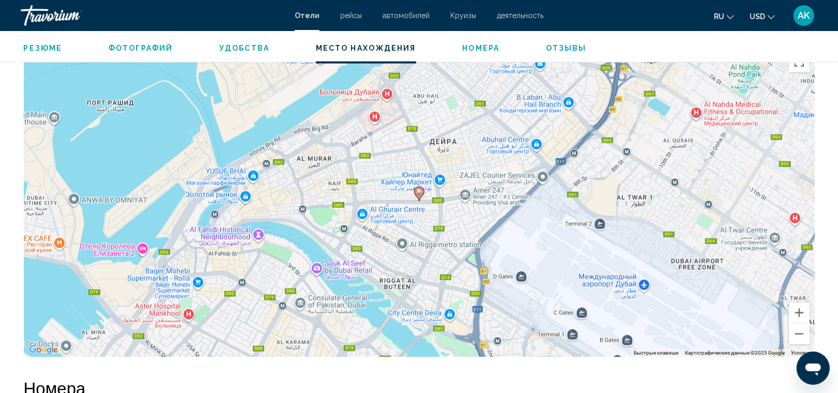
click at [415, 241] on div "Чтобы активировать перетаскивание с помощью клавиатуры, нажмите Alt + Ввод. Пос…" at bounding box center [419, 202] width 791 height 310
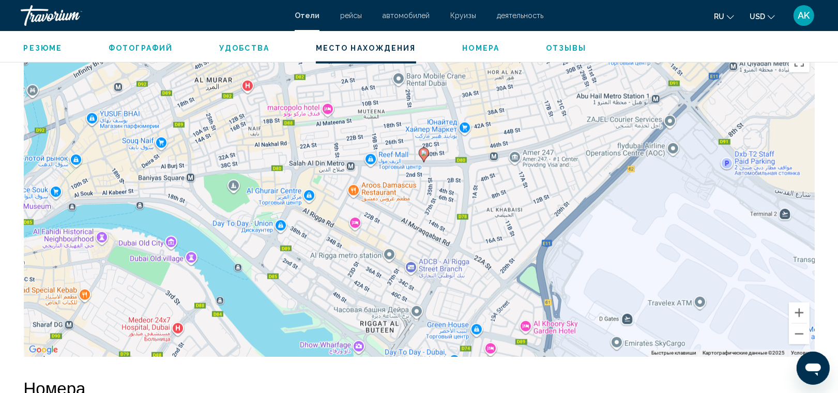
click at [432, 193] on div "Чтобы активировать перетаскивание с помощью клавиатуры, нажмите Alt + Ввод. Пос…" at bounding box center [419, 202] width 791 height 310
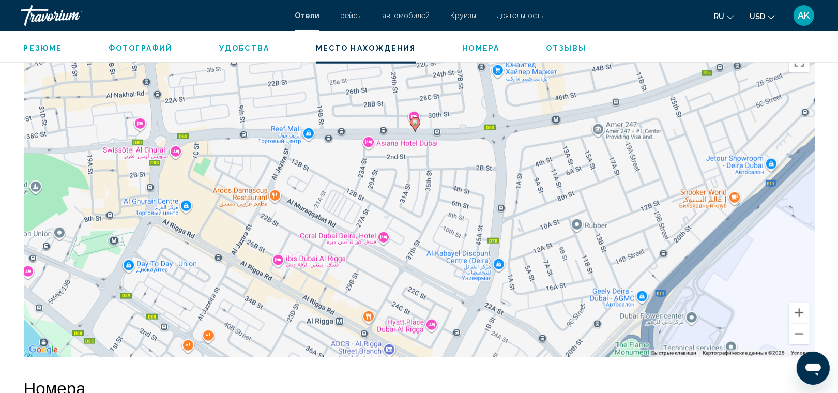
click at [433, 163] on div "Чтобы активировать перетаскивание с помощью клавиатуры, нажмите Alt + Ввод. Пос…" at bounding box center [419, 202] width 791 height 310
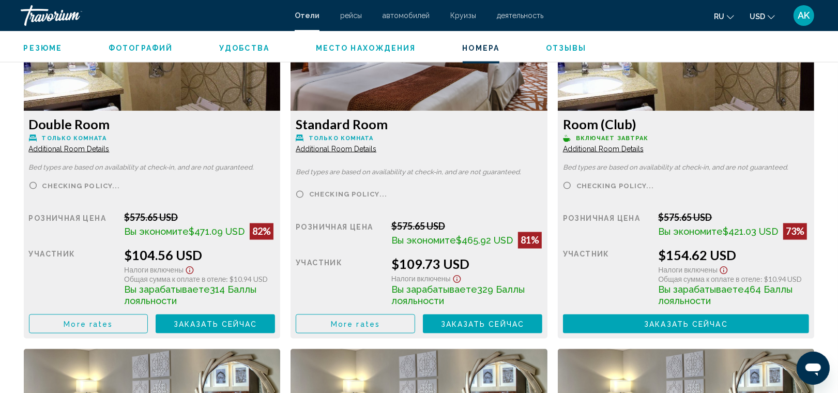
scroll to position [1481, 0]
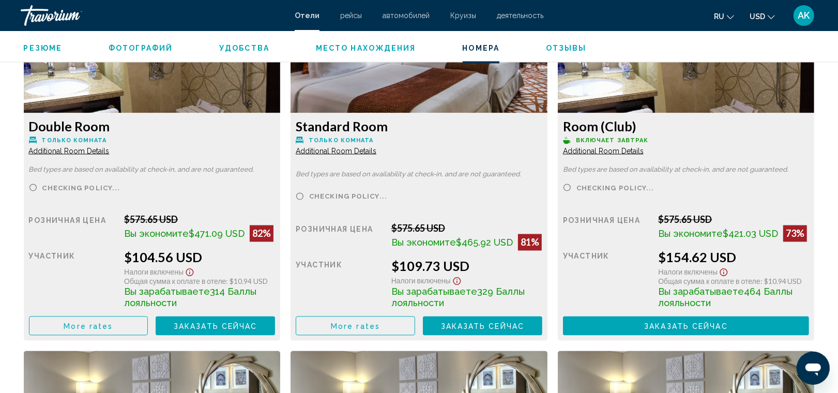
click at [80, 150] on span "Additional Room Details" at bounding box center [69, 151] width 81 height 8
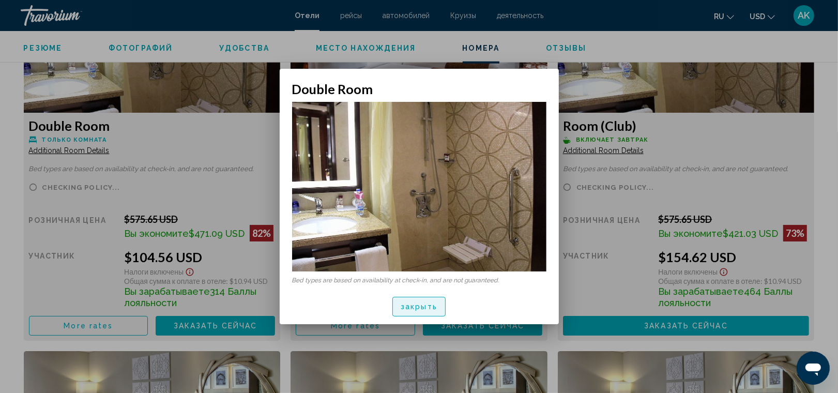
click at [427, 311] on button "закрыть" at bounding box center [419, 306] width 53 height 19
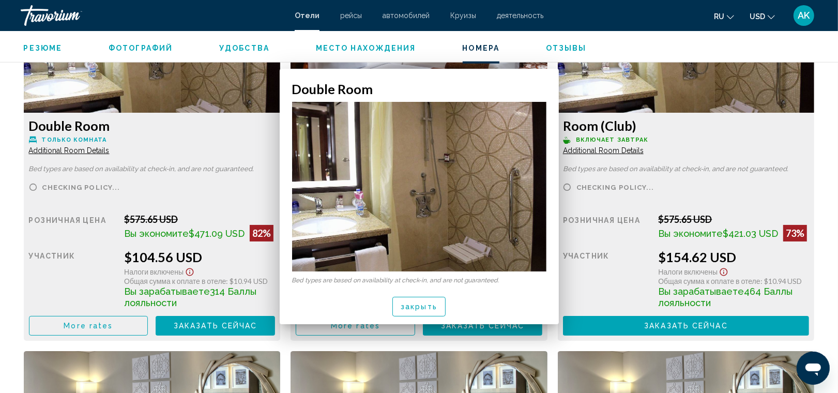
scroll to position [1481, 0]
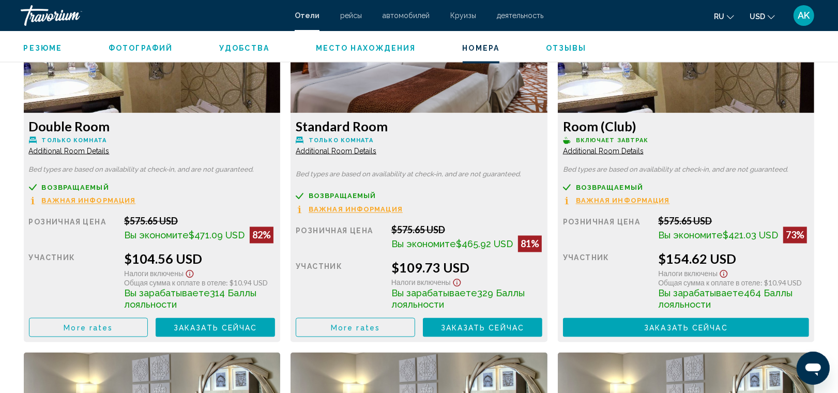
click at [110, 154] on span "Additional Room Details" at bounding box center [69, 151] width 81 height 8
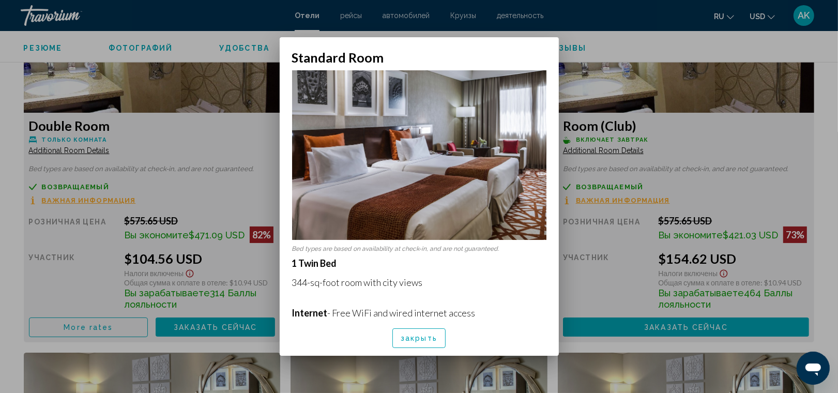
scroll to position [0, 0]
click at [412, 338] on span "закрыть" at bounding box center [419, 339] width 37 height 8
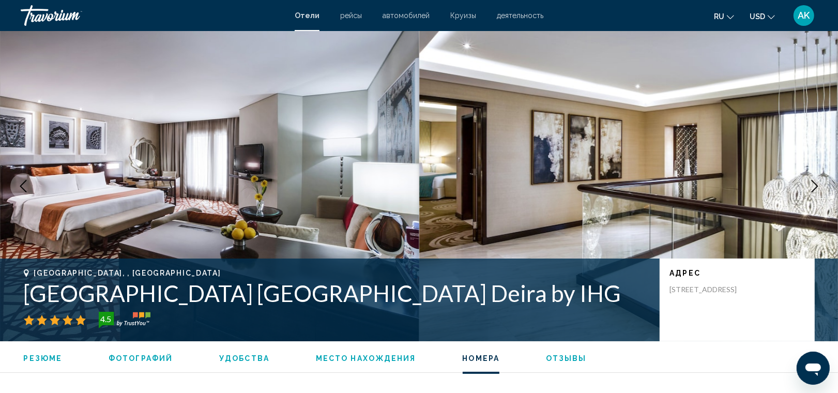
scroll to position [1481, 0]
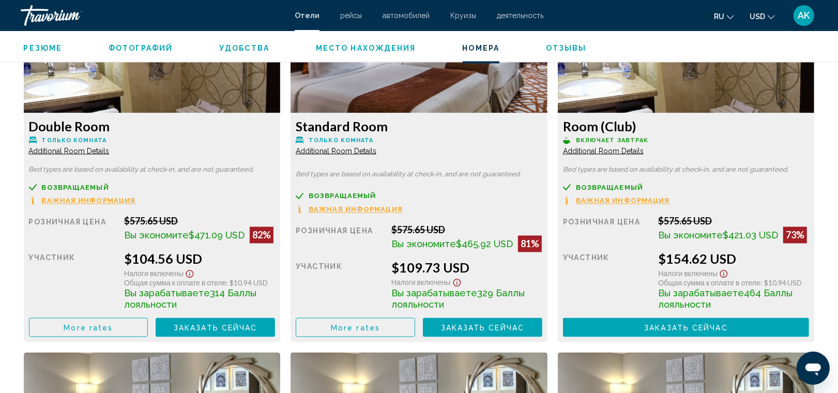
click at [110, 154] on span "Additional Room Details" at bounding box center [69, 151] width 81 height 8
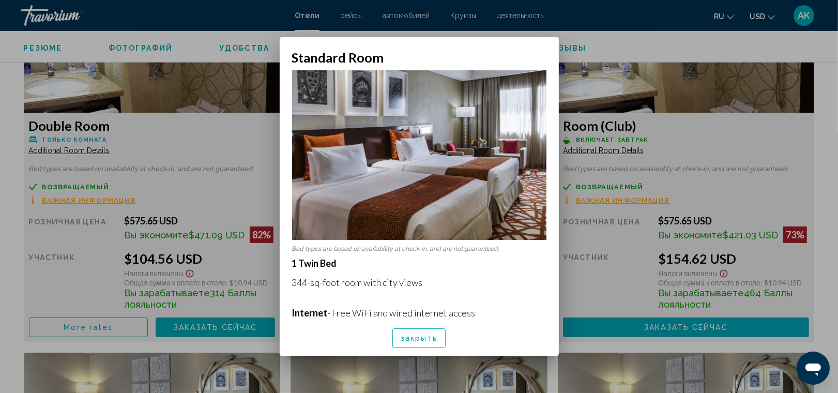
click at [376, 220] on img at bounding box center [419, 155] width 254 height 170
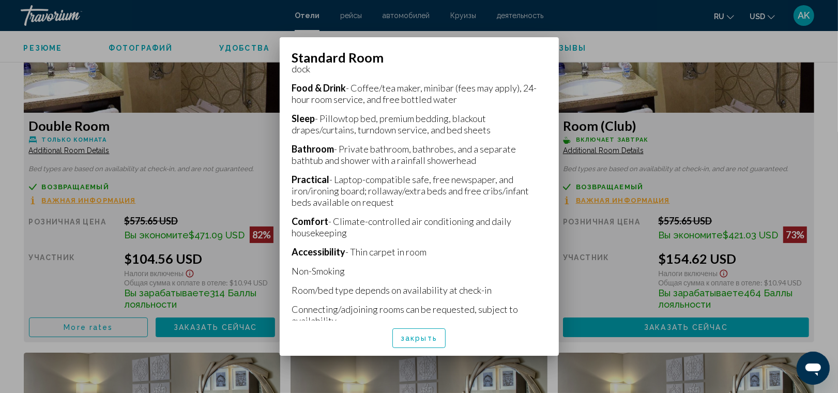
scroll to position [282, 0]
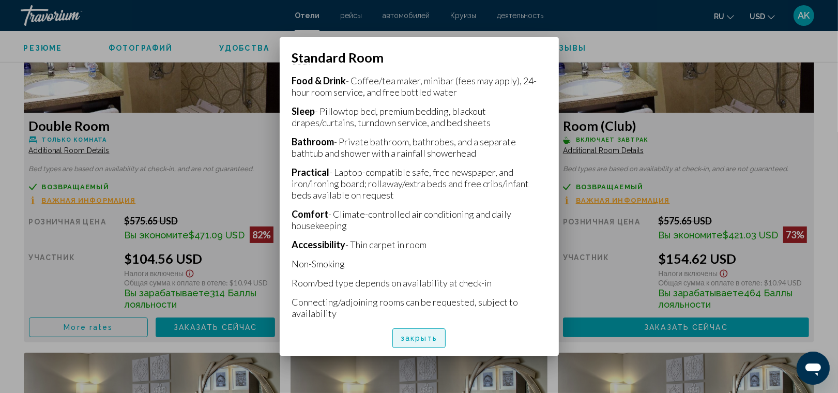
click at [425, 335] on span "закрыть" at bounding box center [419, 339] width 37 height 8
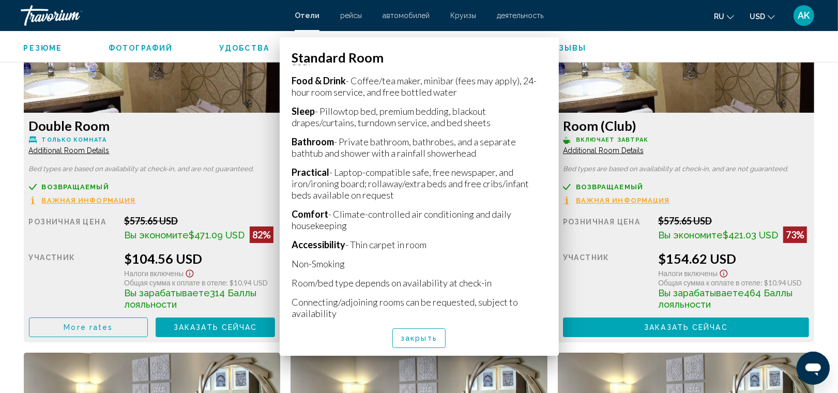
scroll to position [1481, 0]
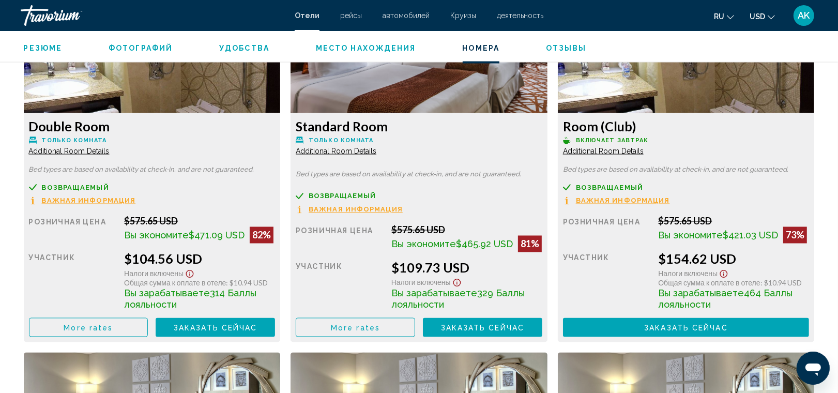
click at [110, 148] on span "Additional Room Details" at bounding box center [69, 151] width 81 height 8
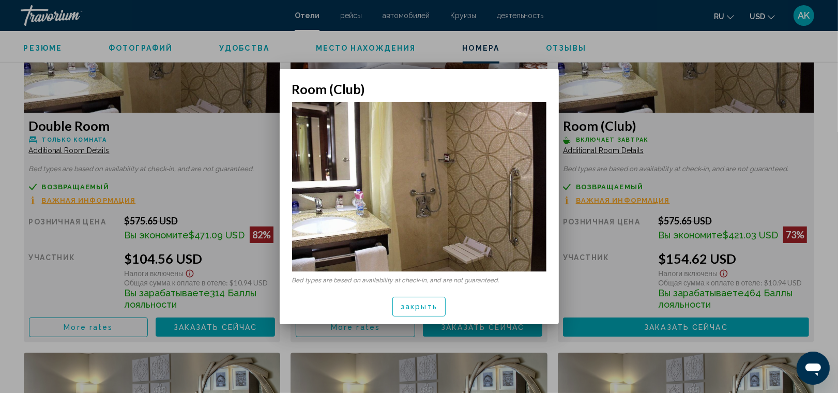
scroll to position [0, 0]
click at [424, 304] on span "закрыть" at bounding box center [419, 307] width 37 height 8
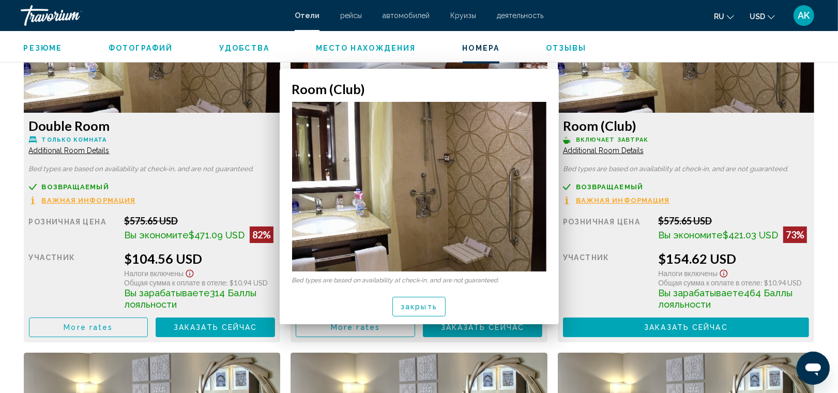
scroll to position [1481, 0]
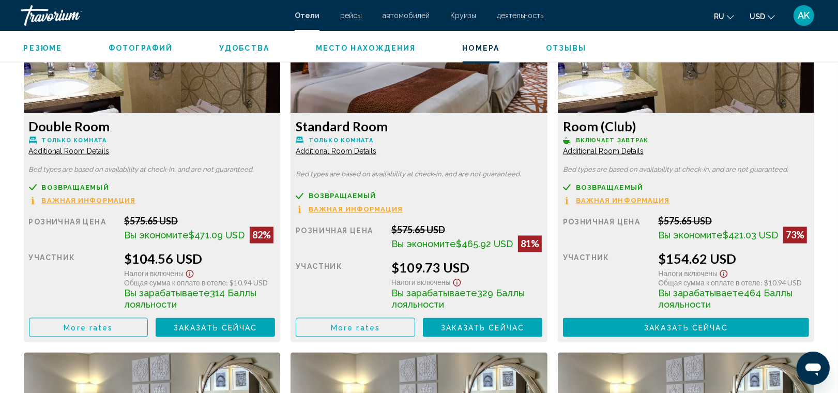
click at [136, 202] on span "Важная информация" at bounding box center [89, 201] width 94 height 7
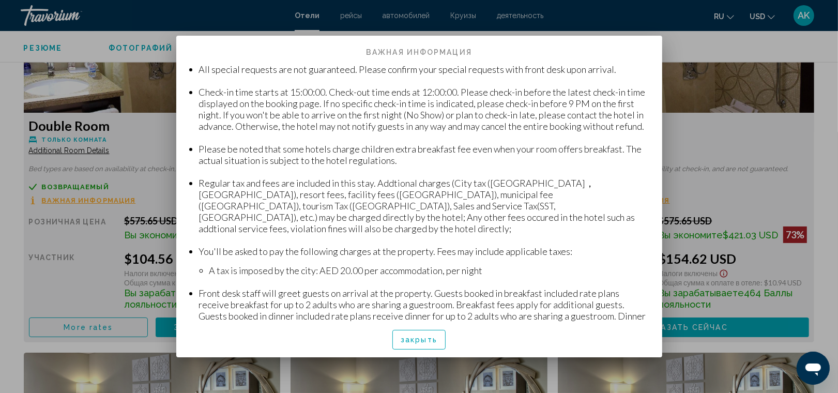
scroll to position [128, 0]
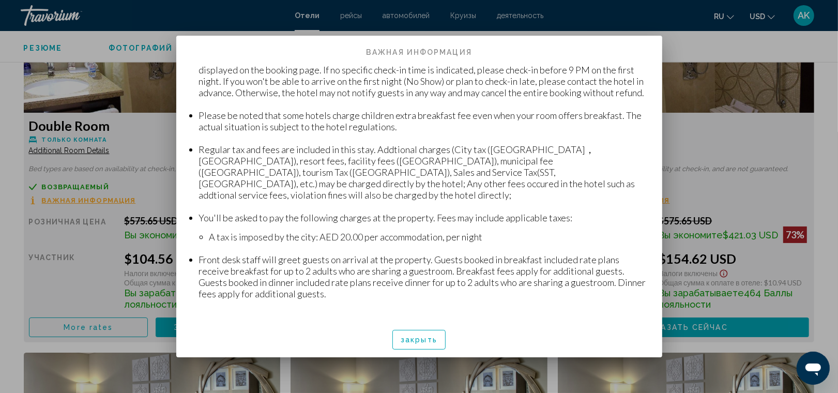
click at [684, 148] on div at bounding box center [419, 196] width 838 height 393
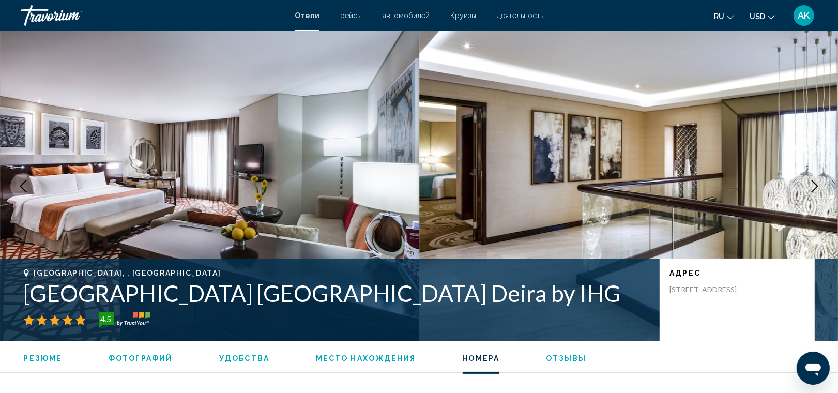
scroll to position [1481, 0]
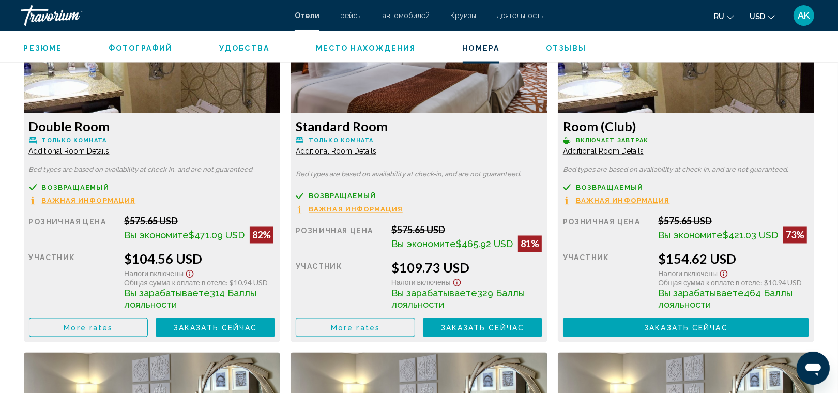
click at [136, 204] on span "Важная информация" at bounding box center [89, 201] width 94 height 7
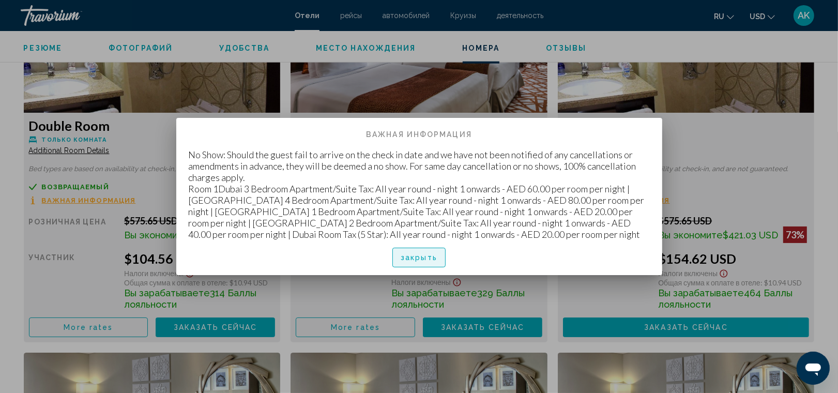
click at [425, 257] on span "закрыть" at bounding box center [419, 258] width 37 height 8
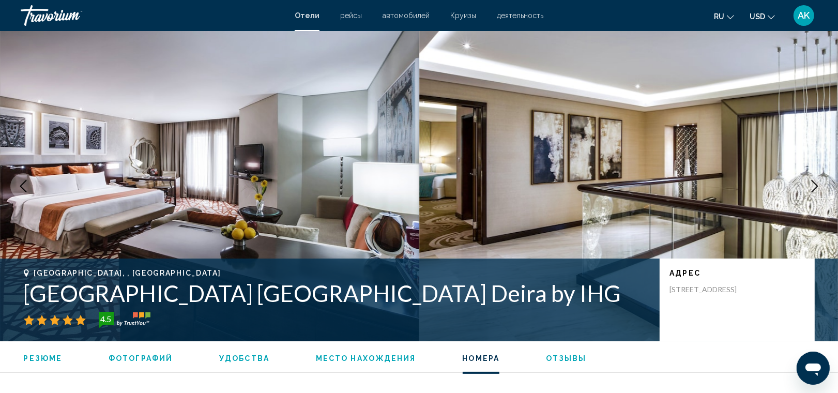
scroll to position [1481, 0]
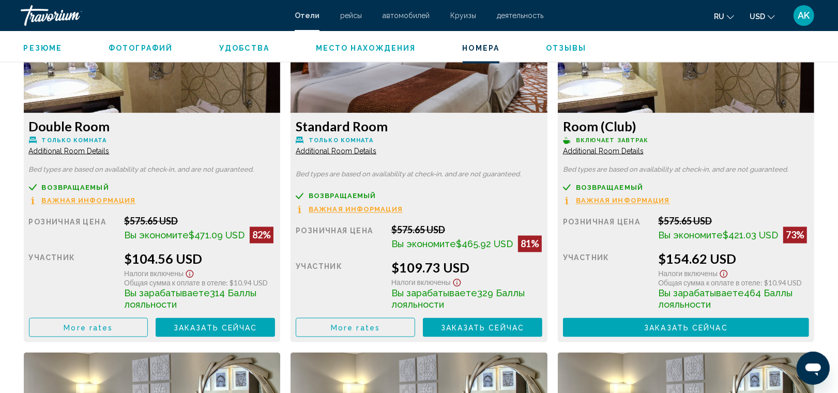
click at [105, 198] on span "Важная информация" at bounding box center [89, 201] width 94 height 7
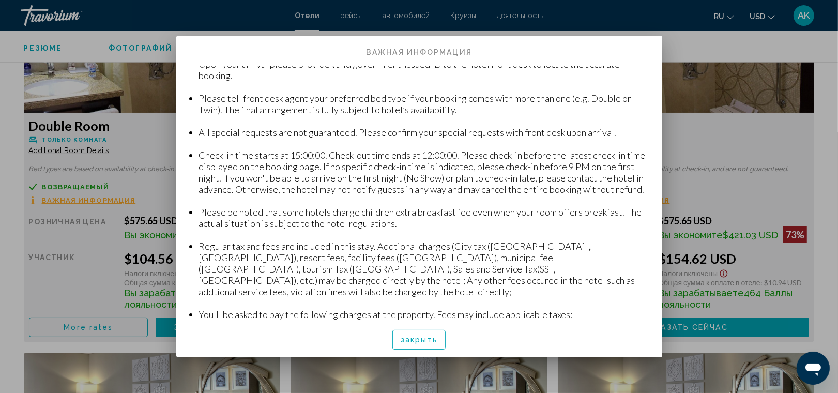
scroll to position [0, 0]
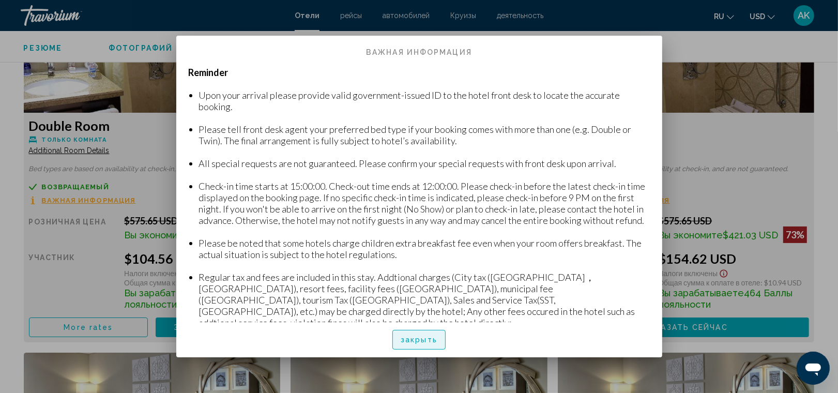
click at [420, 340] on span "закрыть" at bounding box center [419, 340] width 37 height 8
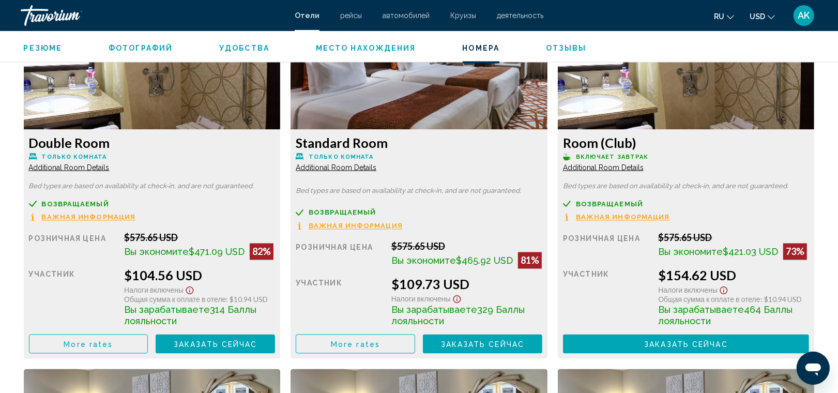
scroll to position [1468, 0]
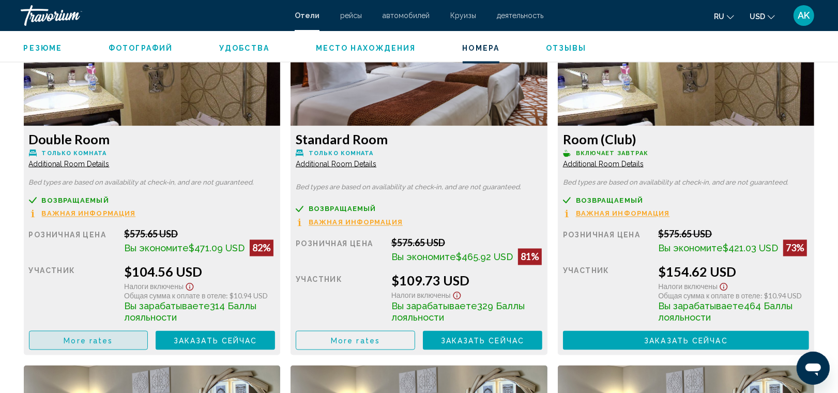
click at [105, 337] on span "More rates" at bounding box center [88, 341] width 49 height 8
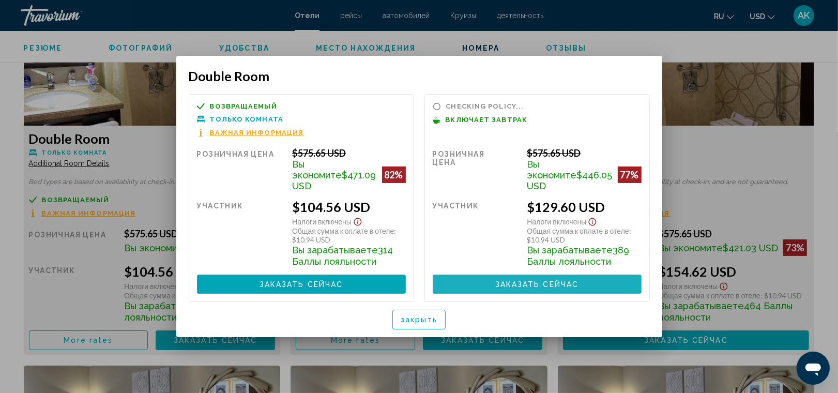
click at [476, 278] on button "Заказать сейчас Больше недоступно" at bounding box center [537, 284] width 209 height 19
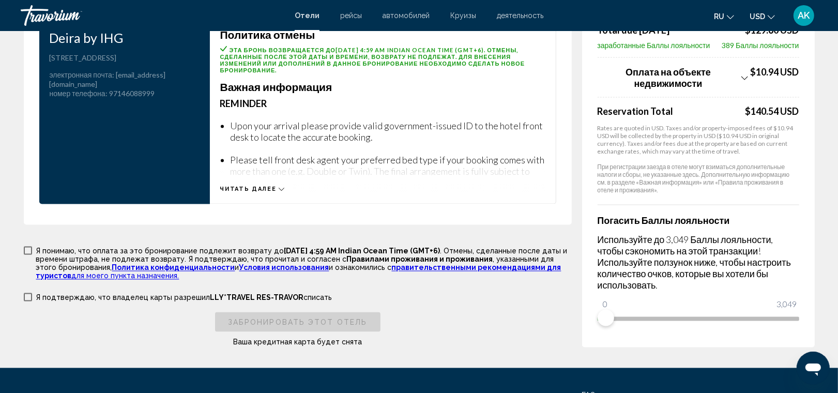
scroll to position [1624, 0]
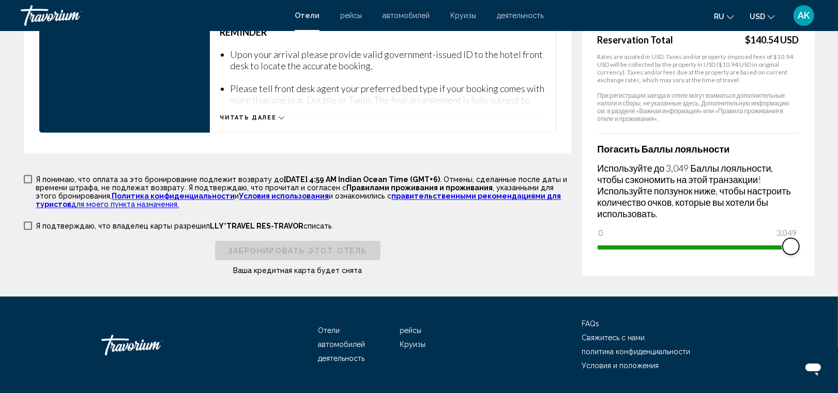
click at [797, 246] on span "Main content" at bounding box center [699, 248] width 202 height 4
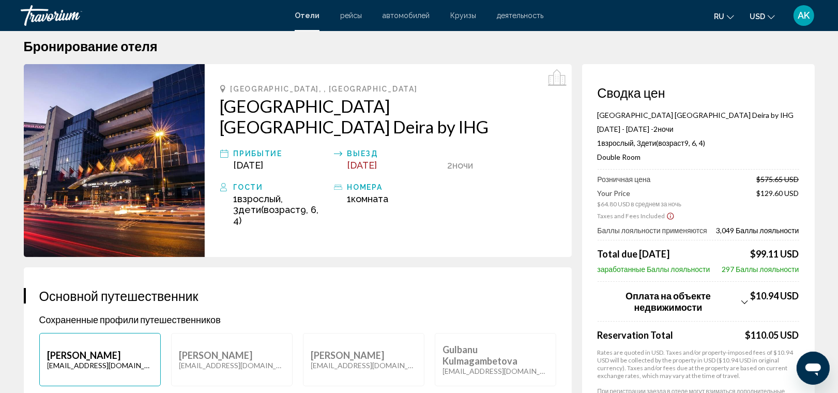
scroll to position [0, 0]
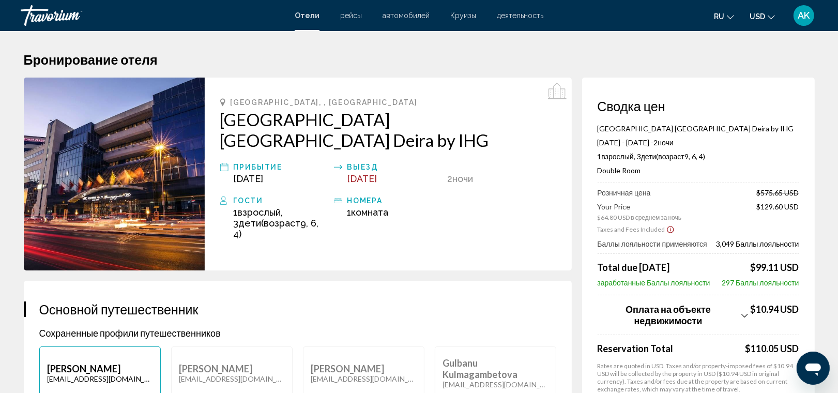
click at [743, 313] on icon "Show Taxes and Fees breakdown" at bounding box center [745, 315] width 7 height 9
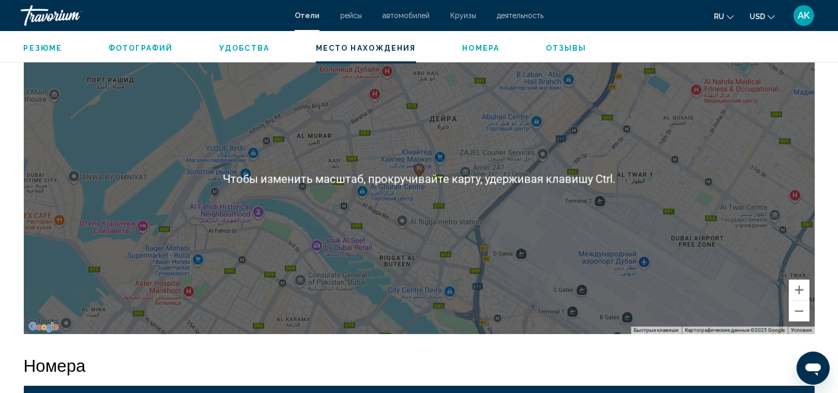
scroll to position [1019, 0]
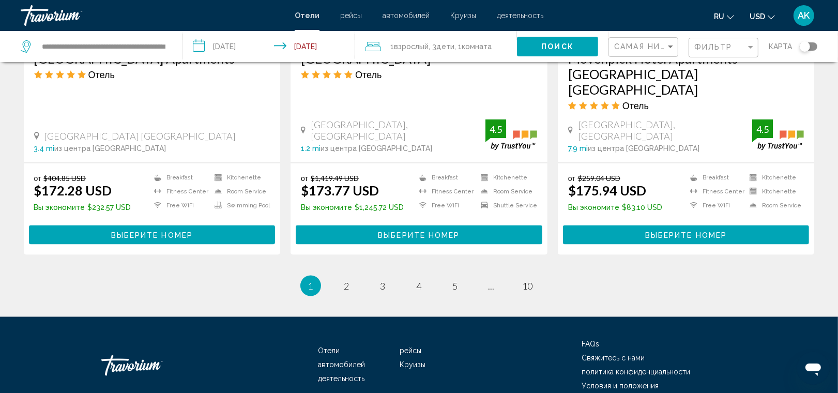
scroll to position [1377, 0]
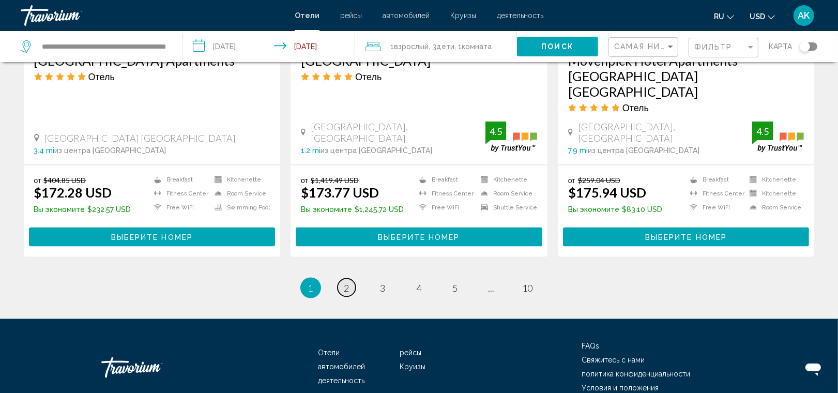
click at [342, 279] on link "page 2" at bounding box center [347, 288] width 18 height 18
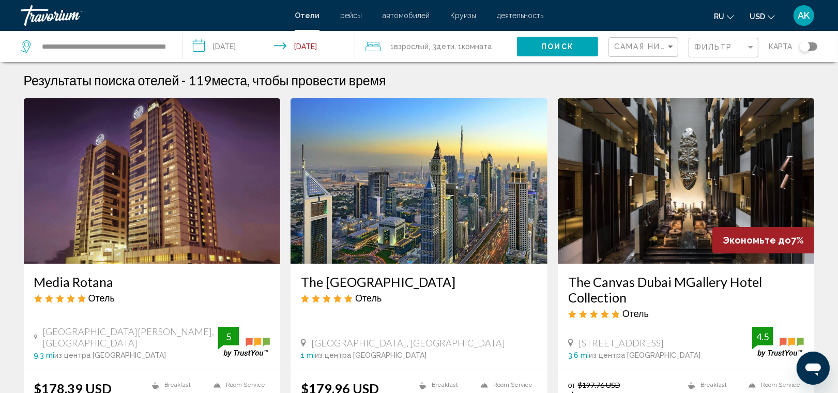
click at [342, 241] on img "Main content" at bounding box center [419, 181] width 257 height 166
click at [0, 0] on div at bounding box center [0, 0] width 0 height 0
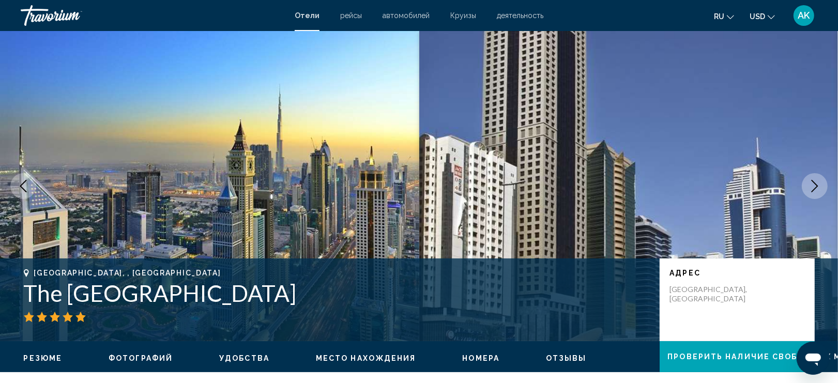
drag, startPoint x: 342, startPoint y: 241, endPoint x: 308, endPoint y: 252, distance: 35.3
click at [308, 252] on img "Main content" at bounding box center [209, 186] width 419 height 310
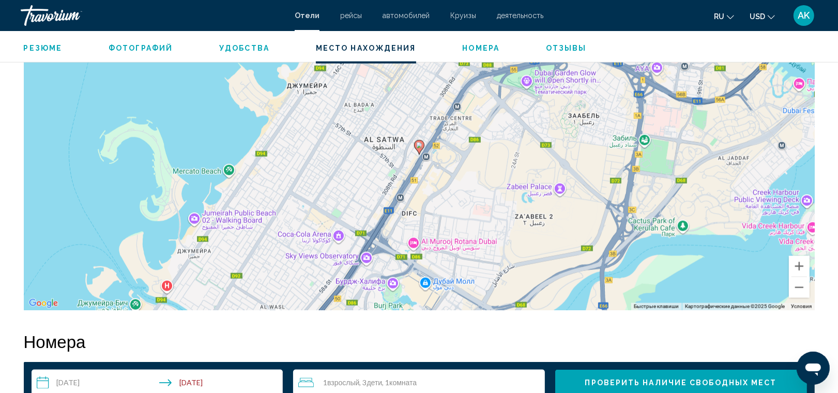
scroll to position [1067, 0]
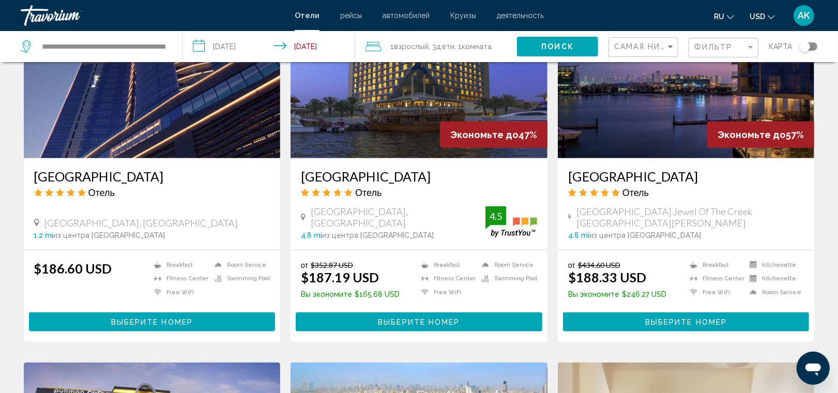
scroll to position [491, 0]
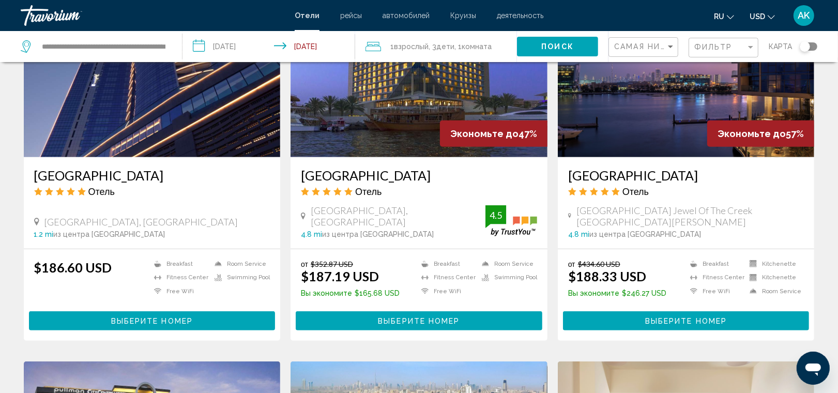
click at [152, 139] on img "Main content" at bounding box center [152, 75] width 257 height 166
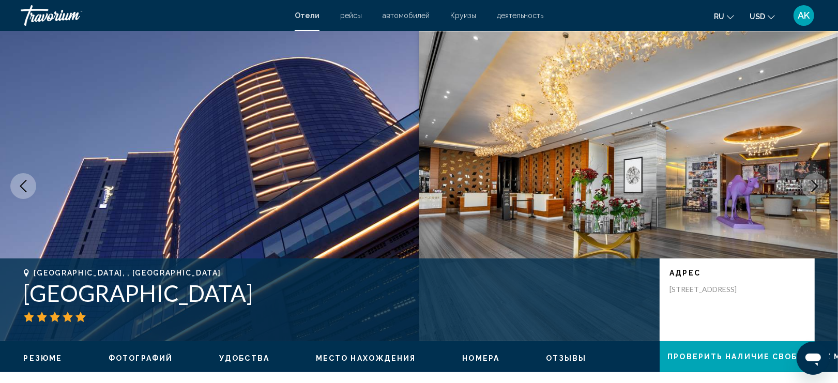
click at [816, 186] on icon "Next image" at bounding box center [815, 186] width 12 height 12
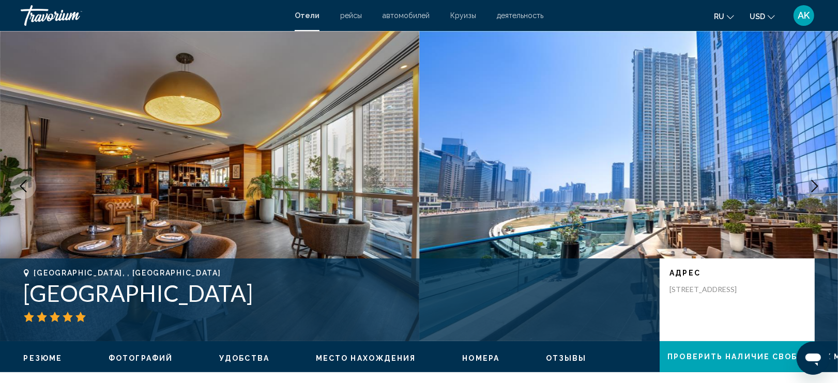
click at [816, 186] on icon "Next image" at bounding box center [815, 186] width 12 height 12
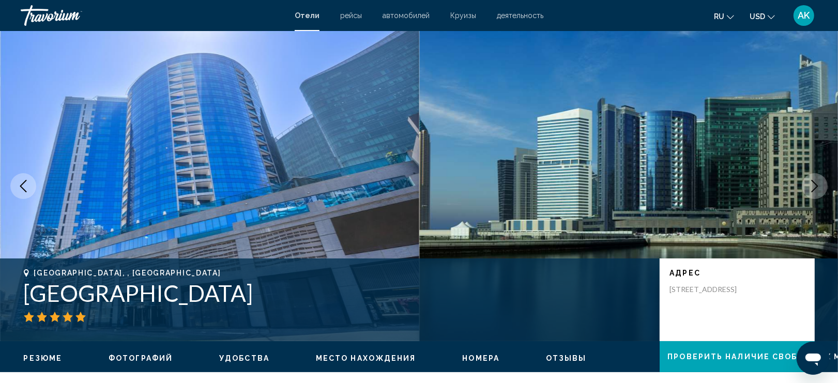
click at [816, 186] on icon "Next image" at bounding box center [815, 186] width 12 height 12
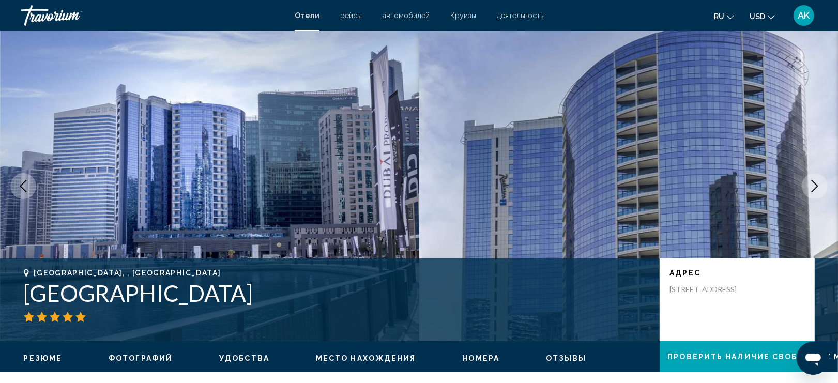
click at [816, 186] on icon "Next image" at bounding box center [815, 186] width 12 height 12
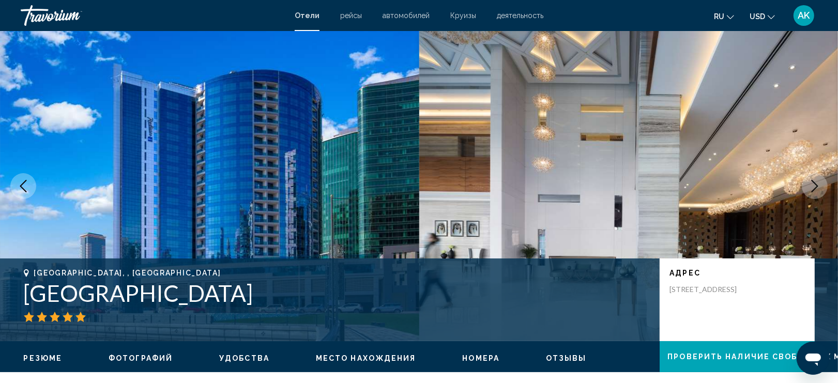
click at [815, 186] on icon "Next image" at bounding box center [815, 186] width 12 height 12
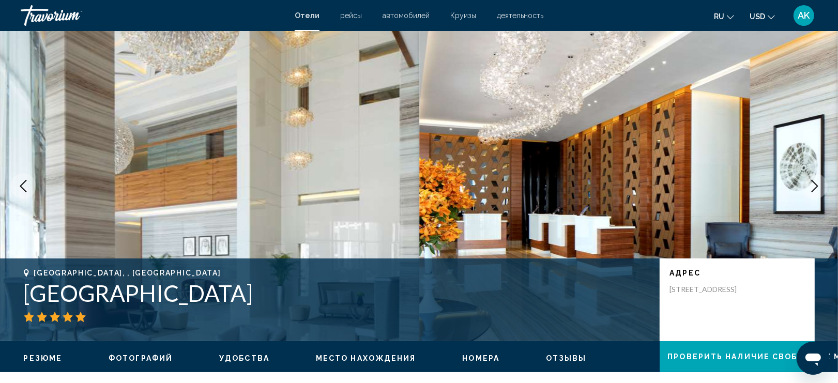
click at [815, 186] on icon "Next image" at bounding box center [815, 186] width 12 height 12
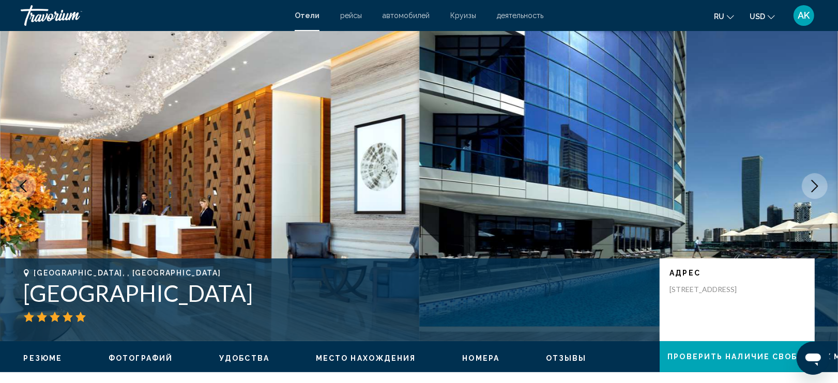
click at [815, 187] on icon "Next image" at bounding box center [815, 186] width 12 height 12
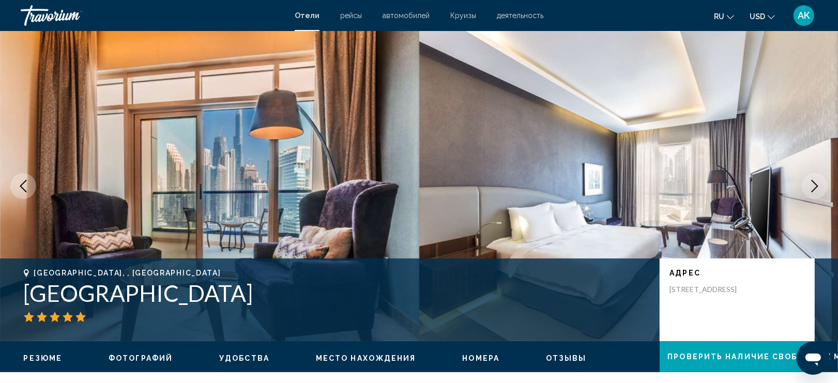
click at [815, 187] on icon "Next image" at bounding box center [815, 186] width 12 height 12
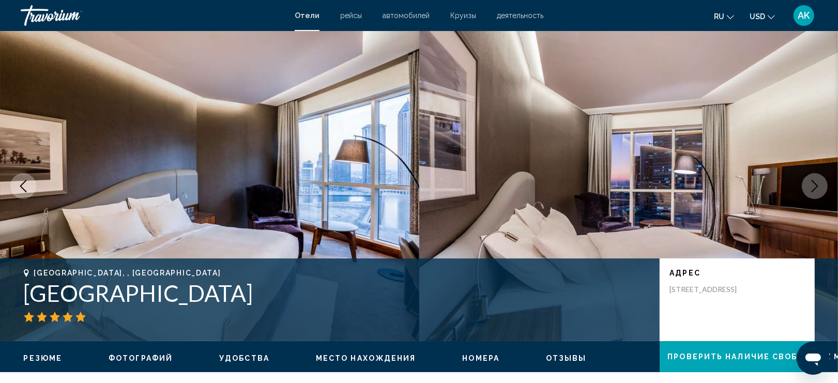
click at [815, 187] on icon "Next image" at bounding box center [815, 186] width 12 height 12
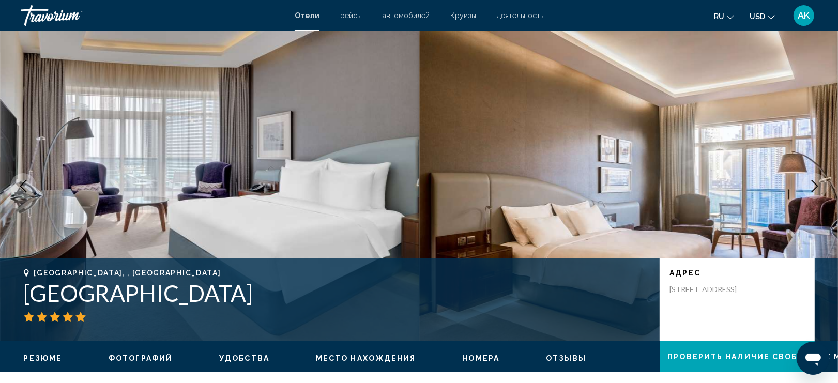
click at [815, 187] on icon "Next image" at bounding box center [815, 186] width 12 height 12
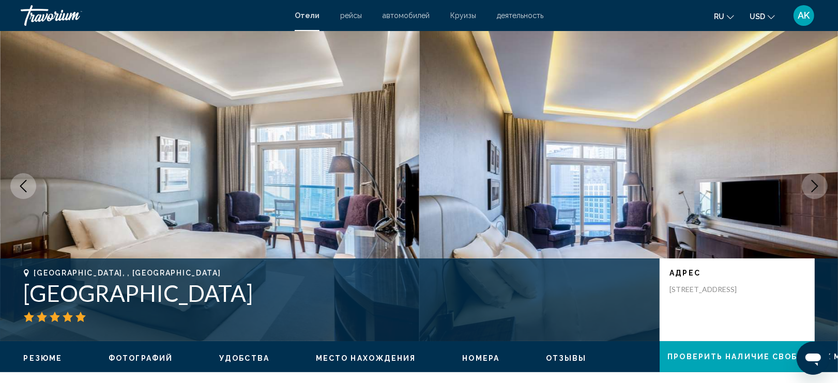
click at [815, 187] on icon "Next image" at bounding box center [815, 186] width 12 height 12
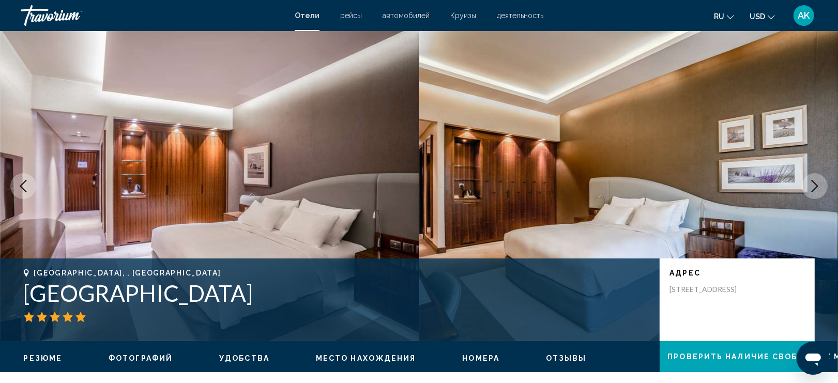
click at [814, 187] on icon "Next image" at bounding box center [815, 186] width 12 height 12
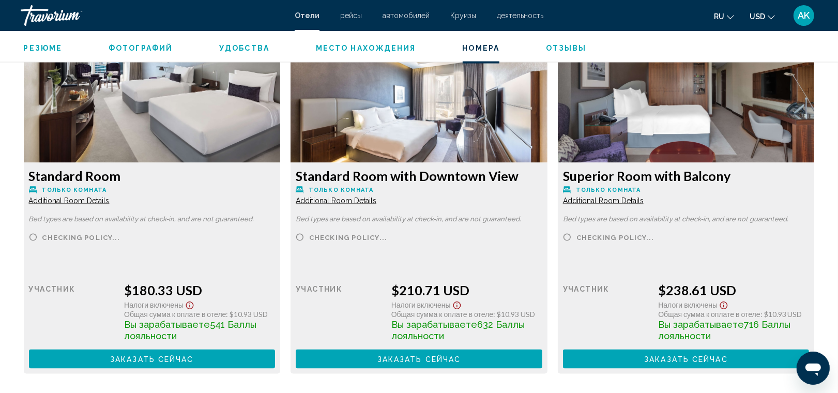
scroll to position [1436, 0]
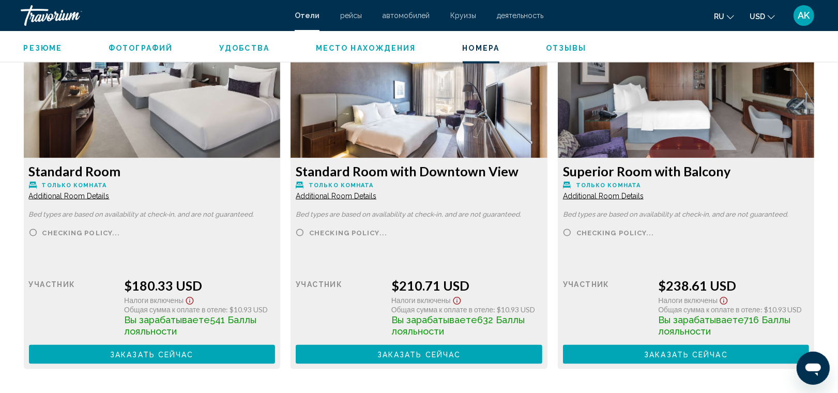
click at [93, 197] on span "Additional Room Details" at bounding box center [69, 196] width 81 height 8
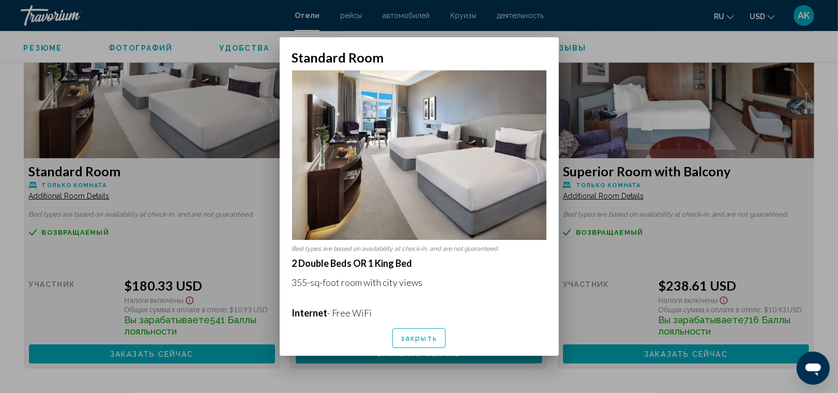
scroll to position [0, 0]
click at [412, 335] on span "закрыть" at bounding box center [419, 339] width 37 height 8
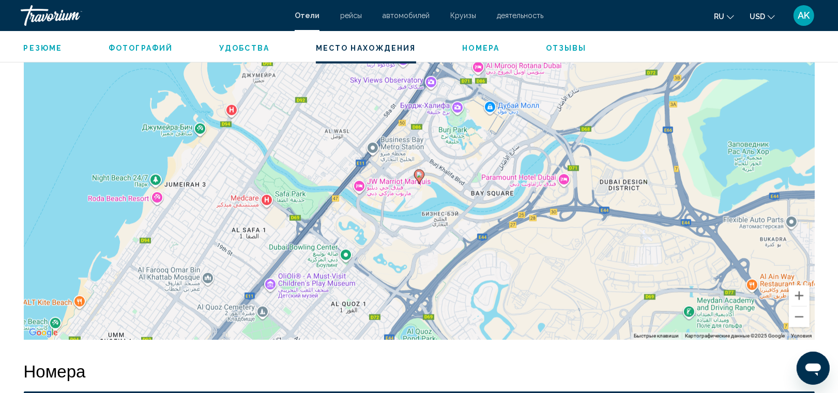
scroll to position [1010, 0]
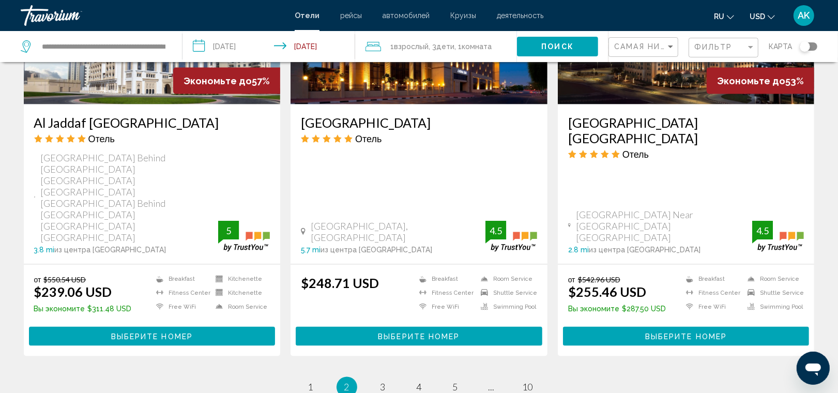
scroll to position [1398, 0]
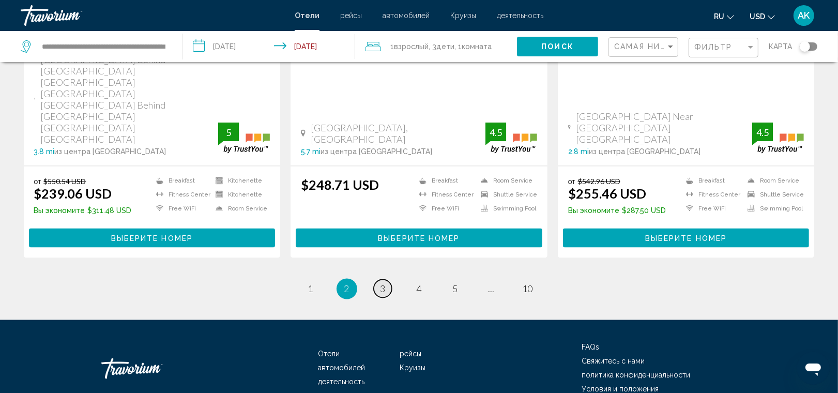
click at [378, 280] on link "page 3" at bounding box center [383, 289] width 18 height 18
